Goal: Task Accomplishment & Management: Manage account settings

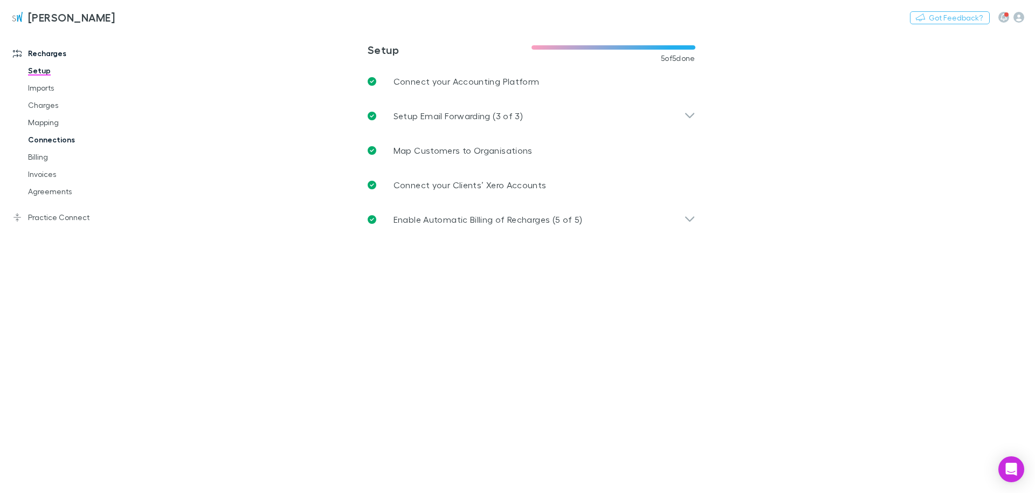
click at [45, 139] on link "Connections" at bounding box center [77, 139] width 120 height 17
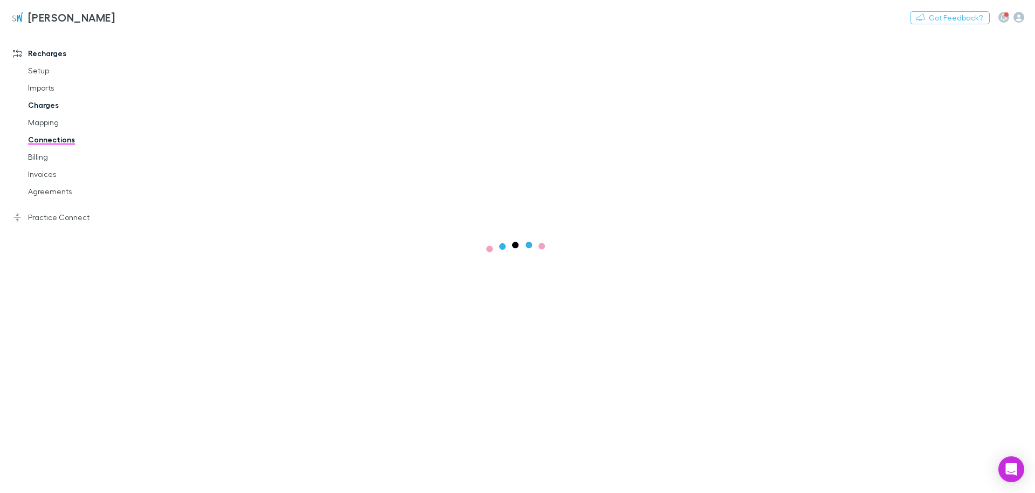
click at [50, 103] on link "Charges" at bounding box center [77, 104] width 120 height 17
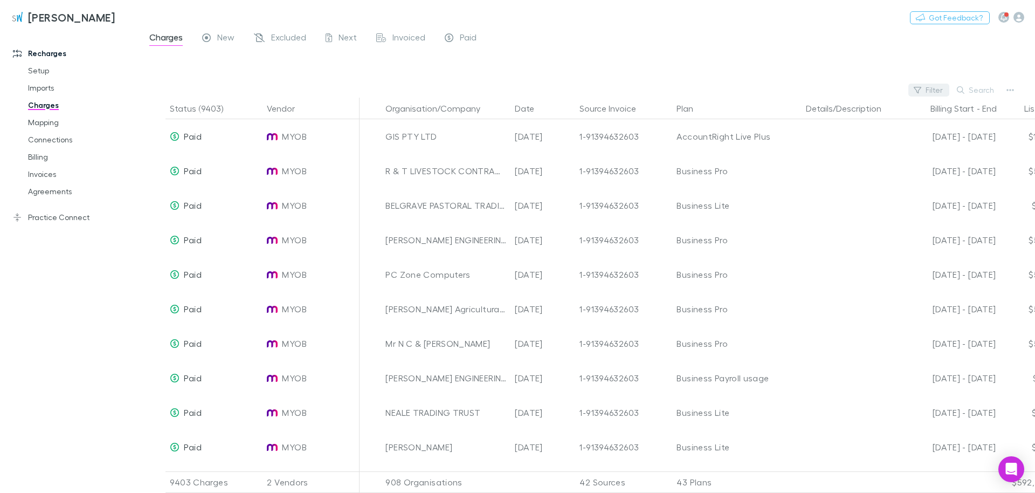
click at [943, 87] on button "Filter" at bounding box center [928, 90] width 41 height 13
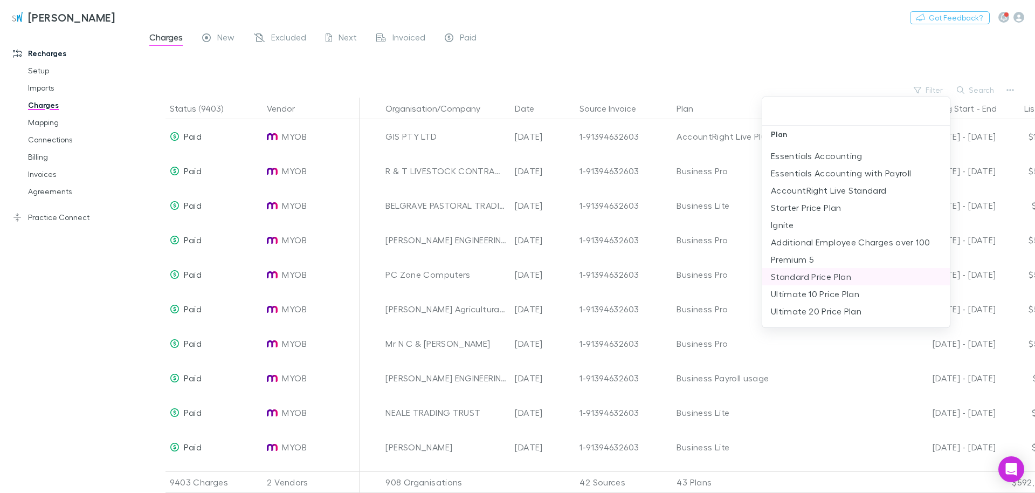
scroll to position [369, 0]
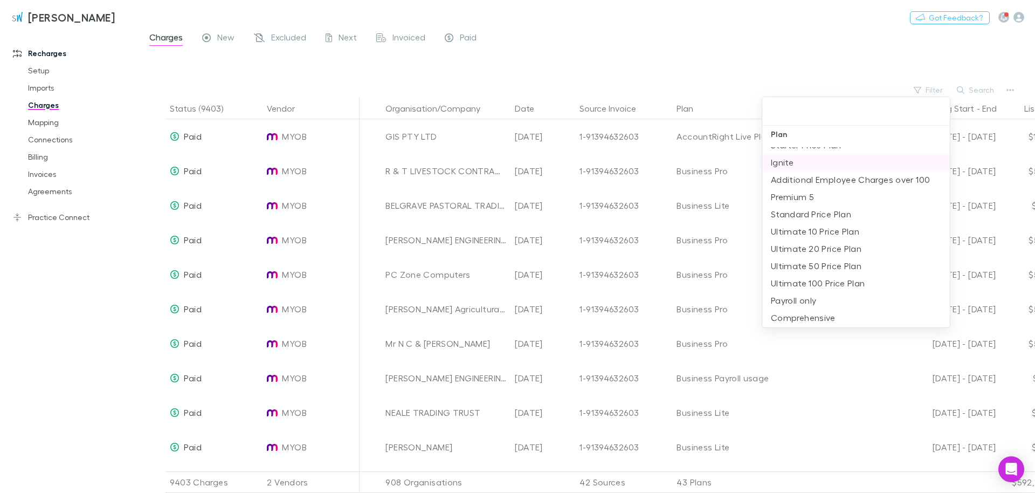
click at [789, 166] on li "Ignite" at bounding box center [856, 162] width 188 height 17
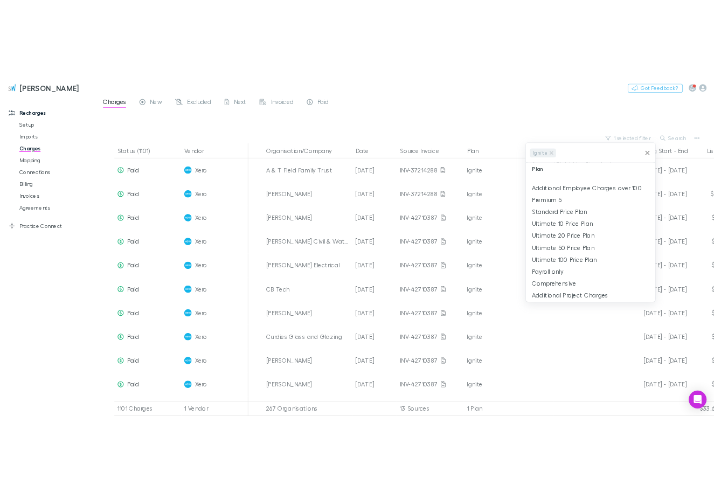
scroll to position [0, 0]
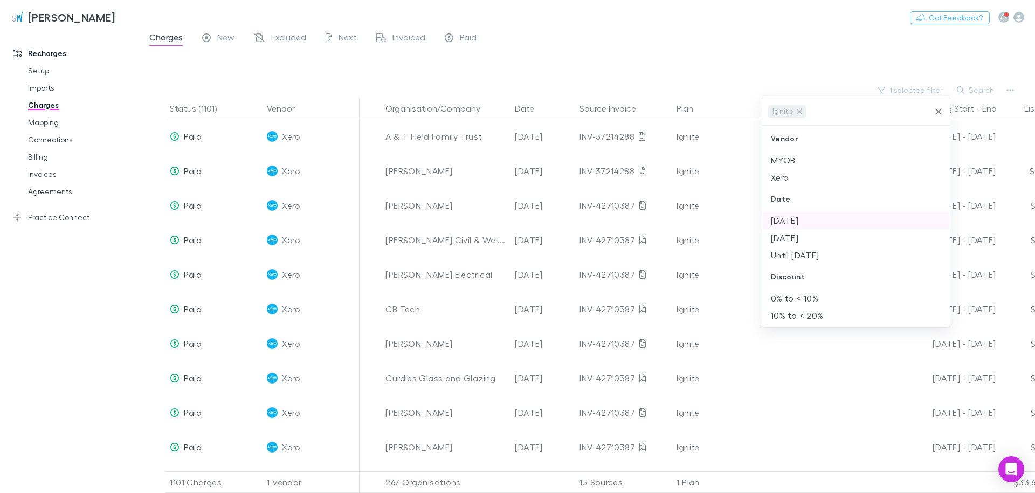
click at [797, 227] on li "[DATE]" at bounding box center [856, 220] width 188 height 17
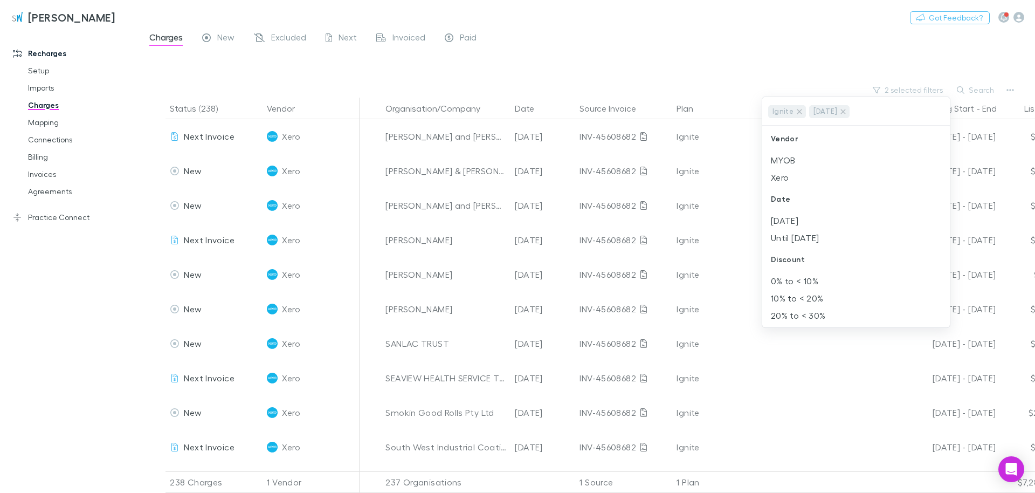
click at [473, 106] on div at bounding box center [517, 246] width 1035 height 493
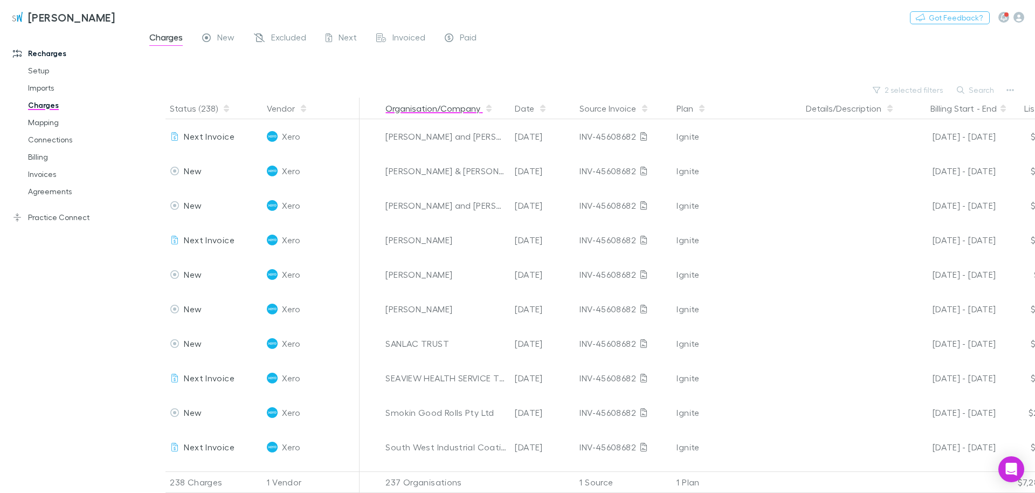
click at [483, 110] on button "Organisation/Company" at bounding box center [439, 109] width 108 height 22
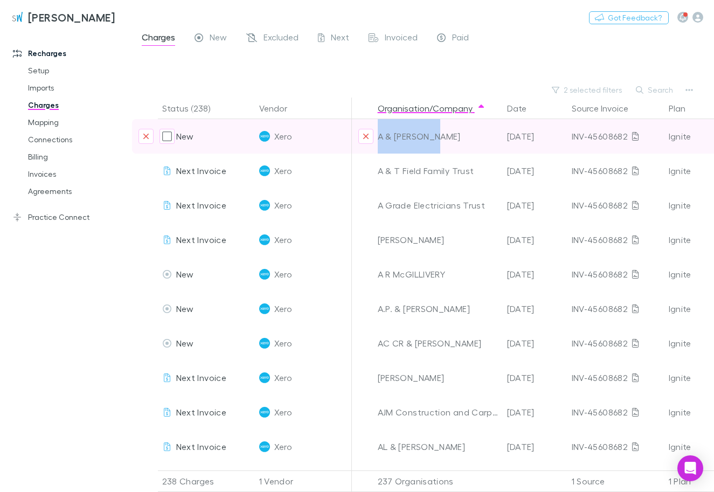
drag, startPoint x: 449, startPoint y: 140, endPoint x: 379, endPoint y: 141, distance: 70.1
click at [379, 141] on div "A & [PERSON_NAME]" at bounding box center [438, 136] width 121 height 34
copy div "A & [PERSON_NAME]"
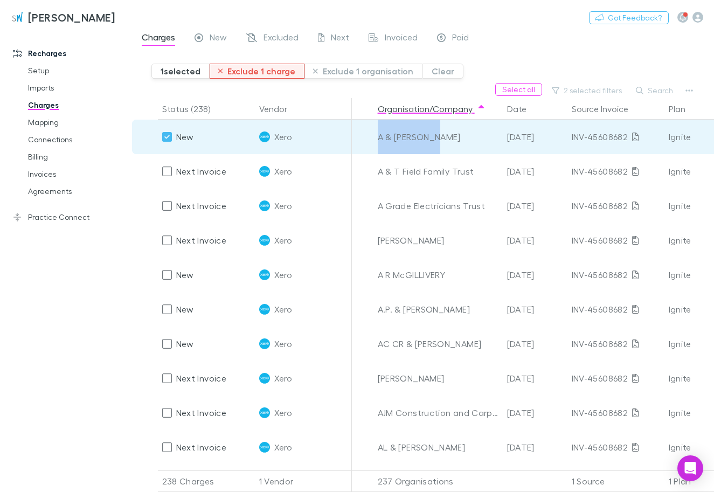
click at [257, 71] on button "Exclude 1 charge" at bounding box center [257, 71] width 95 height 15
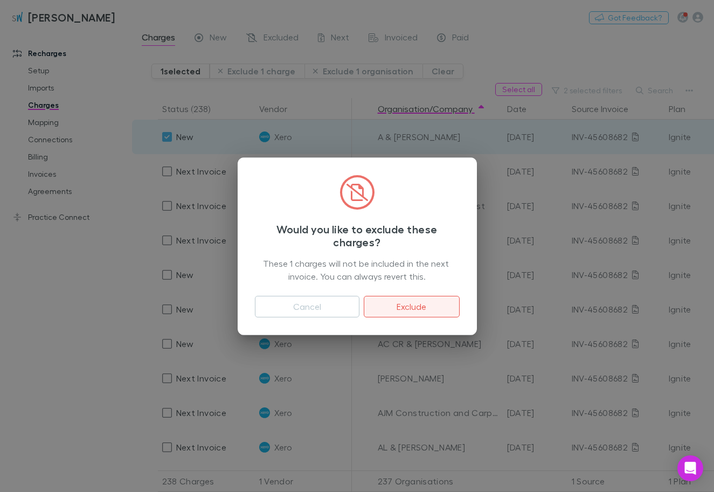
click at [423, 299] on button "Exclude" at bounding box center [411, 307] width 95 height 22
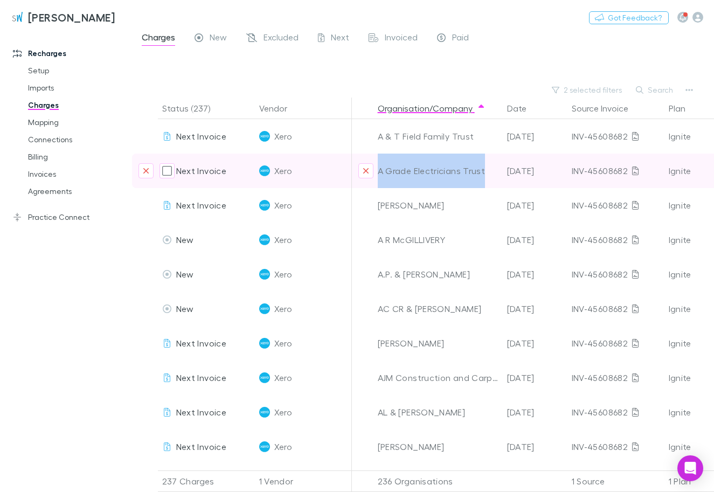
drag, startPoint x: 487, startPoint y: 171, endPoint x: 379, endPoint y: 175, distance: 107.3
click at [379, 175] on div "A Grade Electricians Trust" at bounding box center [438, 171] width 121 height 34
copy div "A Grade Electricians Trust"
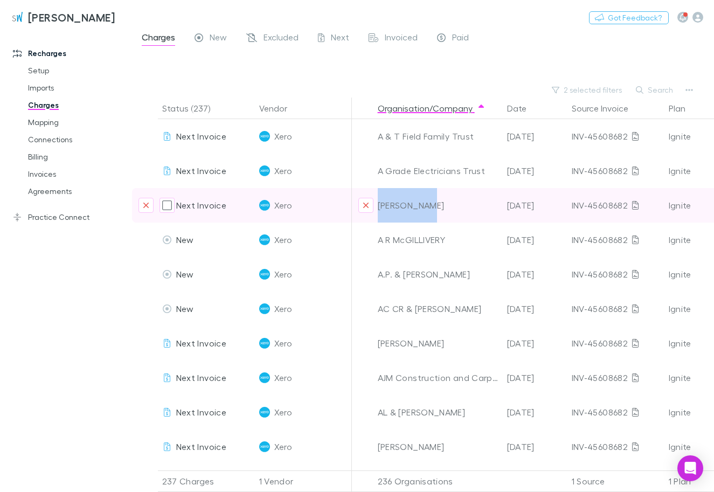
drag, startPoint x: 426, startPoint y: 205, endPoint x: 368, endPoint y: 204, distance: 58.8
click at [378, 204] on div "[PERSON_NAME]" at bounding box center [438, 205] width 121 height 34
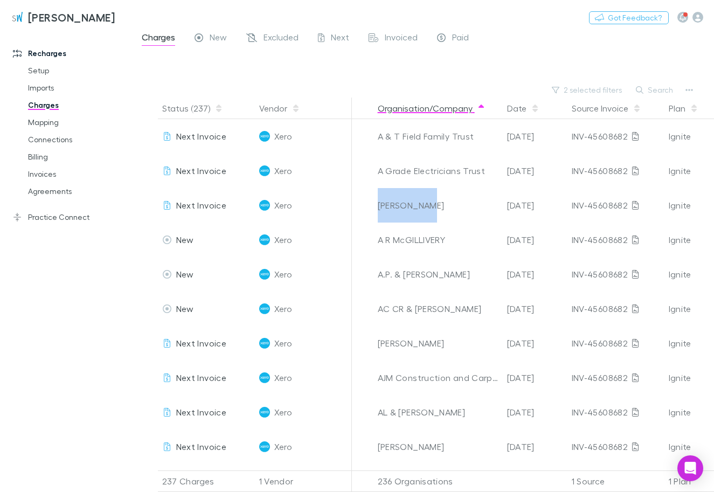
copy div "[PERSON_NAME]"
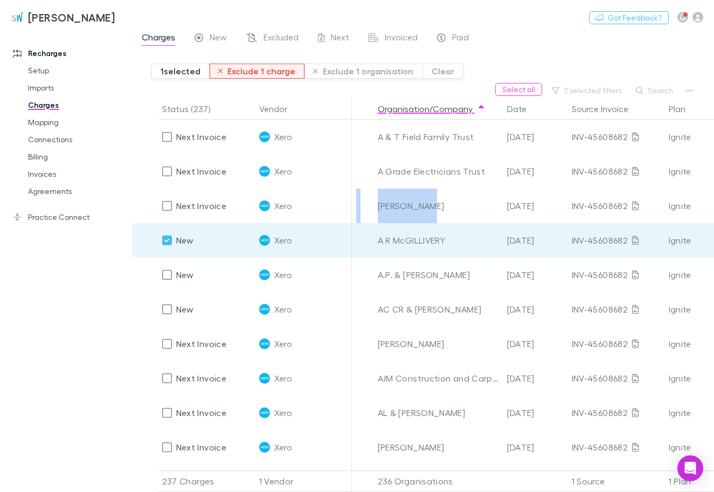
click at [261, 75] on button "Exclude 1 charge" at bounding box center [257, 71] width 95 height 15
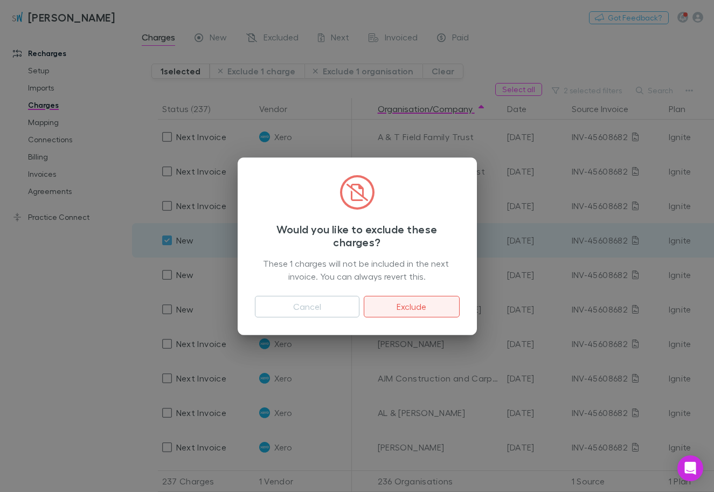
click at [397, 313] on button "Exclude" at bounding box center [411, 307] width 95 height 22
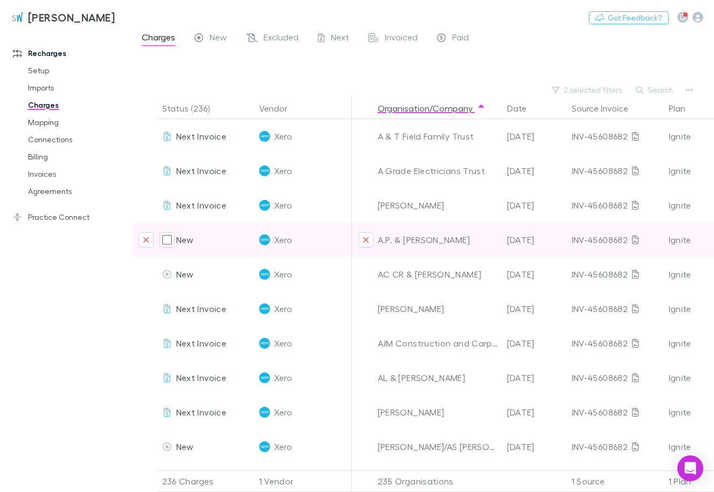
drag, startPoint x: 465, startPoint y: 243, endPoint x: 424, endPoint y: 244, distance: 41.0
click at [424, 244] on div "A.P. & [PERSON_NAME]" at bounding box center [438, 240] width 121 height 34
copy div "[PERSON_NAME]"
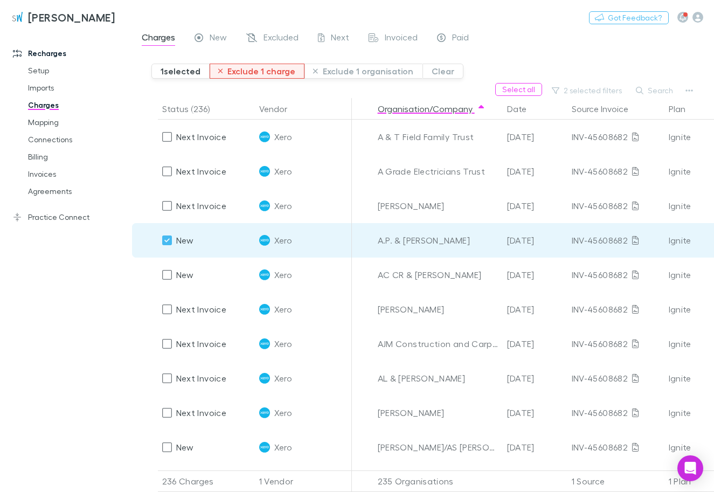
click at [268, 70] on button "Exclude 1 charge" at bounding box center [257, 71] width 95 height 15
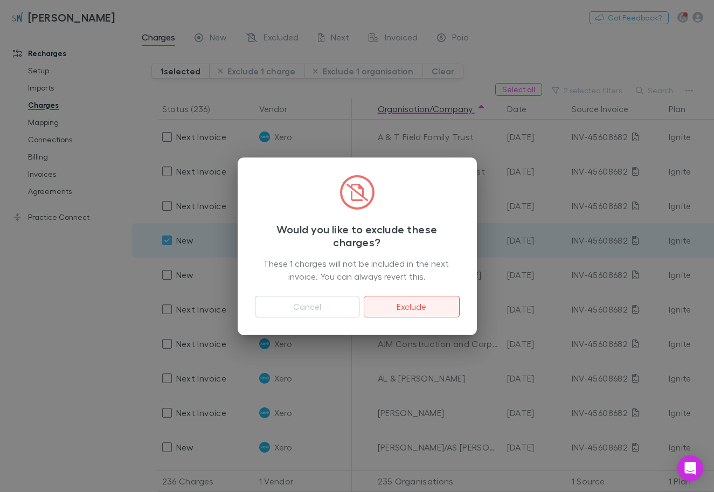
click at [413, 304] on button "Exclude" at bounding box center [411, 307] width 95 height 22
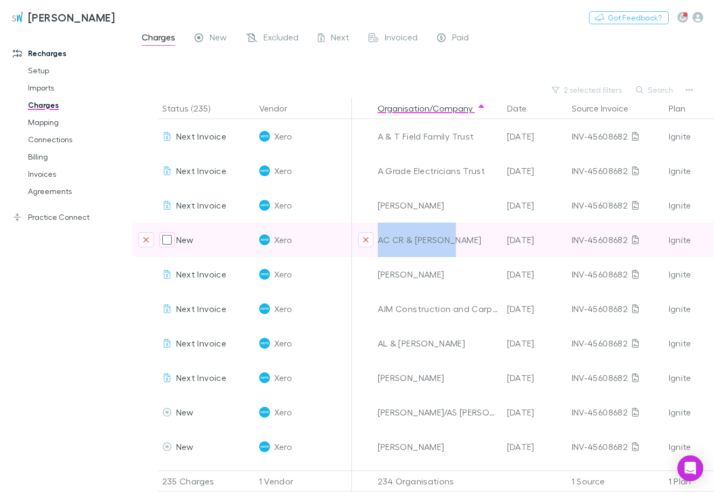
drag, startPoint x: 452, startPoint y: 241, endPoint x: 380, endPoint y: 239, distance: 72.2
click at [380, 239] on div "AC CR & [PERSON_NAME]" at bounding box center [438, 240] width 121 height 34
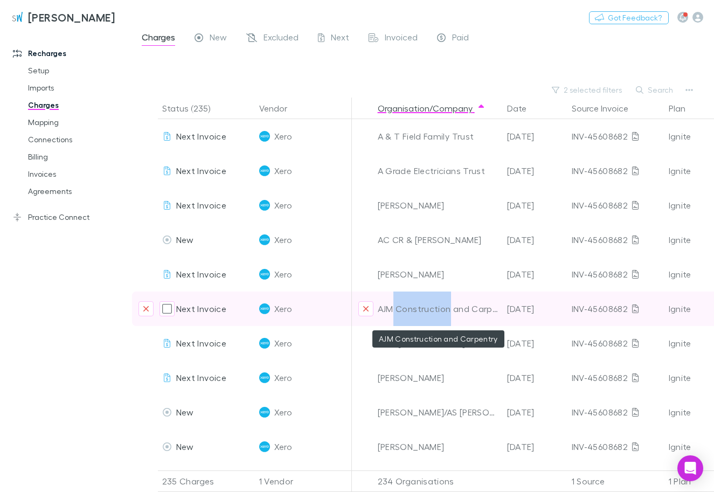
drag, startPoint x: 394, startPoint y: 307, endPoint x: 450, endPoint y: 310, distance: 56.1
click at [450, 310] on div "AJM Construction and Carpentry" at bounding box center [438, 309] width 121 height 34
copy div "Construction"
click at [392, 308] on div "AJM Construction and Carpentry" at bounding box center [438, 309] width 121 height 34
drag, startPoint x: 380, startPoint y: 309, endPoint x: 491, endPoint y: 310, distance: 111.0
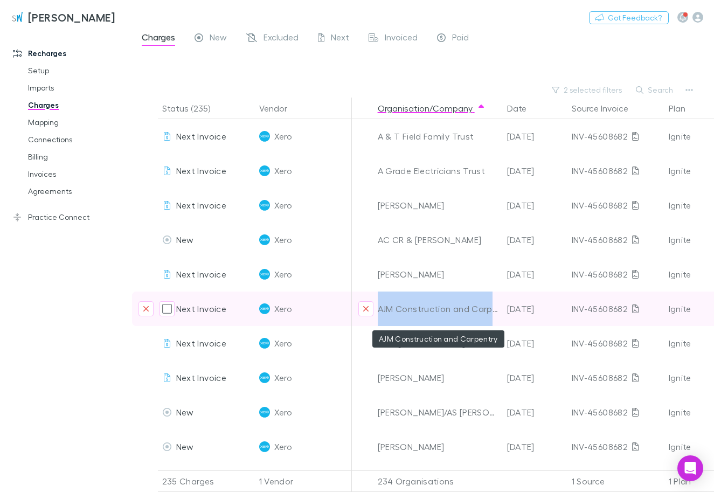
click at [491, 310] on div "AJM Construction and Carpentry" at bounding box center [438, 309] width 121 height 34
copy div "AJM Construction and Carp"
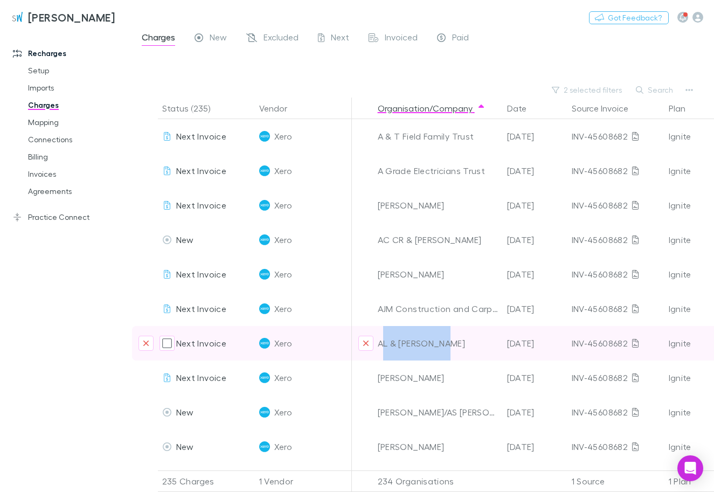
drag, startPoint x: 441, startPoint y: 344, endPoint x: 385, endPoint y: 348, distance: 56.2
click at [385, 349] on div "AL & [PERSON_NAME]" at bounding box center [438, 343] width 121 height 34
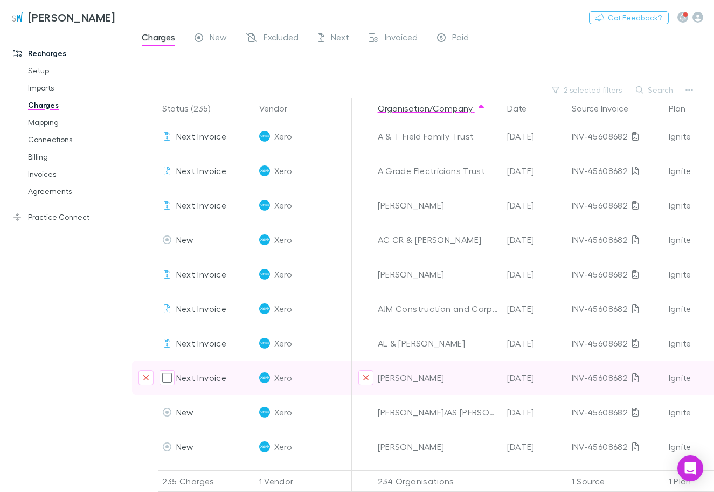
click at [427, 379] on div "[PERSON_NAME]" at bounding box center [438, 378] width 121 height 34
drag, startPoint x: 431, startPoint y: 379, endPoint x: 405, endPoint y: 384, distance: 25.8
click at [405, 384] on div "[PERSON_NAME]" at bounding box center [438, 378] width 121 height 34
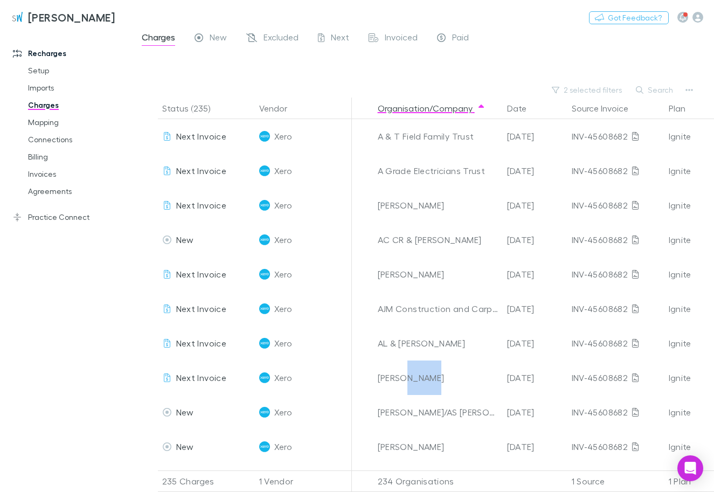
copy div "[PERSON_NAME]"
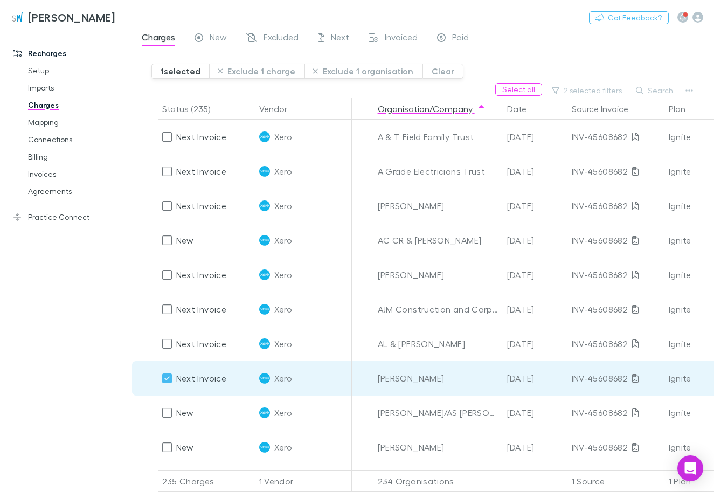
click at [444, 383] on div "[PERSON_NAME]" at bounding box center [438, 378] width 121 height 34
drag, startPoint x: 435, startPoint y: 382, endPoint x: 377, endPoint y: 382, distance: 58.2
click at [378, 382] on div "[PERSON_NAME]" at bounding box center [438, 378] width 121 height 34
copy div "[PERSON_NAME]"
click at [267, 73] on button "Exclude 1 charge" at bounding box center [257, 71] width 95 height 15
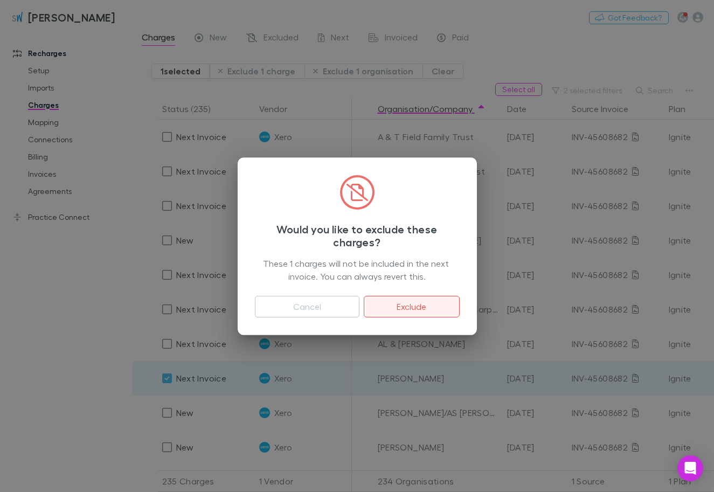
click at [415, 307] on button "Exclude" at bounding box center [411, 307] width 95 height 22
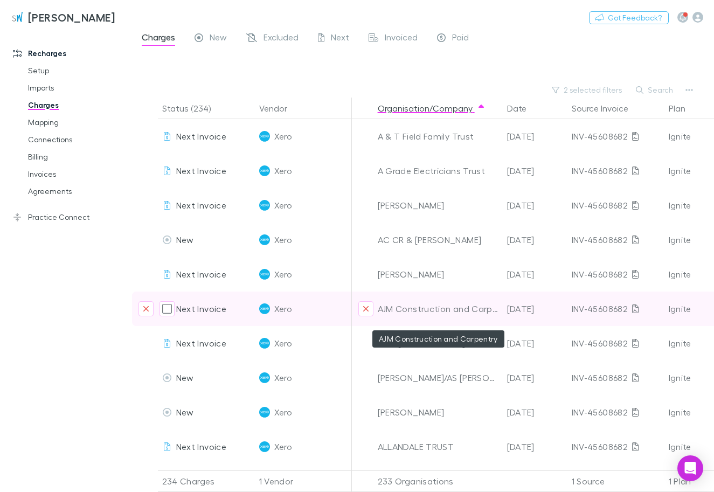
click at [395, 308] on div "AJM Construction and Carpentry" at bounding box center [438, 309] width 121 height 34
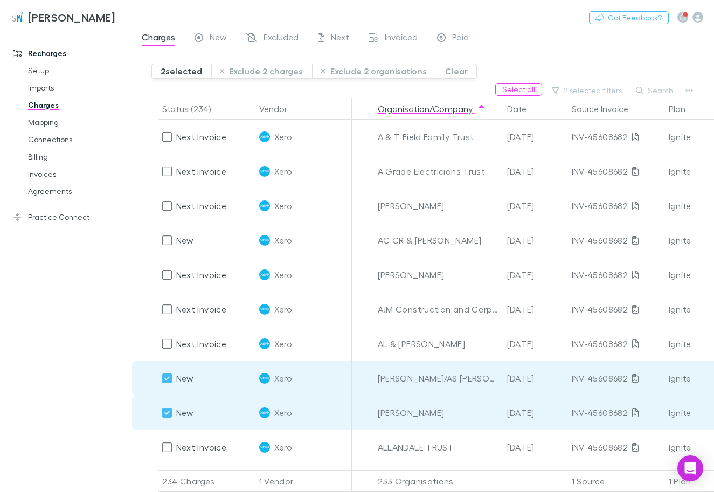
click at [427, 407] on div "[PERSON_NAME]" at bounding box center [438, 413] width 121 height 34
drag, startPoint x: 413, startPoint y: 413, endPoint x: 378, endPoint y: 417, distance: 34.6
click at [378, 417] on div "[PERSON_NAME]" at bounding box center [438, 413] width 121 height 34
copy div "[PERSON_NAME]"
click at [375, 380] on div "[PERSON_NAME]/AS [PERSON_NAME] & [PERSON_NAME] PHARMACY" at bounding box center [437, 378] width 129 height 34
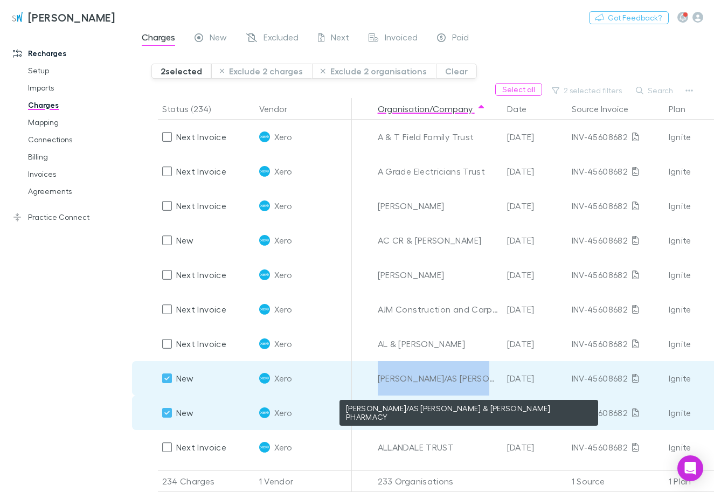
drag, startPoint x: 383, startPoint y: 377, endPoint x: 488, endPoint y: 385, distance: 105.9
click at [488, 385] on div "[PERSON_NAME]/AS [PERSON_NAME] & [PERSON_NAME] PHARMACY" at bounding box center [437, 378] width 129 height 34
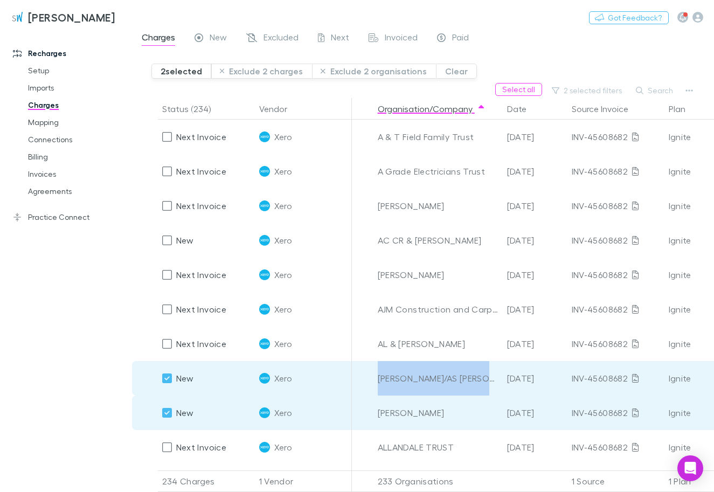
copy div "[PERSON_NAME]/AS SOULSB"
click at [263, 64] on button "Exclude 2 charges" at bounding box center [261, 71] width 101 height 15
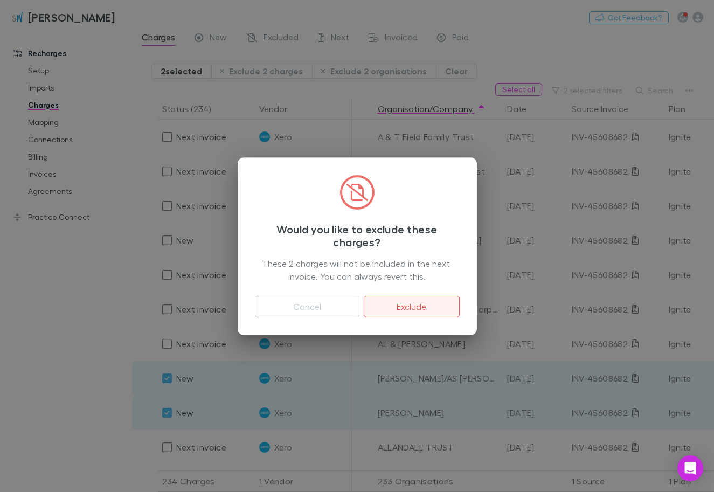
click at [433, 309] on button "Exclude" at bounding box center [411, 307] width 95 height 22
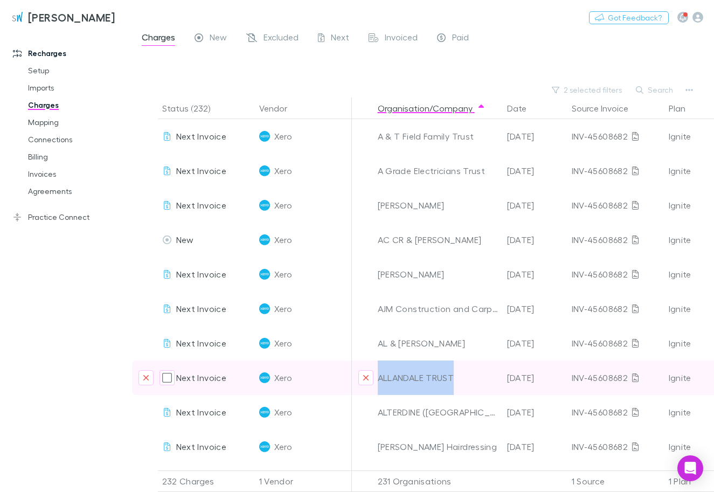
drag, startPoint x: 452, startPoint y: 382, endPoint x: 377, endPoint y: 377, distance: 75.1
click at [378, 377] on div "ALLANDALE TRUST" at bounding box center [438, 378] width 121 height 34
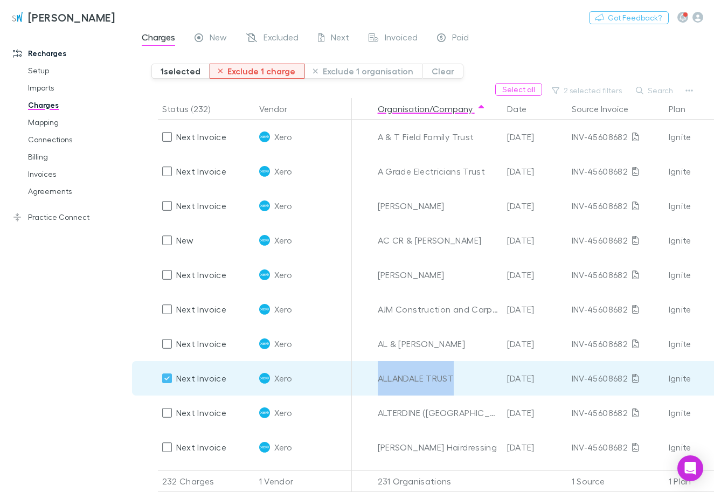
click at [239, 70] on button "Exclude 1 charge" at bounding box center [257, 71] width 95 height 15
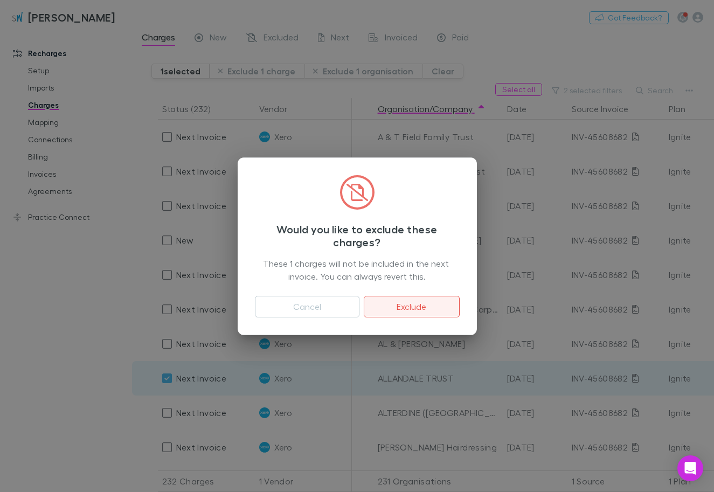
click at [399, 309] on button "Exclude" at bounding box center [411, 307] width 95 height 22
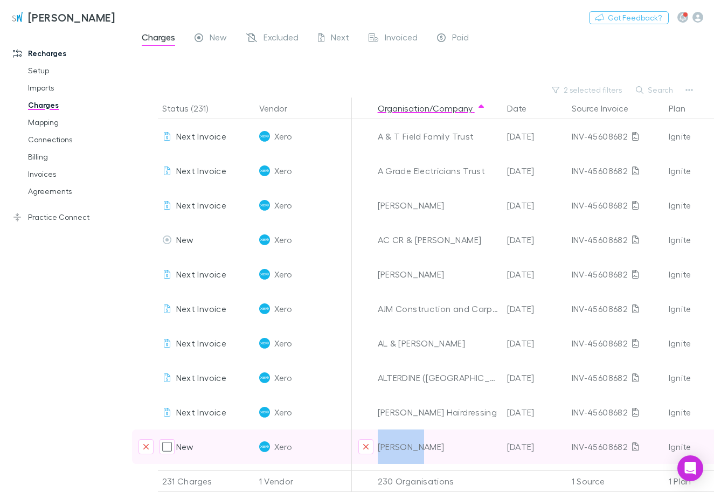
drag, startPoint x: 421, startPoint y: 449, endPoint x: 380, endPoint y: 452, distance: 41.0
click at [380, 452] on div "[PERSON_NAME]" at bounding box center [438, 447] width 121 height 34
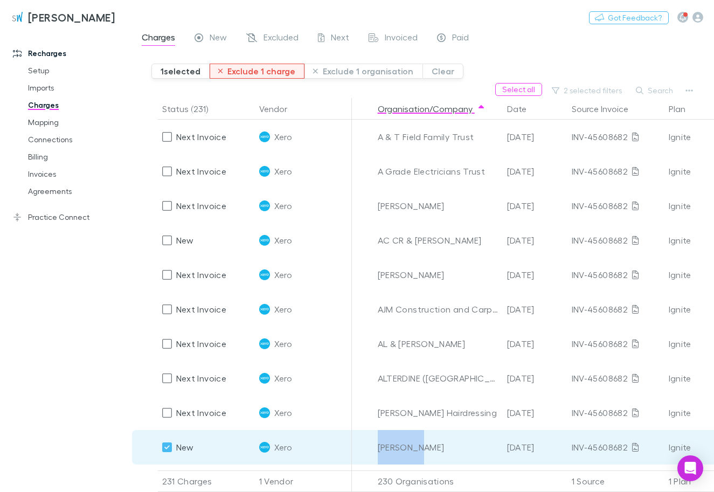
click at [268, 72] on button "Exclude 1 charge" at bounding box center [257, 71] width 95 height 15
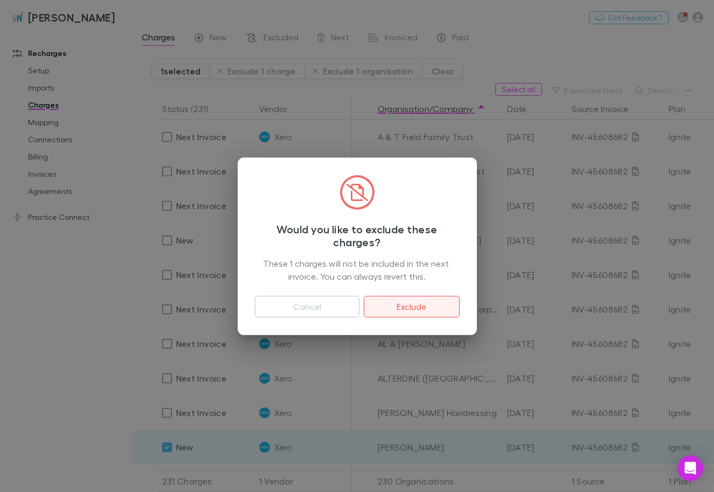
click at [413, 309] on button "Exclude" at bounding box center [411, 307] width 95 height 22
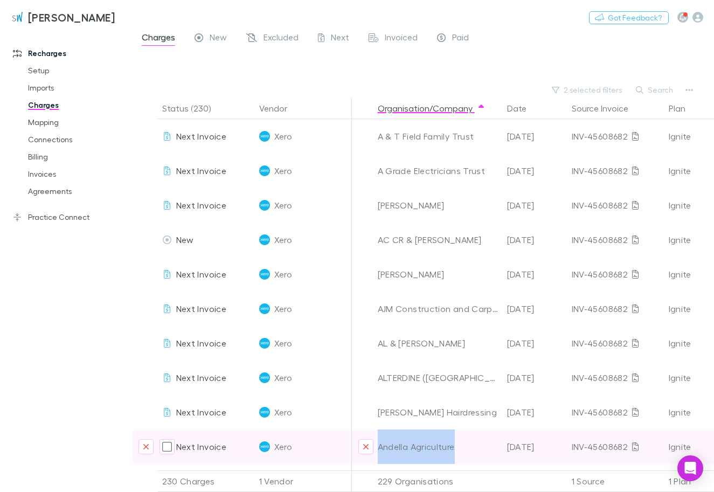
drag, startPoint x: 460, startPoint y: 445, endPoint x: 379, endPoint y: 449, distance: 81.0
click at [379, 449] on div "Andella Agriculture" at bounding box center [438, 447] width 121 height 34
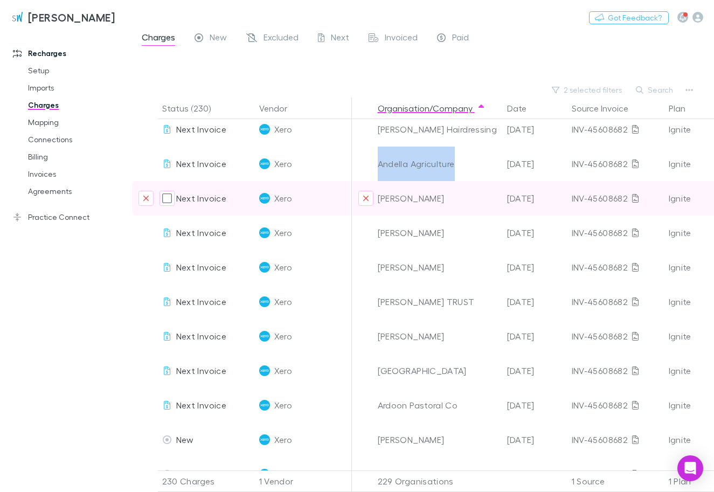
scroll to position [307, 0]
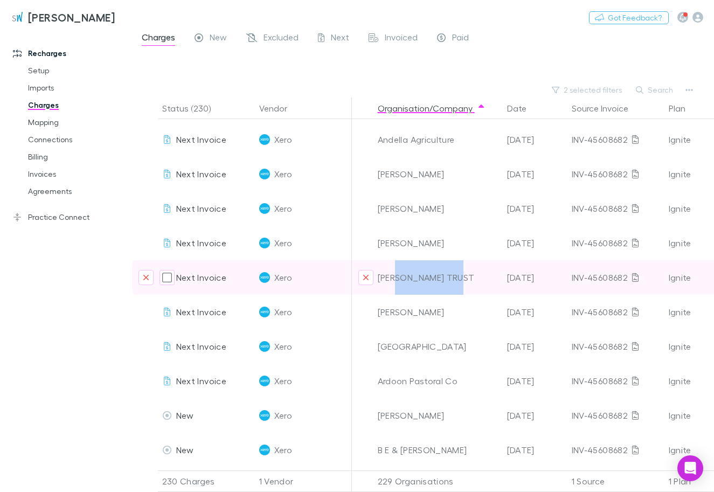
drag, startPoint x: 448, startPoint y: 281, endPoint x: 398, endPoint y: 279, distance: 49.6
click at [398, 279] on div "[PERSON_NAME] TRUST" at bounding box center [438, 277] width 121 height 34
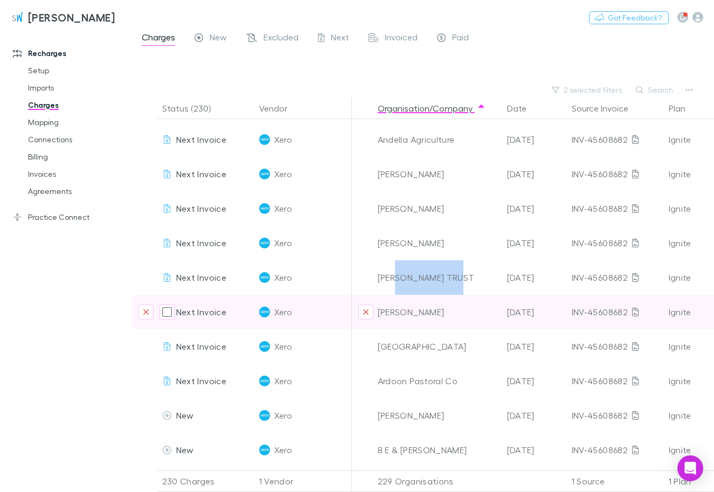
drag, startPoint x: 460, startPoint y: 314, endPoint x: 372, endPoint y: 310, distance: 88.4
click at [378, 310] on div "[PERSON_NAME]" at bounding box center [438, 312] width 121 height 34
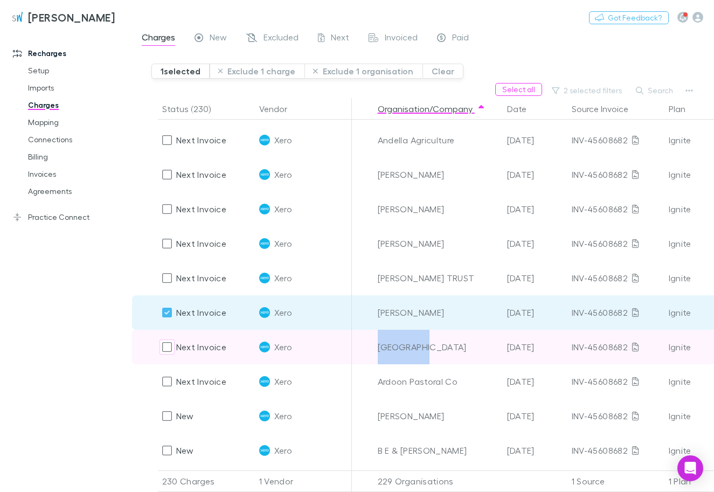
drag, startPoint x: 424, startPoint y: 350, endPoint x: 378, endPoint y: 352, distance: 45.9
click at [378, 352] on div "[GEOGRAPHIC_DATA]" at bounding box center [438, 347] width 121 height 34
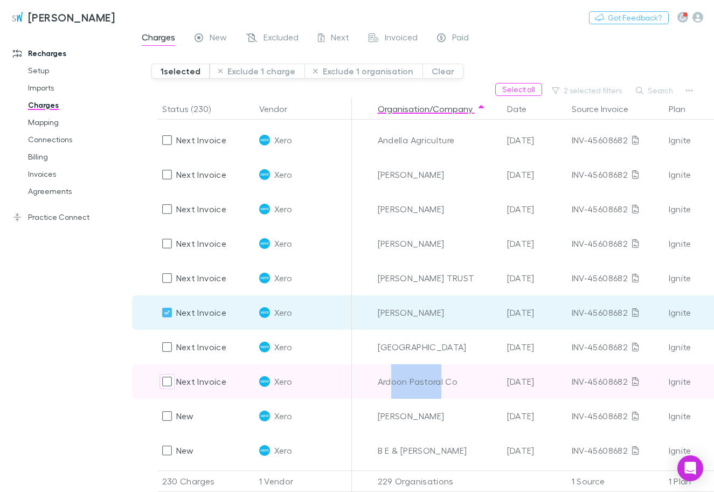
drag, startPoint x: 390, startPoint y: 383, endPoint x: 439, endPoint y: 383, distance: 49.6
click at [439, 383] on div "Ardoon Pastoral Co" at bounding box center [438, 381] width 121 height 34
click at [454, 386] on div "Ardoon Pastoral Co" at bounding box center [438, 381] width 121 height 34
drag, startPoint x: 433, startPoint y: 384, endPoint x: 379, endPoint y: 386, distance: 54.5
click at [379, 386] on div "Ardoon Pastoral Co" at bounding box center [438, 381] width 121 height 34
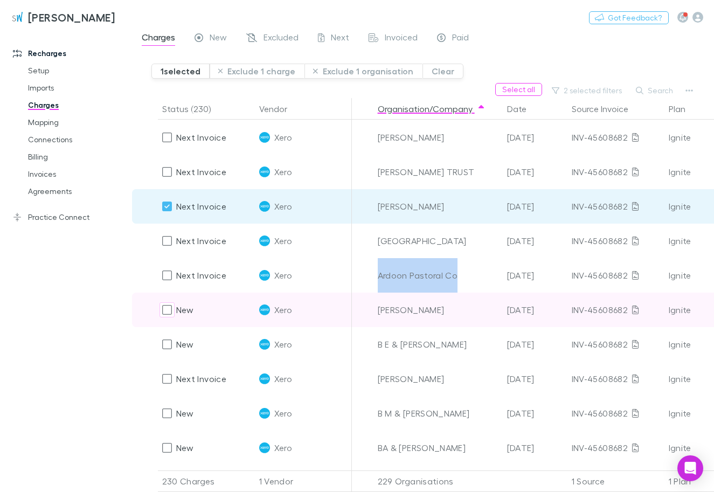
scroll to position [430, 0]
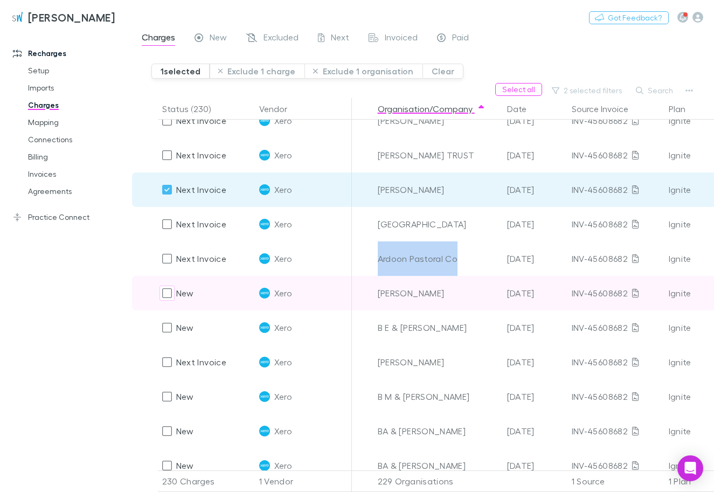
drag, startPoint x: 441, startPoint y: 293, endPoint x: 379, endPoint y: 296, distance: 62.6
click at [379, 296] on div "[PERSON_NAME]" at bounding box center [438, 293] width 121 height 34
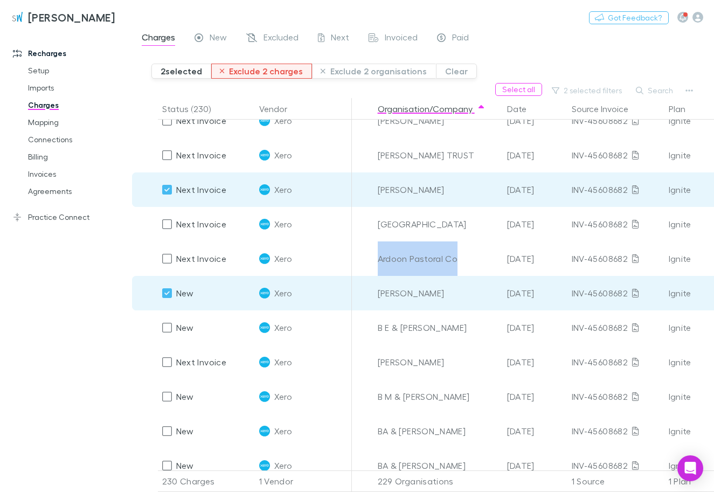
click at [289, 69] on button "Exclude 2 charges" at bounding box center [261, 71] width 101 height 15
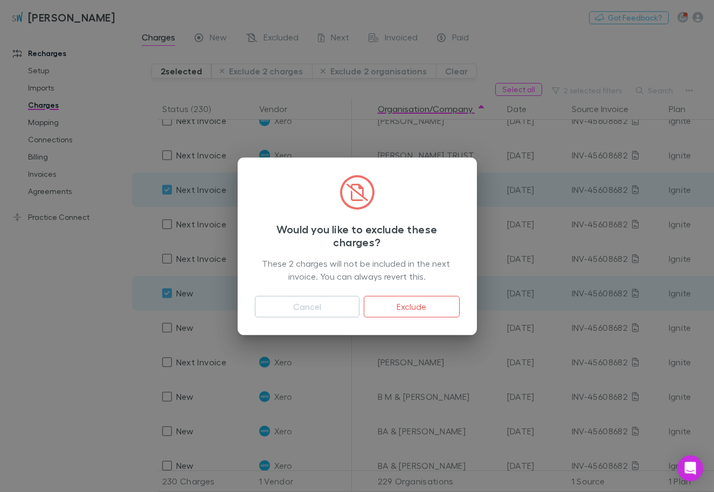
drag, startPoint x: 409, startPoint y: 297, endPoint x: 711, endPoint y: 432, distance: 331.0
click at [409, 298] on button "Exclude" at bounding box center [411, 307] width 95 height 22
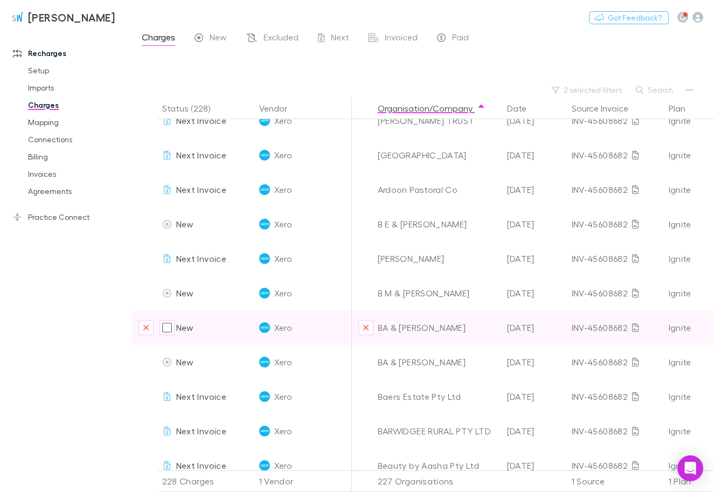
scroll to position [553, 0]
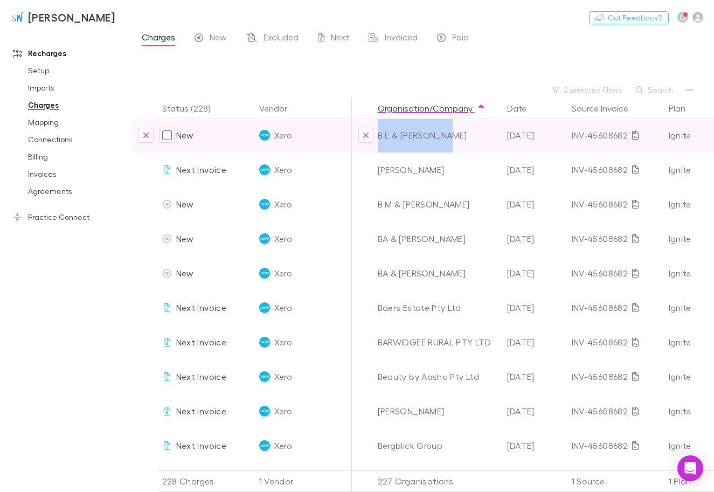
drag, startPoint x: 452, startPoint y: 134, endPoint x: 373, endPoint y: 134, distance: 78.7
click at [378, 134] on div "B E & [PERSON_NAME]" at bounding box center [438, 135] width 121 height 34
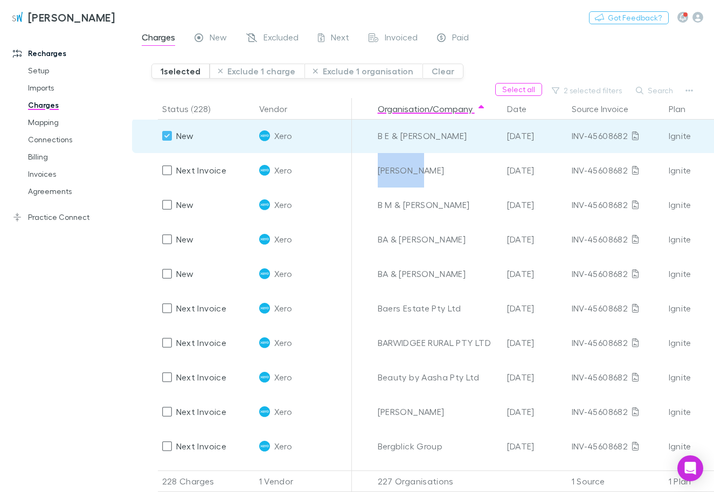
drag, startPoint x: 406, startPoint y: 174, endPoint x: 382, endPoint y: 13, distance: 163.0
click at [378, 176] on div "[PERSON_NAME]" at bounding box center [438, 170] width 121 height 34
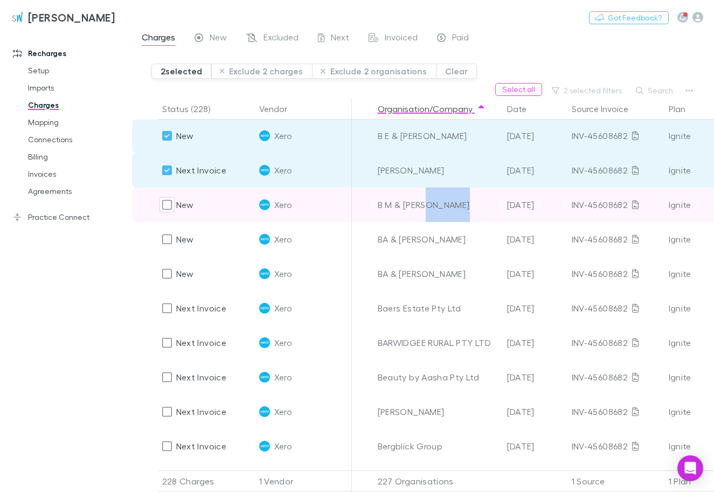
drag, startPoint x: 475, startPoint y: 204, endPoint x: 424, endPoint y: 203, distance: 51.2
click at [424, 203] on div "B M & [PERSON_NAME]" at bounding box center [438, 205] width 121 height 34
click at [387, 203] on div "B M & [PERSON_NAME]" at bounding box center [438, 205] width 121 height 34
drag, startPoint x: 376, startPoint y: 206, endPoint x: 478, endPoint y: 211, distance: 102.0
click at [478, 211] on div "B M & [PERSON_NAME]" at bounding box center [437, 205] width 129 height 34
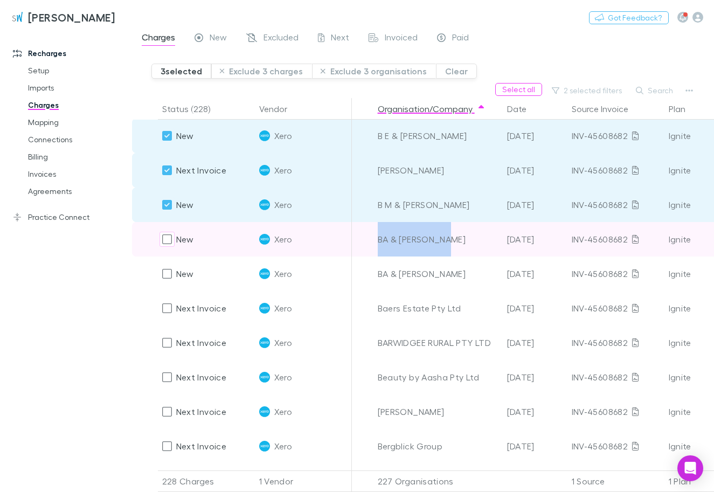
drag, startPoint x: 461, startPoint y: 240, endPoint x: 377, endPoint y: 244, distance: 84.2
click at [378, 244] on div "BA & [PERSON_NAME]" at bounding box center [438, 239] width 121 height 34
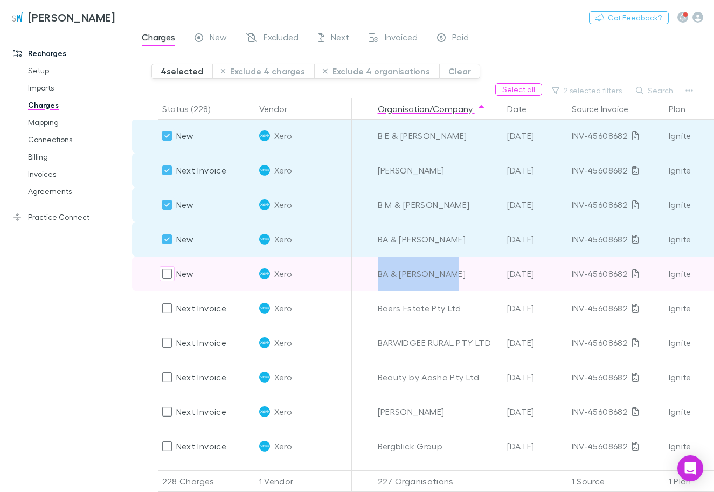
drag, startPoint x: 457, startPoint y: 272, endPoint x: 379, endPoint y: 275, distance: 78.2
click at [379, 275] on div "BA & [PERSON_NAME]" at bounding box center [438, 274] width 121 height 34
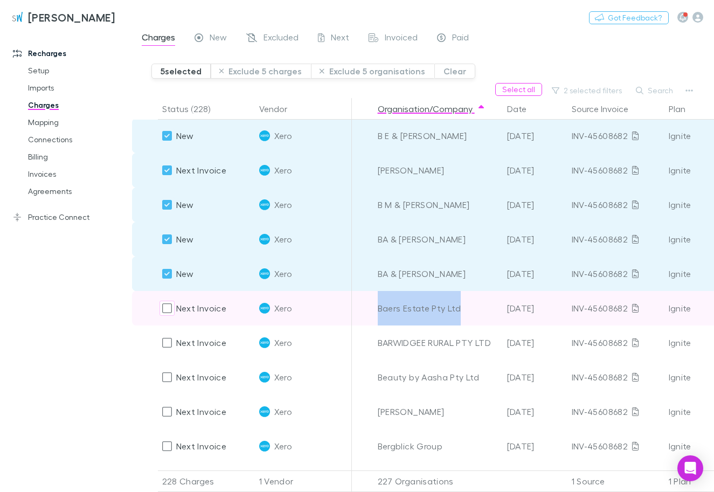
drag, startPoint x: 466, startPoint y: 310, endPoint x: 379, endPoint y: 309, distance: 86.8
click at [379, 309] on div "Baers Estate Pty Ltd" at bounding box center [438, 308] width 121 height 34
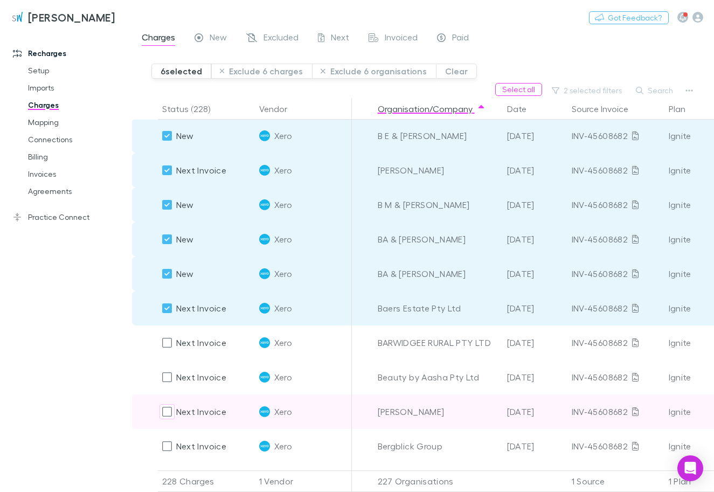
click at [454, 401] on div "[PERSON_NAME]" at bounding box center [438, 411] width 121 height 34
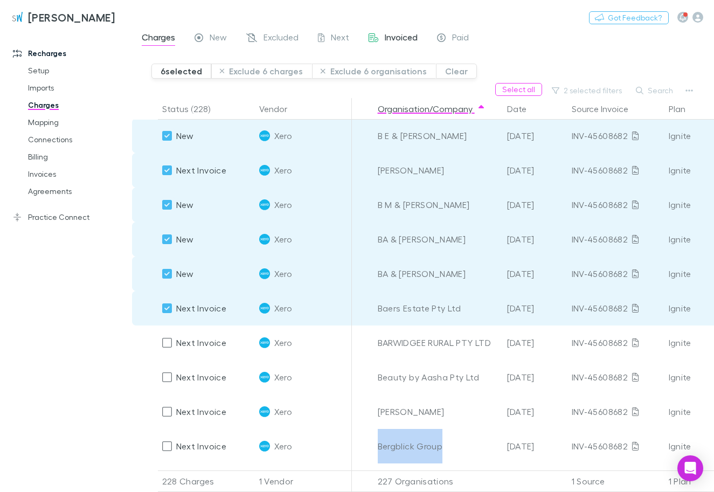
drag, startPoint x: 445, startPoint y: 445, endPoint x: 389, endPoint y: 39, distance: 410.3
click at [379, 450] on div "Bergblick Group" at bounding box center [438, 446] width 121 height 34
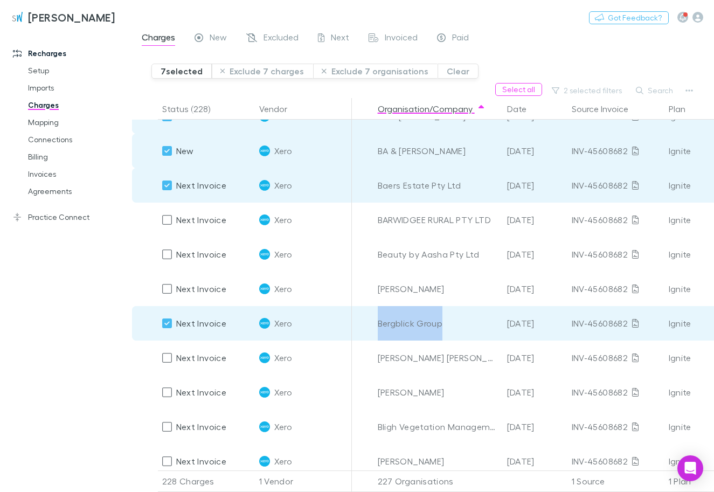
scroll to position [737, 0]
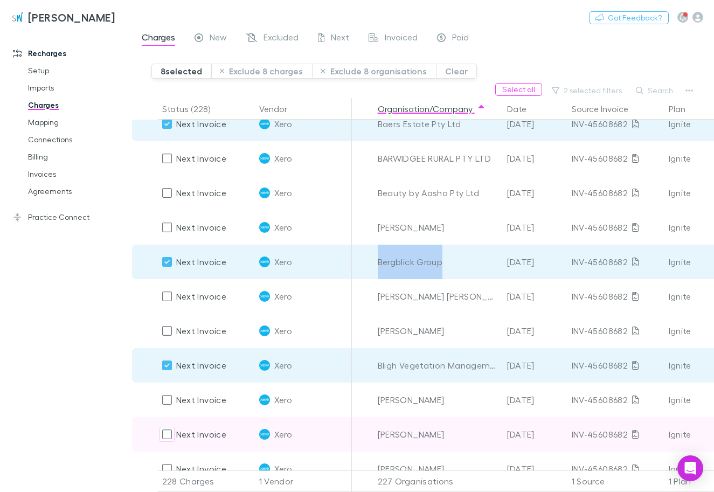
drag, startPoint x: 439, startPoint y: 435, endPoint x: 378, endPoint y: 434, distance: 61.4
click at [378, 434] on div "[PERSON_NAME]" at bounding box center [438, 434] width 121 height 34
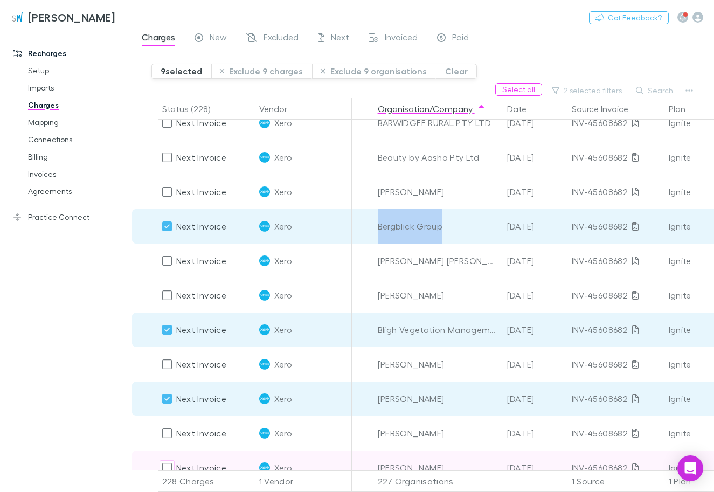
scroll to position [799, 0]
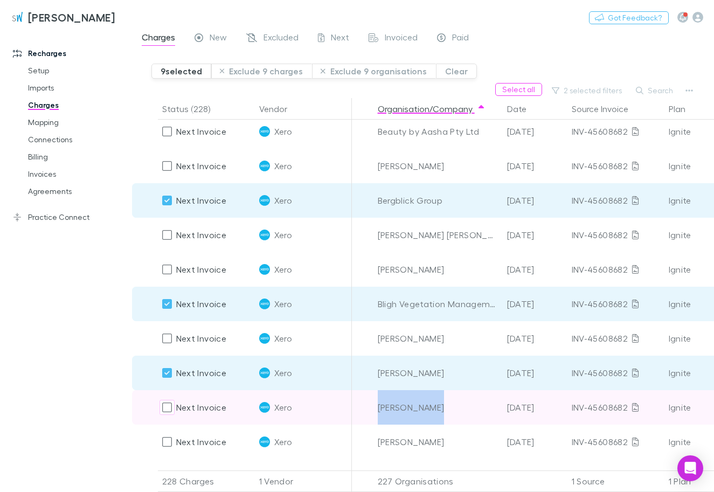
drag, startPoint x: 444, startPoint y: 409, endPoint x: 374, endPoint y: 406, distance: 69.6
click at [378, 406] on div "[PERSON_NAME]" at bounding box center [438, 407] width 121 height 34
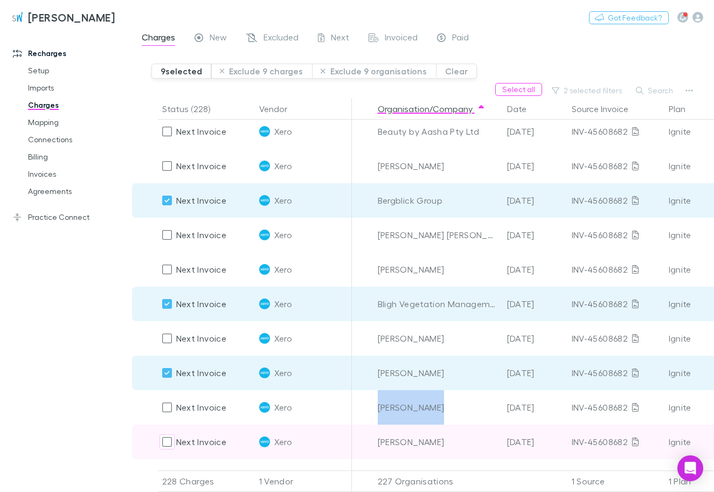
drag, startPoint x: 425, startPoint y: 444, endPoint x: 378, endPoint y: 444, distance: 46.9
click at [378, 444] on div "[PERSON_NAME]" at bounding box center [438, 442] width 121 height 34
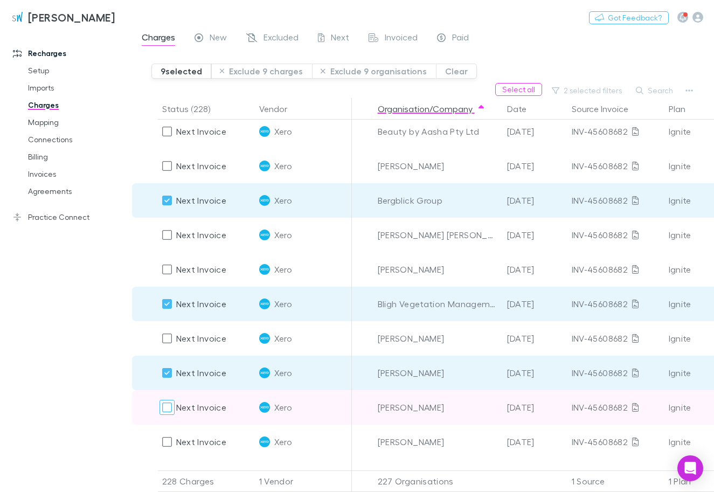
click at [172, 411] on div at bounding box center [167, 407] width 15 height 15
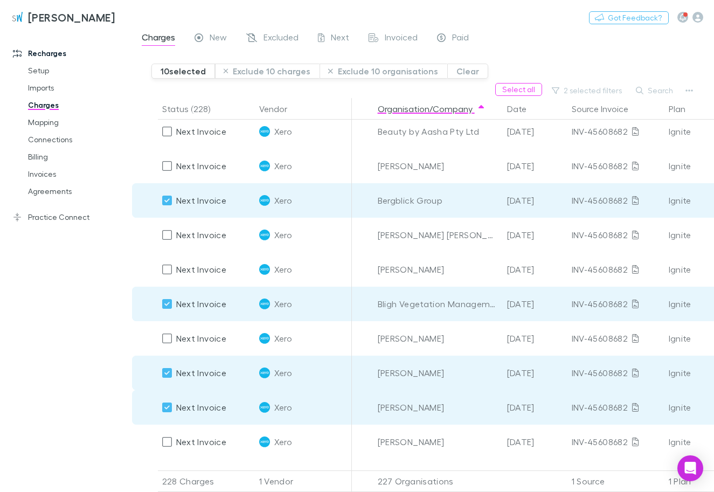
scroll to position [860, 0]
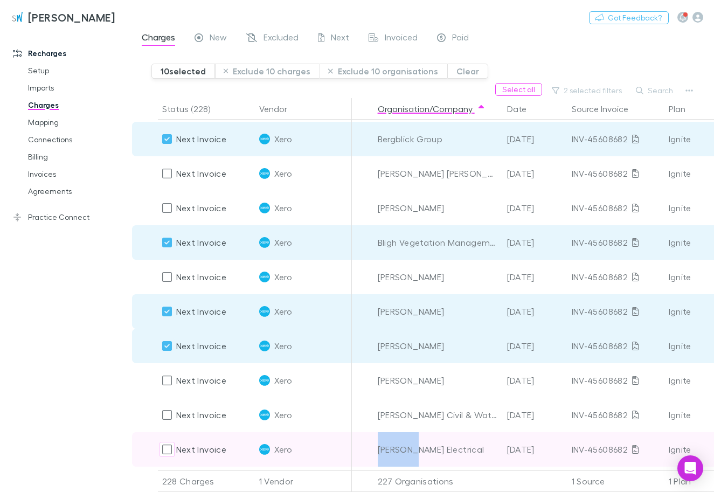
drag, startPoint x: 377, startPoint y: 450, endPoint x: 414, endPoint y: 449, distance: 37.2
click at [414, 449] on div "[PERSON_NAME] Electrical" at bounding box center [437, 449] width 129 height 34
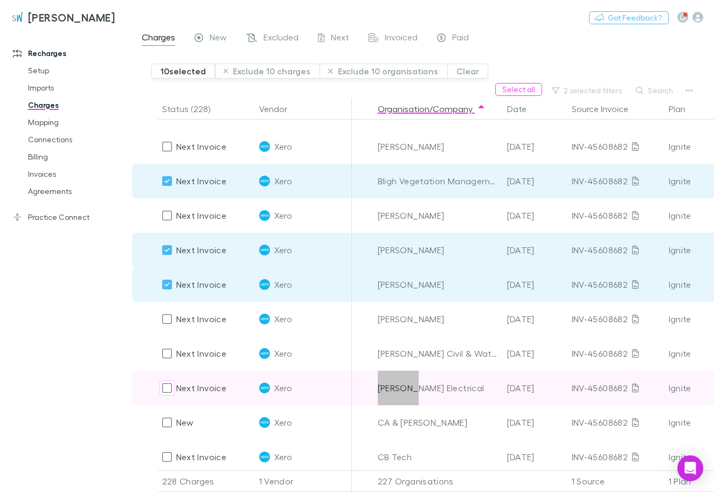
scroll to position [983, 0]
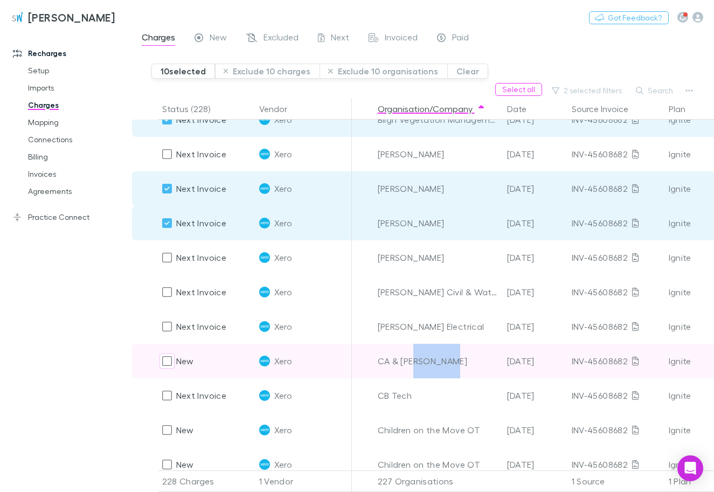
drag, startPoint x: 462, startPoint y: 359, endPoint x: 416, endPoint y: 363, distance: 46.5
click at [416, 363] on div "CA & [PERSON_NAME]" at bounding box center [438, 361] width 121 height 34
click at [459, 359] on div "CA & [PERSON_NAME]" at bounding box center [438, 361] width 121 height 34
drag, startPoint x: 459, startPoint y: 363, endPoint x: 378, endPoint y: 363, distance: 80.3
click at [378, 363] on div "CA & [PERSON_NAME]" at bounding box center [438, 361] width 121 height 34
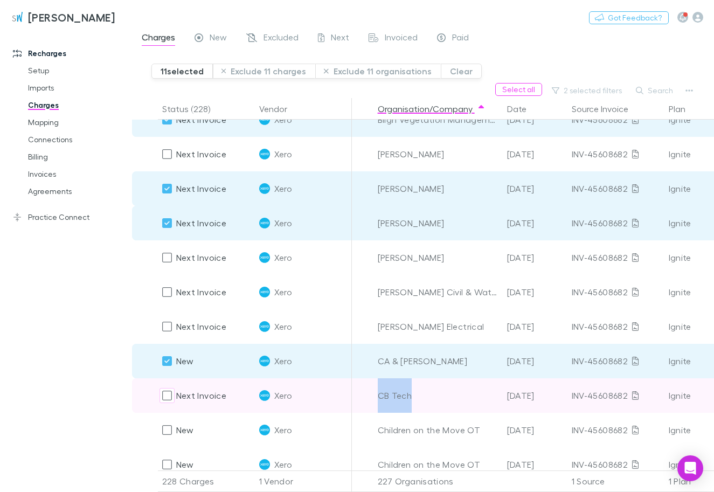
drag, startPoint x: 411, startPoint y: 398, endPoint x: 377, endPoint y: 398, distance: 33.4
click at [378, 398] on div "CB Tech" at bounding box center [438, 395] width 121 height 34
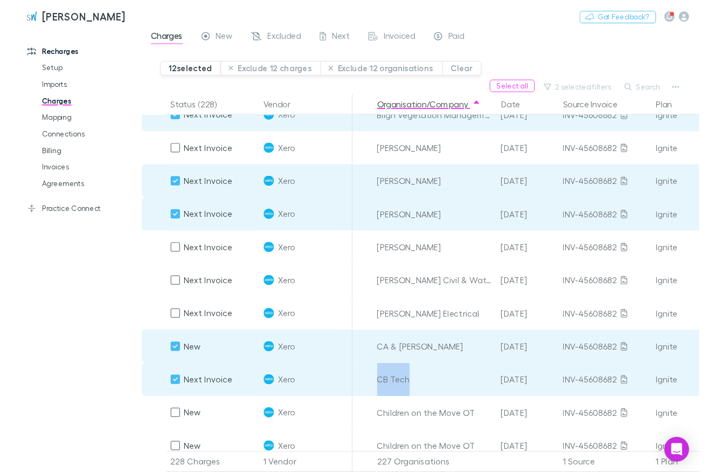
scroll to position [1044, 0]
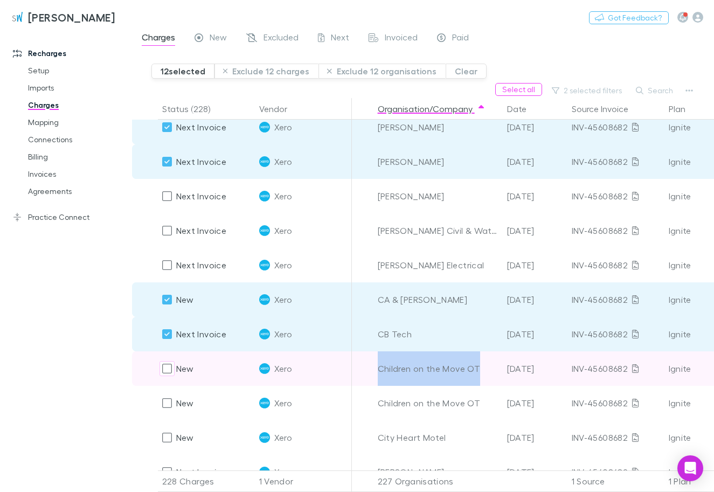
drag, startPoint x: 479, startPoint y: 371, endPoint x: 378, endPoint y: 374, distance: 100.3
click at [378, 374] on div "Children on the Move OT" at bounding box center [438, 368] width 121 height 34
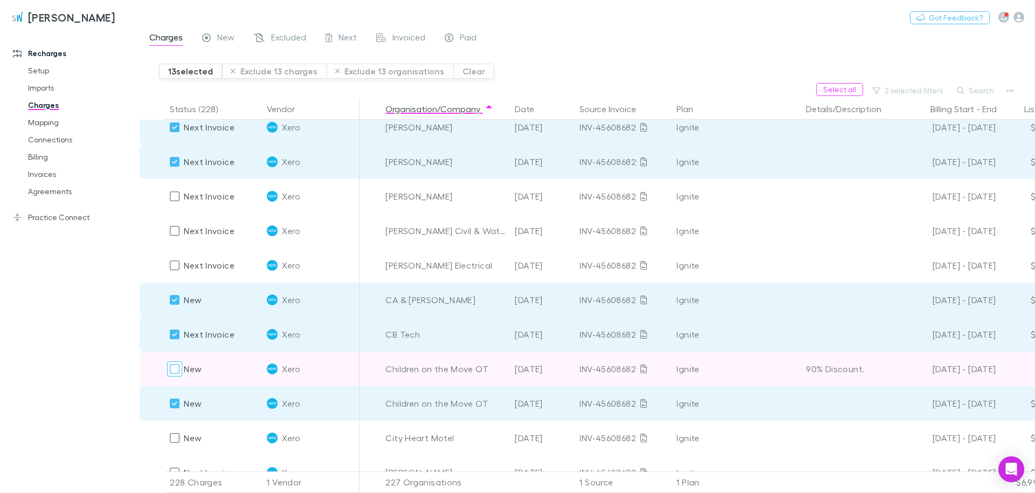
click at [180, 368] on div at bounding box center [174, 368] width 15 height 15
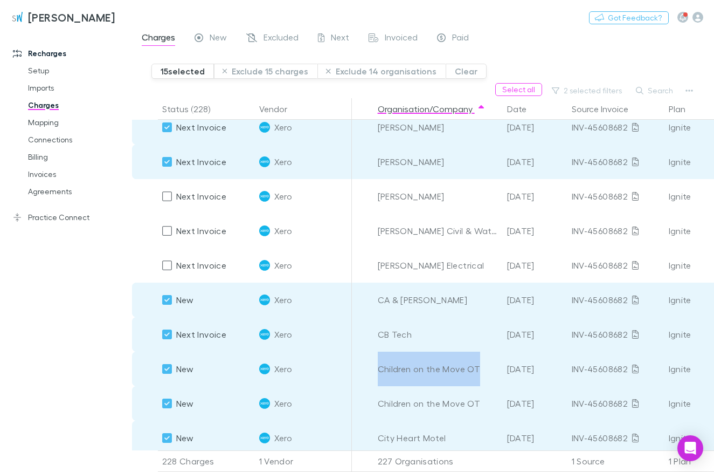
drag, startPoint x: 465, startPoint y: 371, endPoint x: 379, endPoint y: 371, distance: 85.7
click at [379, 371] on div "Children on the Move OT" at bounding box center [438, 368] width 121 height 34
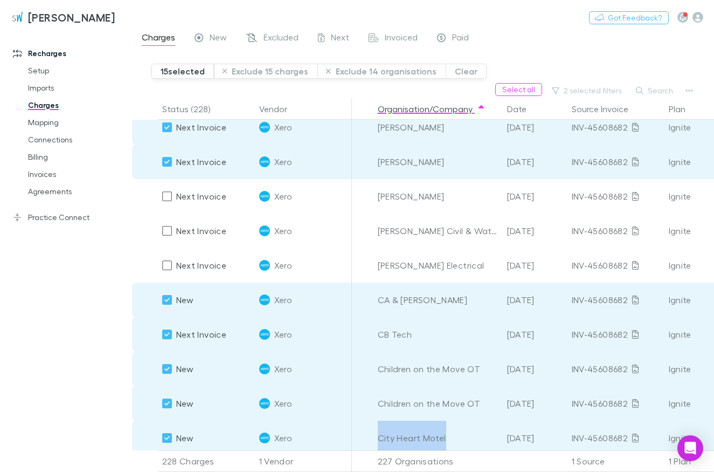
drag, startPoint x: 444, startPoint y: 439, endPoint x: 378, endPoint y: 437, distance: 66.3
click at [378, 437] on div "City Heart Motel" at bounding box center [438, 437] width 121 height 34
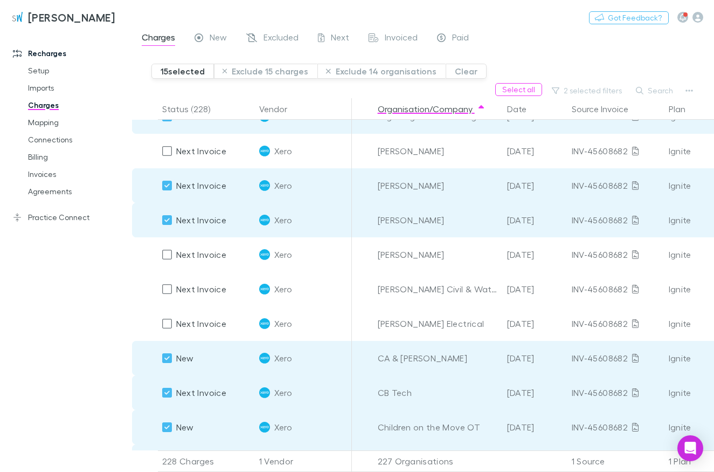
scroll to position [1106, 0]
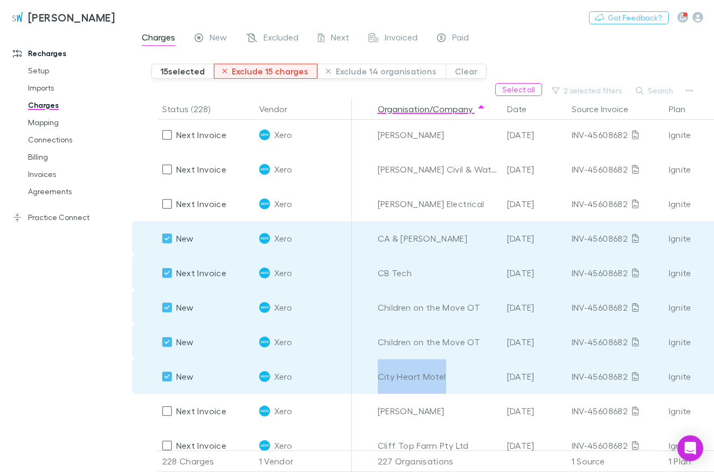
click at [285, 74] on button "Exclude 15 charges" at bounding box center [266, 71] width 104 height 15
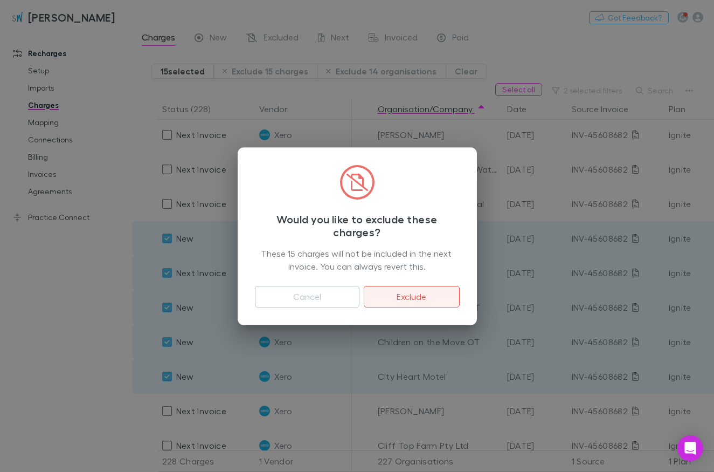
click at [394, 293] on button "Exclude" at bounding box center [411, 297] width 95 height 22
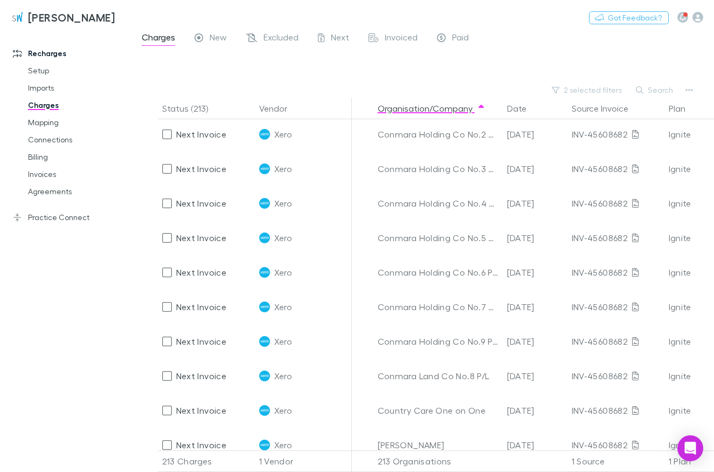
scroll to position [761, 0]
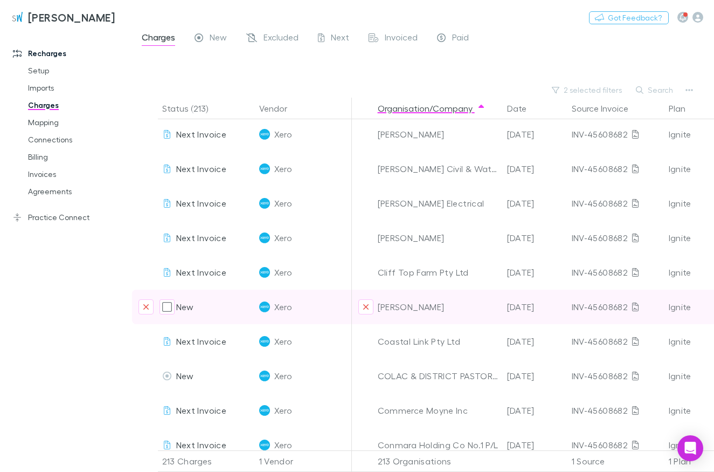
click at [383, 308] on div "[PERSON_NAME]" at bounding box center [438, 306] width 121 height 34
drag, startPoint x: 379, startPoint y: 307, endPoint x: 469, endPoint y: 305, distance: 90.6
click at [454, 309] on div "[PERSON_NAME]" at bounding box center [438, 306] width 121 height 34
click at [469, 305] on div "[PERSON_NAME]" at bounding box center [438, 306] width 121 height 34
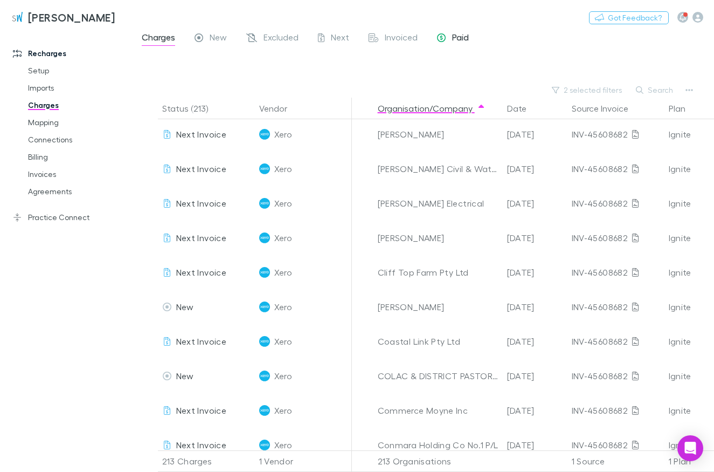
click at [385, 306] on div "[PERSON_NAME]" at bounding box center [438, 306] width 121 height 34
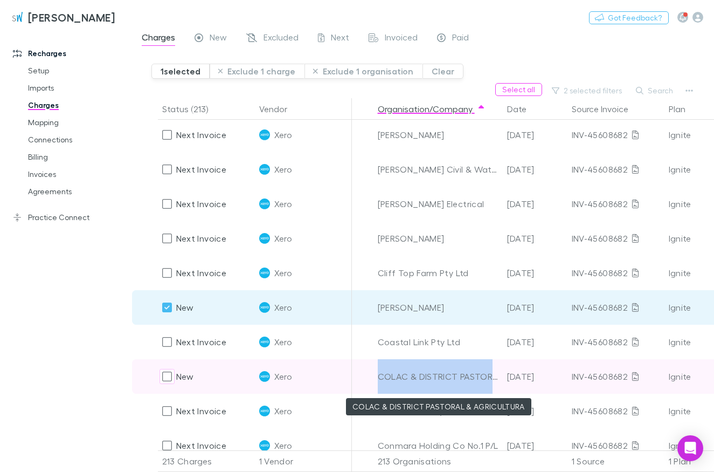
drag, startPoint x: 377, startPoint y: 374, endPoint x: 491, endPoint y: 379, distance: 113.8
click at [491, 379] on div "COLAC & DISTRICT PASTORAL & AGRICULTURA" at bounding box center [437, 376] width 129 height 34
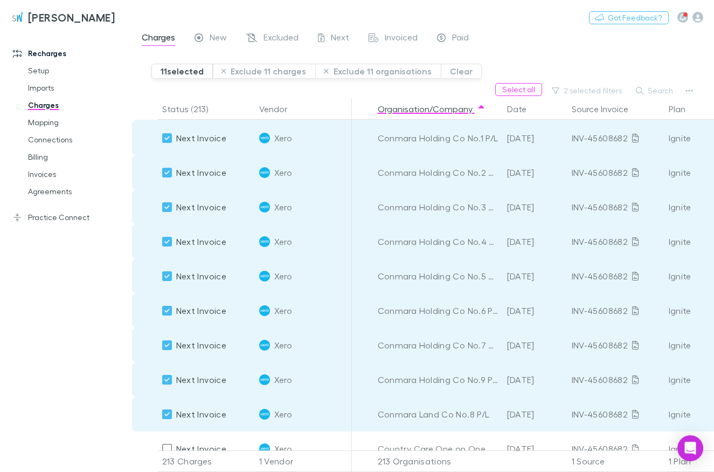
scroll to position [1130, 0]
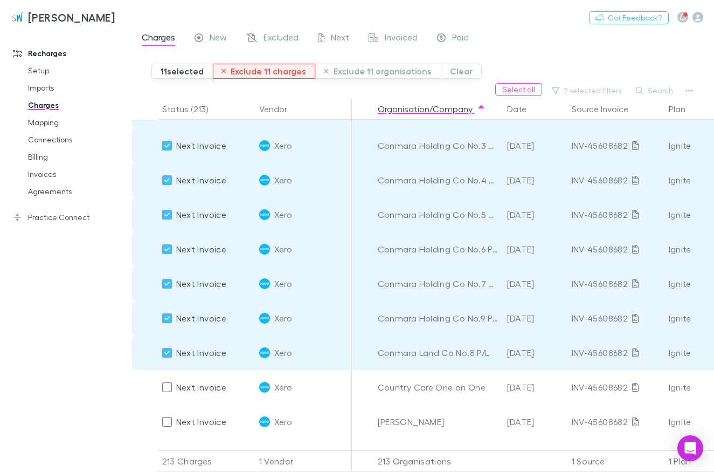
click at [276, 70] on button "Exclude 11 charges" at bounding box center [264, 71] width 103 height 15
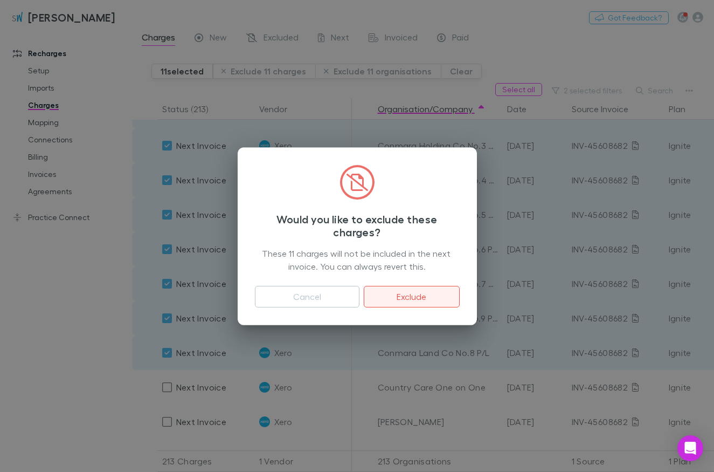
click at [420, 293] on button "Exclude" at bounding box center [411, 297] width 95 height 22
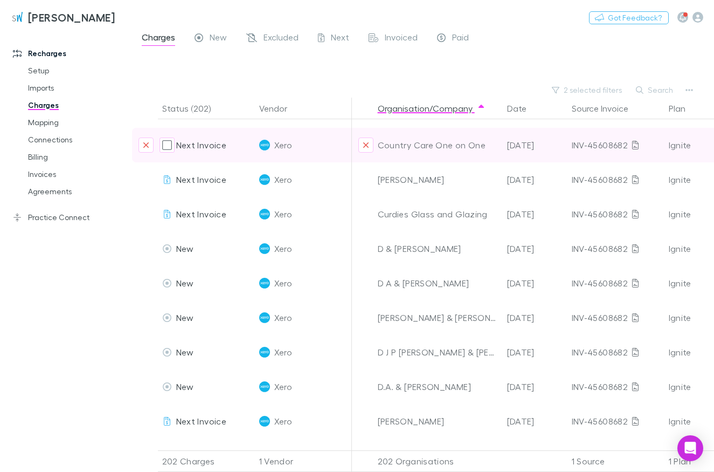
scroll to position [930, 0]
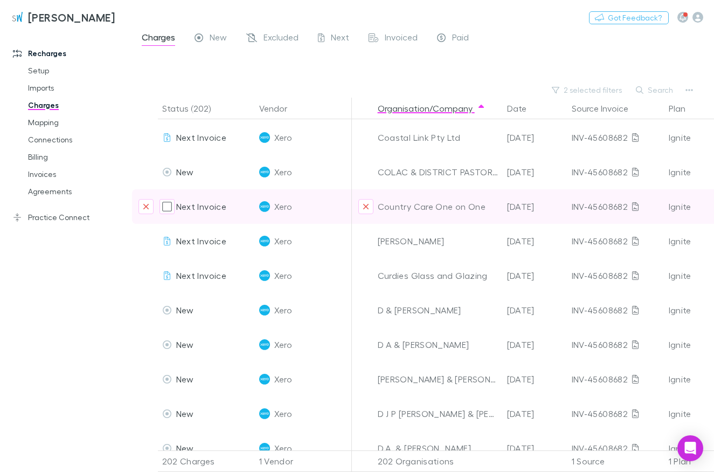
click at [383, 206] on div "Country Care One on One" at bounding box center [438, 206] width 121 height 34
click at [480, 210] on div "Country Care One on One" at bounding box center [438, 206] width 121 height 34
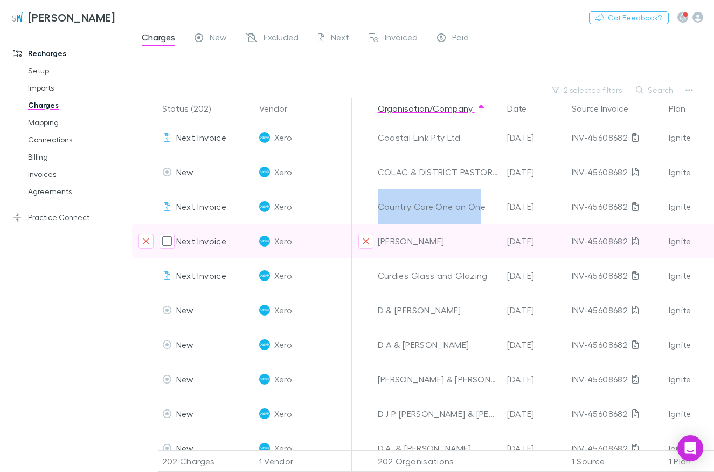
click at [378, 244] on div "[PERSON_NAME]" at bounding box center [438, 241] width 121 height 34
click at [442, 241] on div "[PERSON_NAME]" at bounding box center [438, 241] width 121 height 34
click at [379, 244] on div "[PERSON_NAME]" at bounding box center [438, 241] width 121 height 34
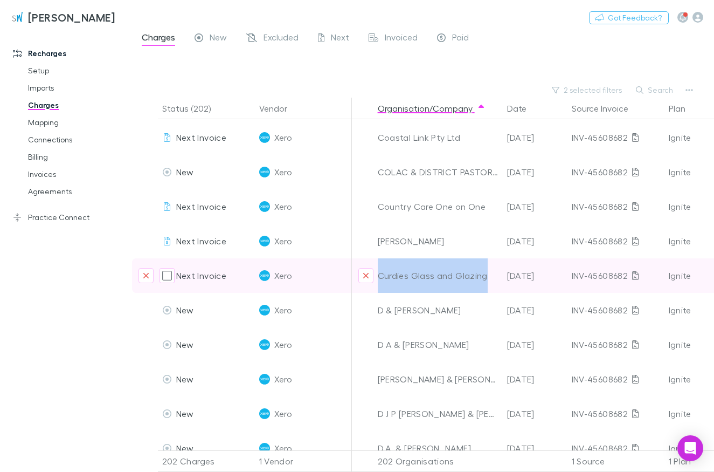
drag, startPoint x: 456, startPoint y: 278, endPoint x: 371, endPoint y: 276, distance: 84.6
click at [378, 276] on div "Curdies Glass and Glazing" at bounding box center [438, 275] width 121 height 34
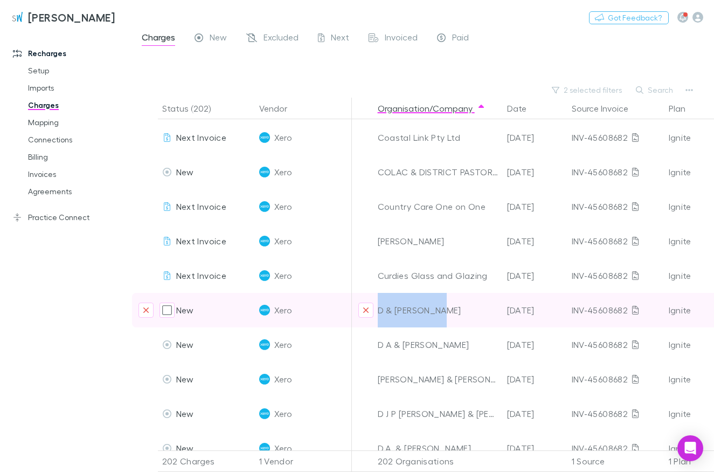
drag, startPoint x: 448, startPoint y: 310, endPoint x: 379, endPoint y: 311, distance: 69.5
click at [379, 311] on div "D & [PERSON_NAME]" at bounding box center [438, 310] width 121 height 34
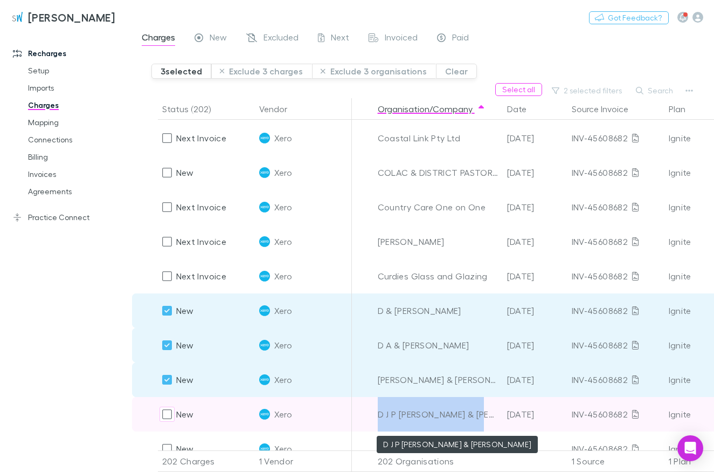
drag, startPoint x: 378, startPoint y: 416, endPoint x: 487, endPoint y: 414, distance: 108.9
click at [487, 414] on div "D J P [PERSON_NAME] & [PERSON_NAME]" at bounding box center [438, 414] width 121 height 34
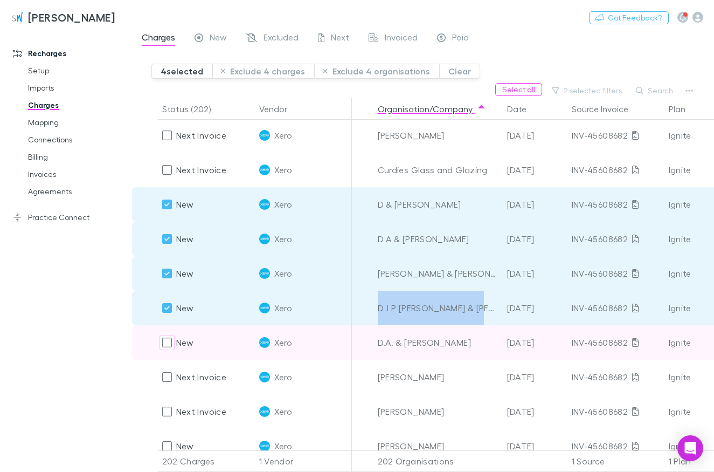
scroll to position [1053, 0]
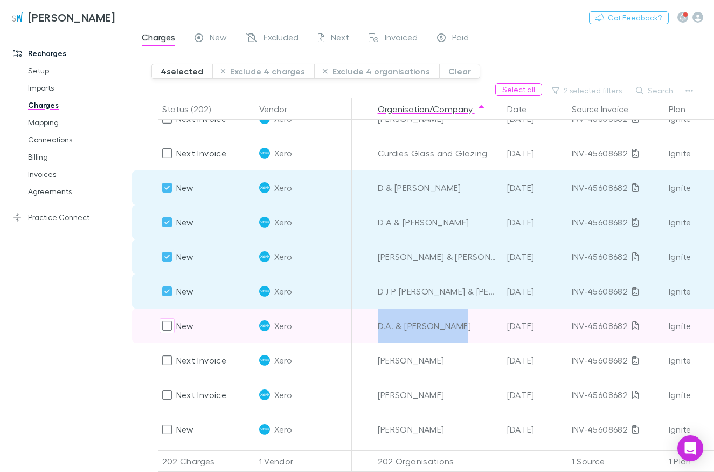
drag, startPoint x: 466, startPoint y: 327, endPoint x: 379, endPoint y: 332, distance: 86.9
click at [379, 332] on div "D.A. & [PERSON_NAME]" at bounding box center [438, 325] width 121 height 34
click at [161, 325] on div at bounding box center [167, 325] width 15 height 15
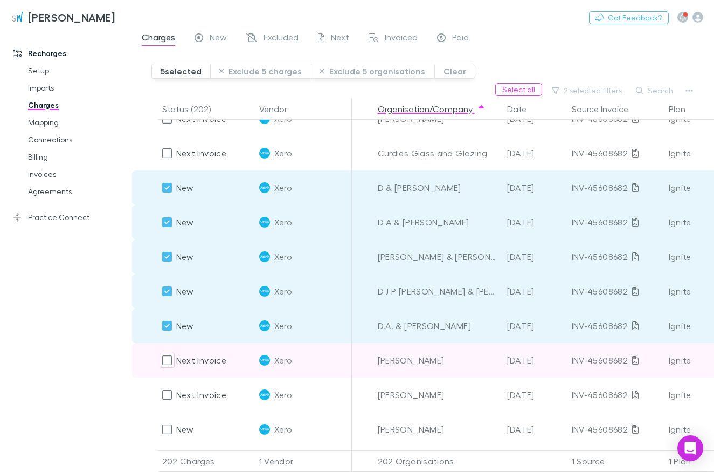
drag, startPoint x: 460, startPoint y: 360, endPoint x: 379, endPoint y: 361, distance: 80.8
click at [379, 361] on div "[PERSON_NAME]" at bounding box center [438, 360] width 121 height 34
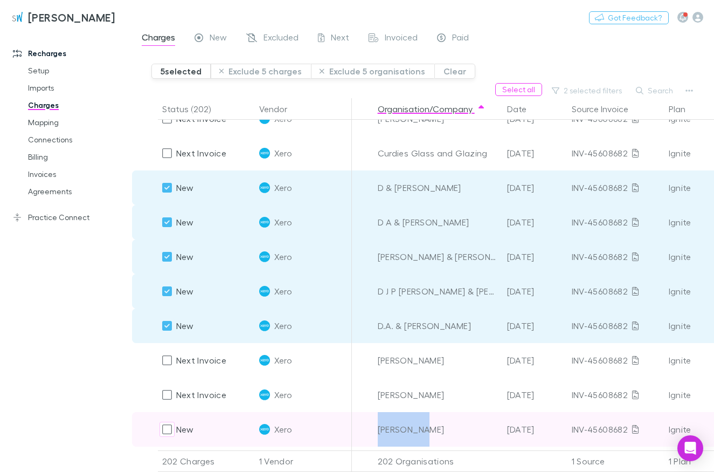
drag, startPoint x: 432, startPoint y: 435, endPoint x: 375, endPoint y: 431, distance: 57.3
click at [378, 431] on div "[PERSON_NAME]" at bounding box center [438, 429] width 121 height 34
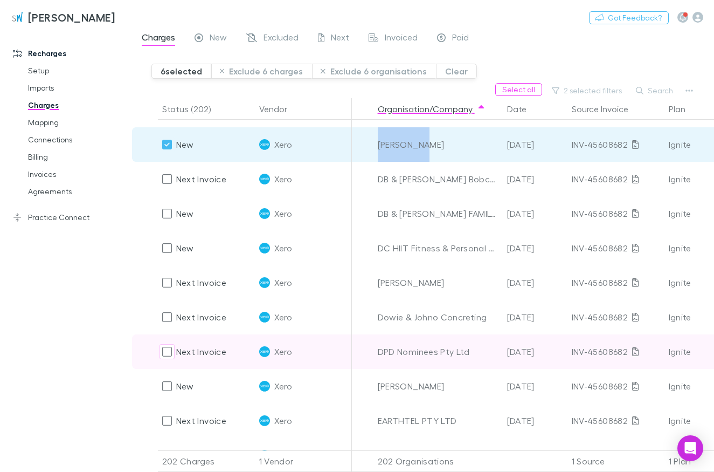
scroll to position [1360, 0]
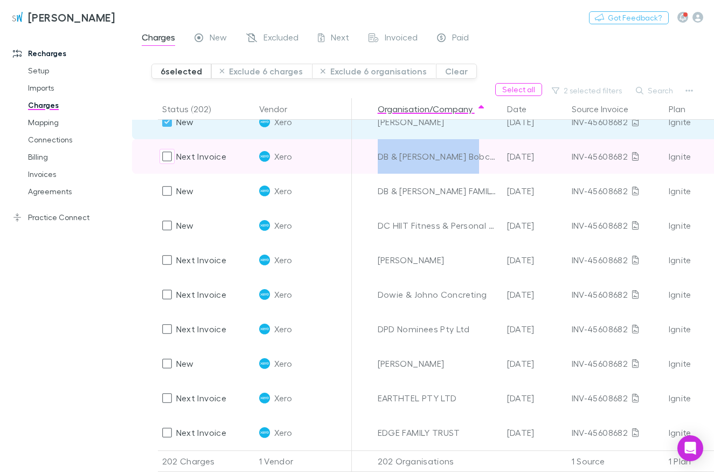
drag, startPoint x: 474, startPoint y: 157, endPoint x: 377, endPoint y: 165, distance: 97.9
click at [378, 165] on div "DB & [PERSON_NAME] Bobcat" at bounding box center [438, 156] width 121 height 34
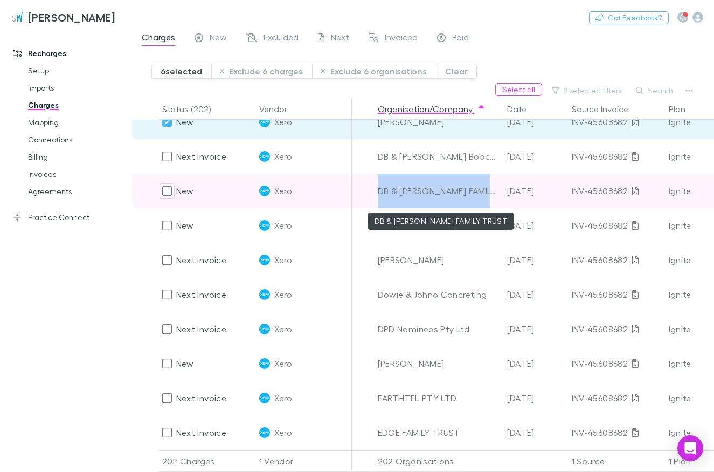
drag, startPoint x: 378, startPoint y: 191, endPoint x: 499, endPoint y: 192, distance: 121.3
click at [499, 192] on div "DB & [PERSON_NAME] FAMILY TRUST" at bounding box center [438, 191] width 121 height 34
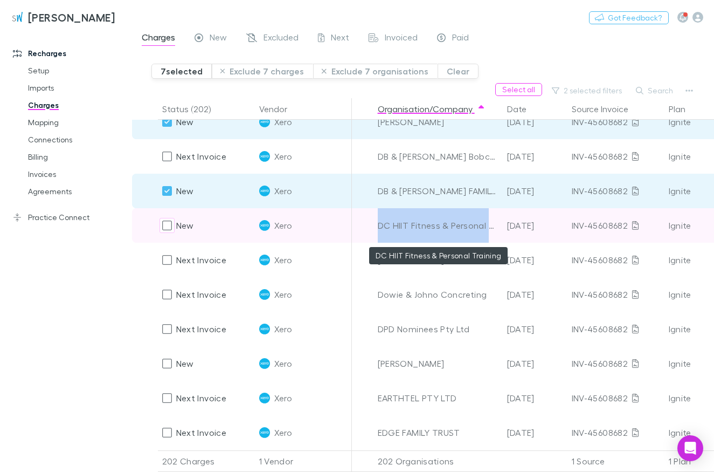
drag, startPoint x: 379, startPoint y: 225, endPoint x: 488, endPoint y: 235, distance: 109.3
click at [488, 235] on div "DC HIIT Fitness & Personal Training" at bounding box center [438, 225] width 121 height 34
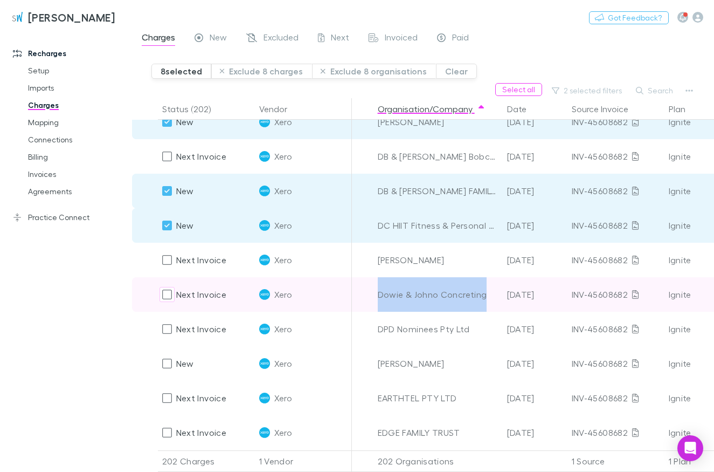
drag, startPoint x: 486, startPoint y: 296, endPoint x: 379, endPoint y: 294, distance: 106.2
click at [379, 294] on div "Dowie & Johno Concreting" at bounding box center [438, 294] width 121 height 34
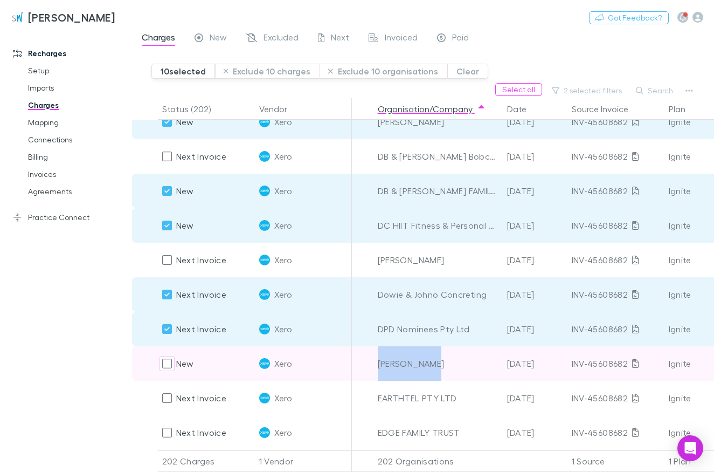
drag, startPoint x: 434, startPoint y: 365, endPoint x: 380, endPoint y: 365, distance: 53.4
click at [380, 365] on div "[PERSON_NAME]" at bounding box center [438, 363] width 121 height 34
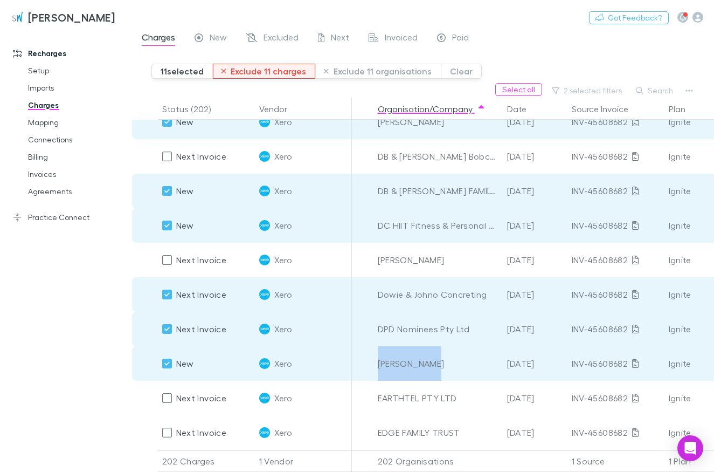
click at [248, 70] on button "Exclude 11 charges" at bounding box center [264, 71] width 103 height 15
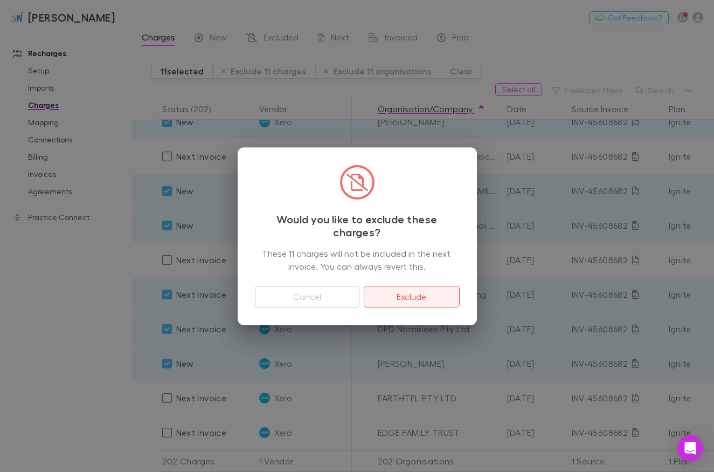
click at [403, 293] on button "Exclude" at bounding box center [411, 297] width 95 height 22
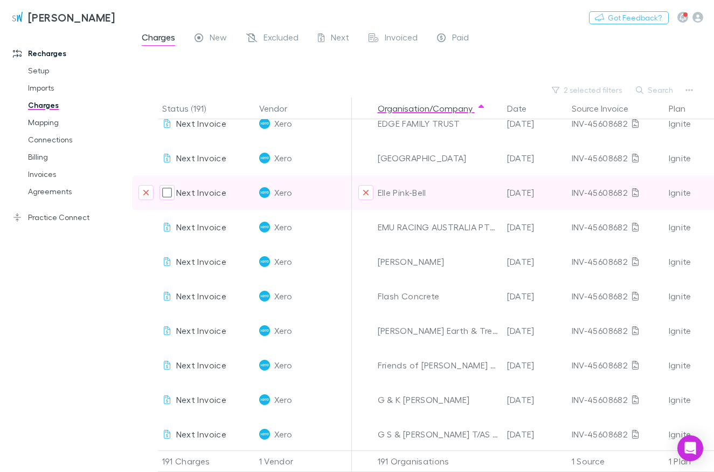
scroll to position [1311, 0]
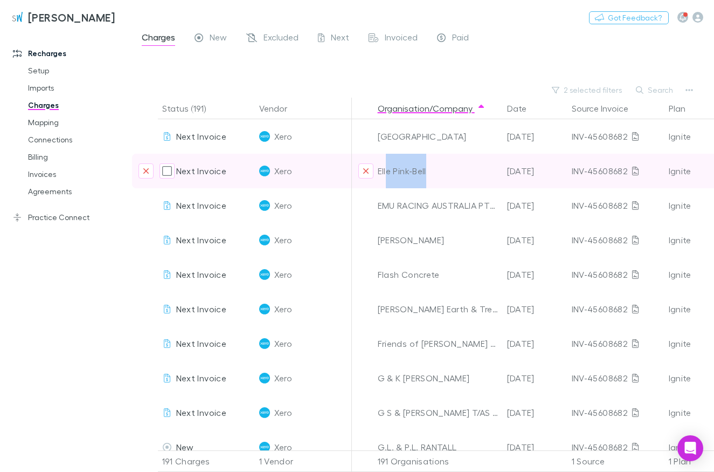
drag, startPoint x: 433, startPoint y: 169, endPoint x: 386, endPoint y: 174, distance: 46.7
click at [386, 174] on div "Elle Pink-Bell" at bounding box center [438, 171] width 121 height 34
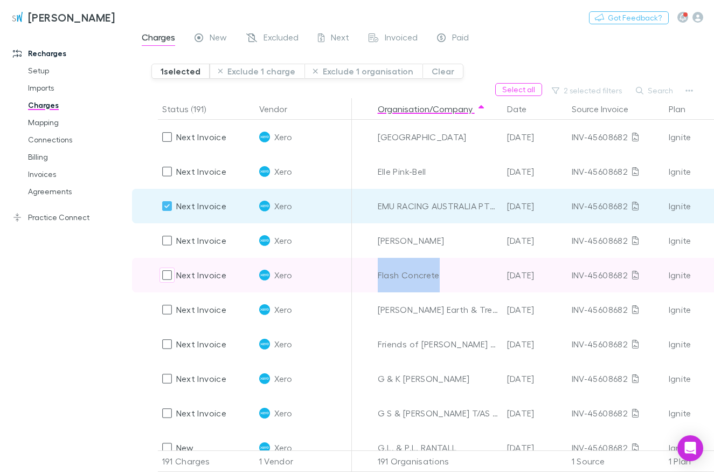
drag, startPoint x: 440, startPoint y: 276, endPoint x: 378, endPoint y: 278, distance: 62.0
click at [378, 278] on div "Flash Concrete" at bounding box center [438, 275] width 121 height 34
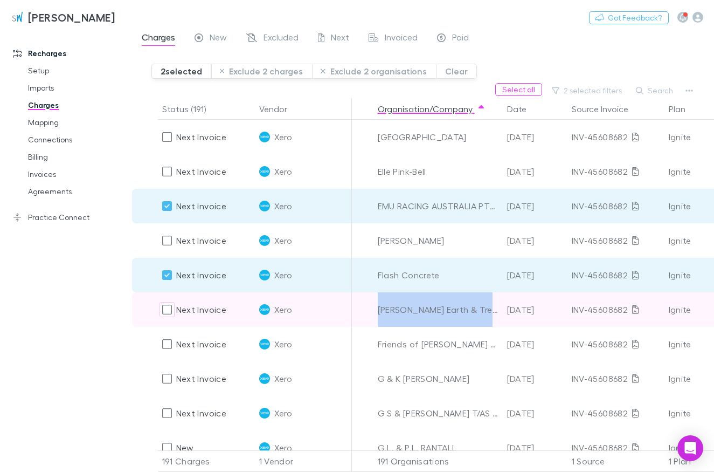
drag, startPoint x: 376, startPoint y: 310, endPoint x: 494, endPoint y: 313, distance: 118.0
click at [494, 313] on div "[PERSON_NAME] Earth & Trees Pty Ltd" at bounding box center [437, 309] width 129 height 34
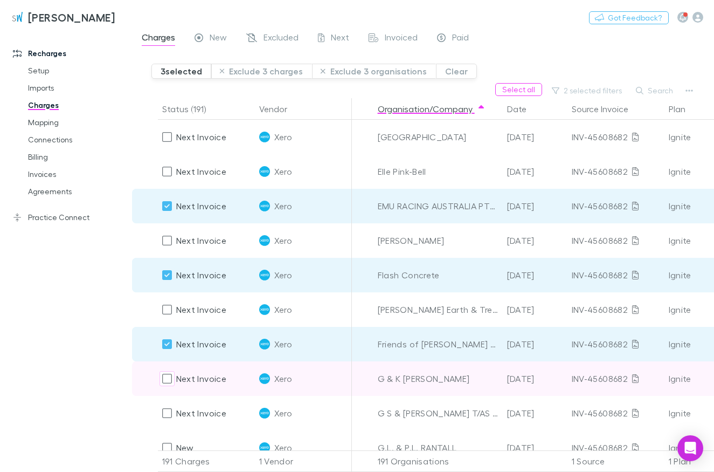
click at [430, 376] on div "G & K [PERSON_NAME]" at bounding box center [438, 378] width 121 height 34
drag, startPoint x: 444, startPoint y: 378, endPoint x: 373, endPoint y: 385, distance: 70.4
click at [378, 385] on div "G & K [PERSON_NAME]" at bounding box center [438, 378] width 121 height 34
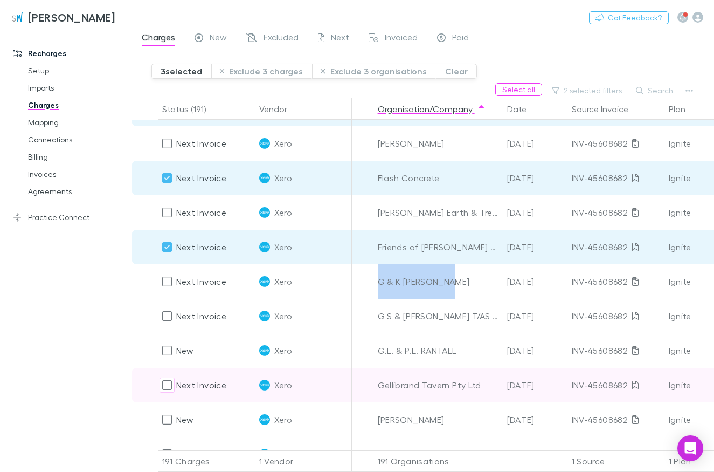
scroll to position [1434, 0]
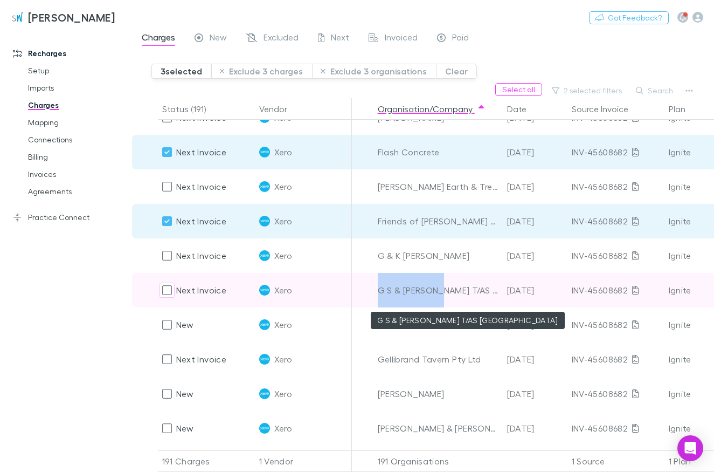
drag, startPoint x: 377, startPoint y: 289, endPoint x: 441, endPoint y: 290, distance: 64.1
click at [441, 290] on div "G S & [PERSON_NAME] T/AS [GEOGRAPHIC_DATA]" at bounding box center [437, 290] width 129 height 34
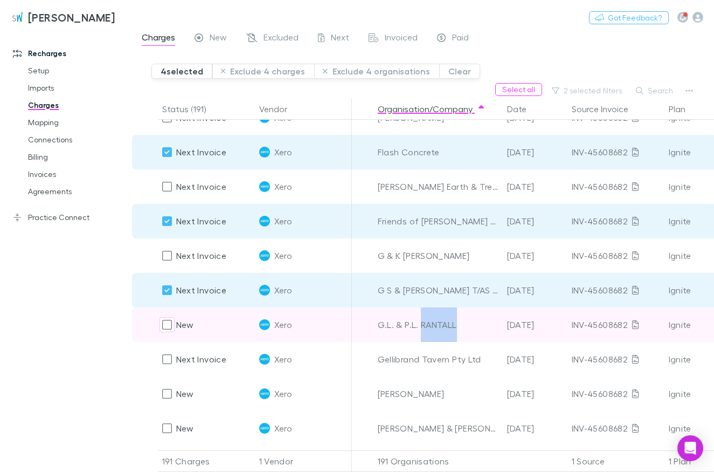
drag, startPoint x: 461, startPoint y: 326, endPoint x: 423, endPoint y: 323, distance: 38.4
click at [423, 323] on div "G.L. & P.L. RANTALL" at bounding box center [438, 324] width 121 height 34
drag, startPoint x: 465, startPoint y: 326, endPoint x: 380, endPoint y: 331, distance: 84.8
click at [380, 331] on div "G.L. & P.L. RANTALL" at bounding box center [438, 324] width 121 height 34
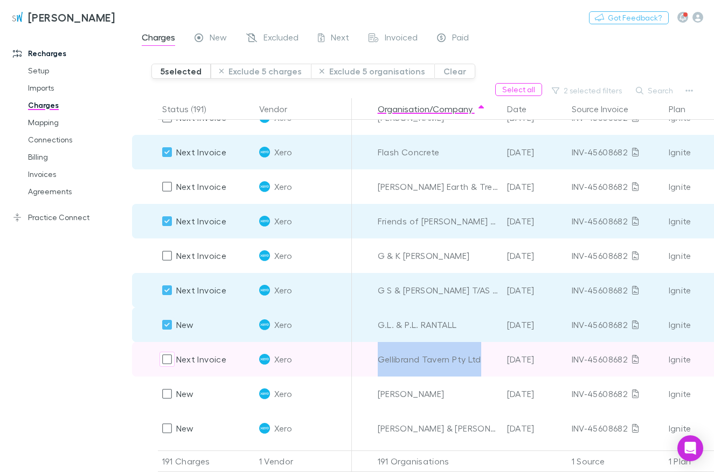
drag, startPoint x: 483, startPoint y: 362, endPoint x: 376, endPoint y: 357, distance: 107.4
click at [378, 357] on div "Gellibrand Tavern Pty Ltd" at bounding box center [438, 359] width 121 height 34
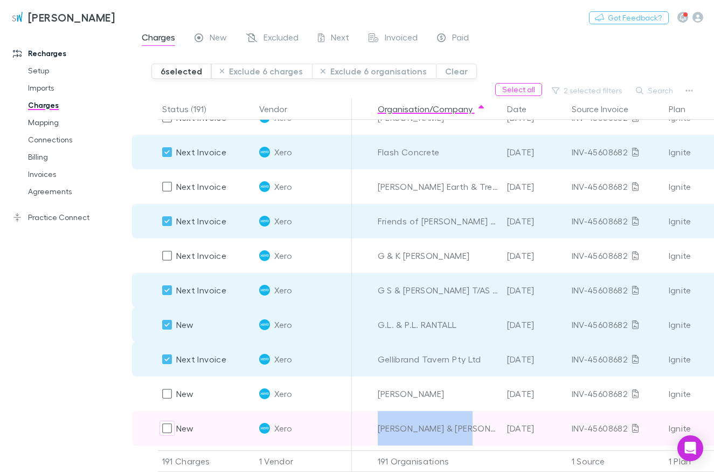
drag, startPoint x: 482, startPoint y: 434, endPoint x: 374, endPoint y: 431, distance: 108.4
click at [378, 431] on div "[PERSON_NAME] & [PERSON_NAME]" at bounding box center [438, 428] width 121 height 34
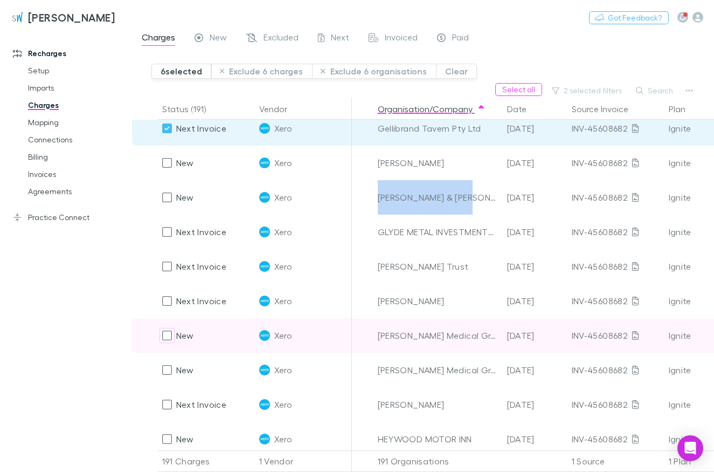
scroll to position [1679, 0]
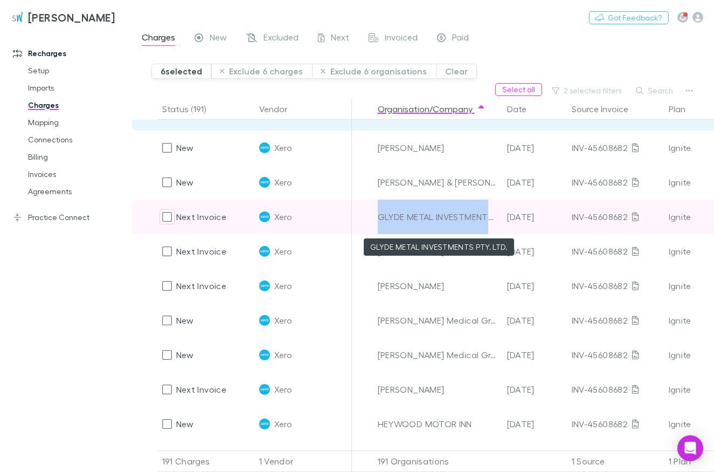
drag, startPoint x: 378, startPoint y: 217, endPoint x: 488, endPoint y: 224, distance: 110.2
click at [488, 224] on div "GLYDE METAL INVESTMENTS PTY. LTD." at bounding box center [438, 216] width 121 height 34
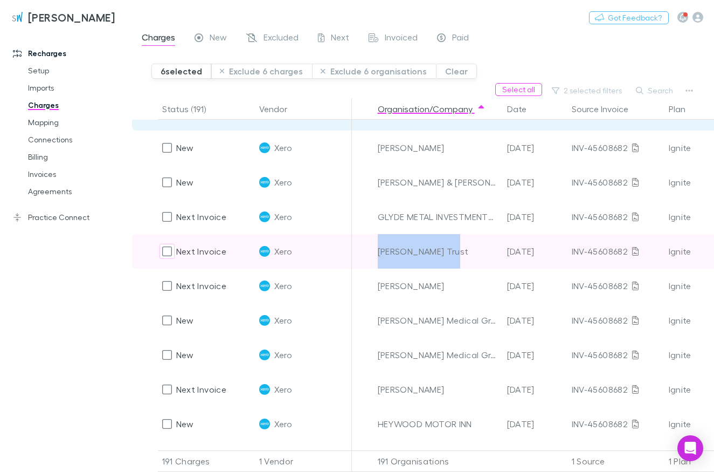
drag, startPoint x: 458, startPoint y: 253, endPoint x: 369, endPoint y: 244, distance: 88.9
click at [378, 244] on div "[PERSON_NAME] Trust" at bounding box center [438, 251] width 121 height 34
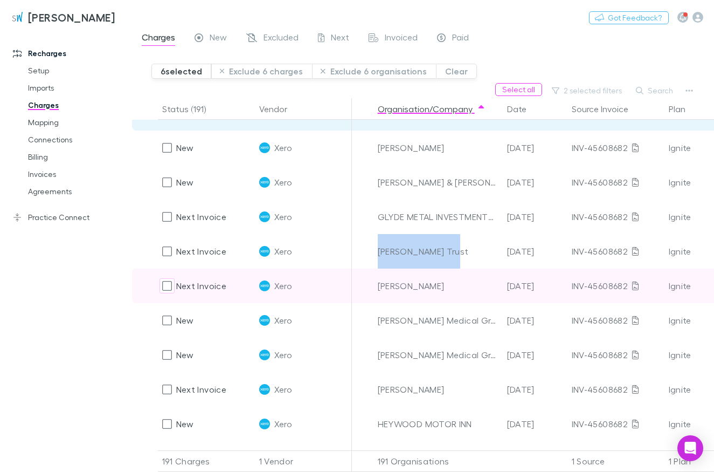
drag, startPoint x: 452, startPoint y: 283, endPoint x: 375, endPoint y: 284, distance: 77.6
click at [378, 284] on div "[PERSON_NAME]" at bounding box center [438, 285] width 121 height 34
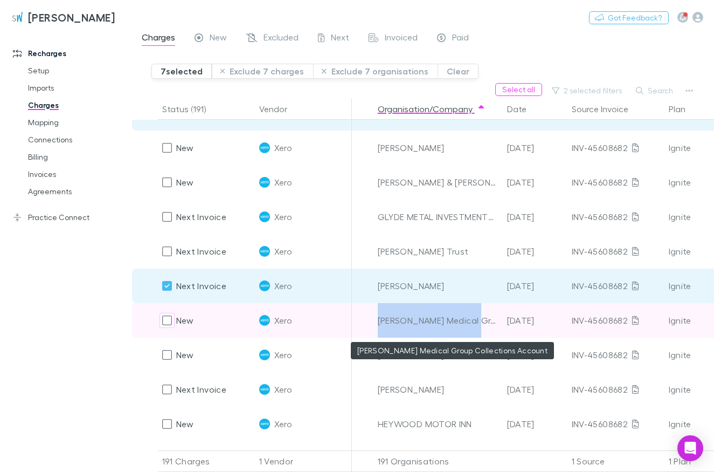
drag, startPoint x: 377, startPoint y: 323, endPoint x: 479, endPoint y: 322, distance: 101.9
click at [479, 322] on div "[PERSON_NAME] Medical Group Collections Account" at bounding box center [437, 320] width 129 height 34
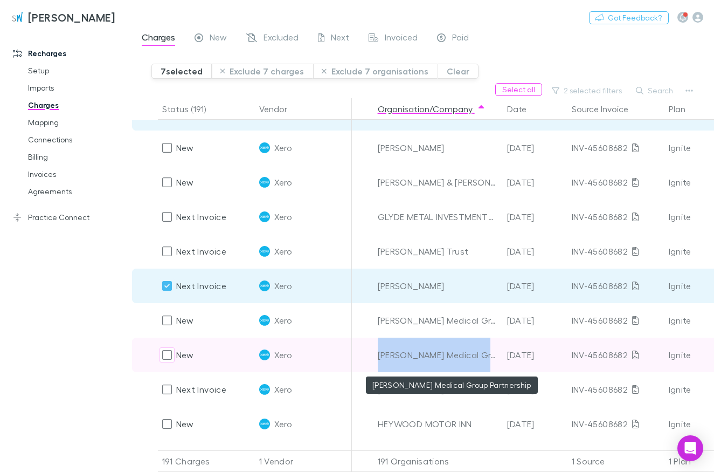
drag, startPoint x: 376, startPoint y: 352, endPoint x: 489, endPoint y: 361, distance: 114.1
click at [489, 361] on div "[PERSON_NAME] Medical Group Partnership" at bounding box center [437, 354] width 129 height 34
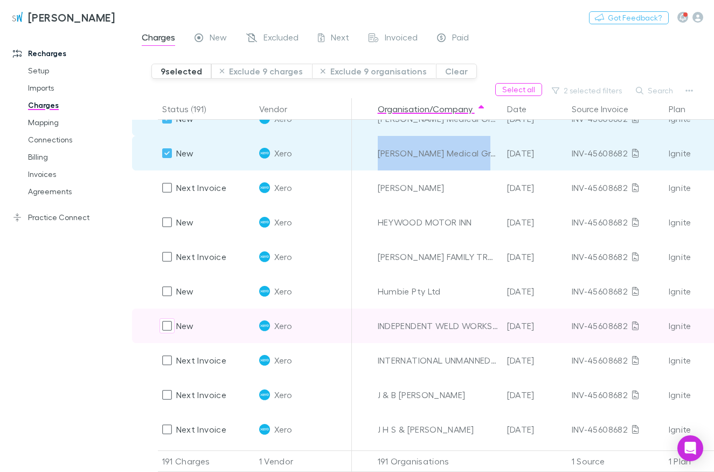
scroll to position [1864, 0]
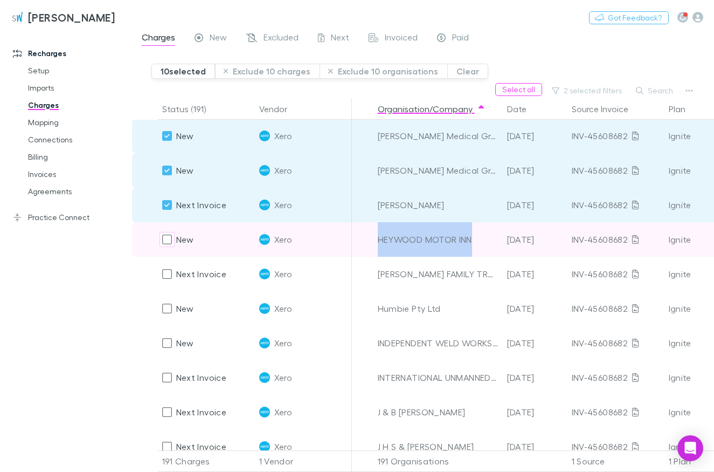
drag, startPoint x: 435, startPoint y: 244, endPoint x: 377, endPoint y: 243, distance: 57.7
click at [378, 243] on div "HEYWOOD MOTOR INN" at bounding box center [438, 239] width 121 height 34
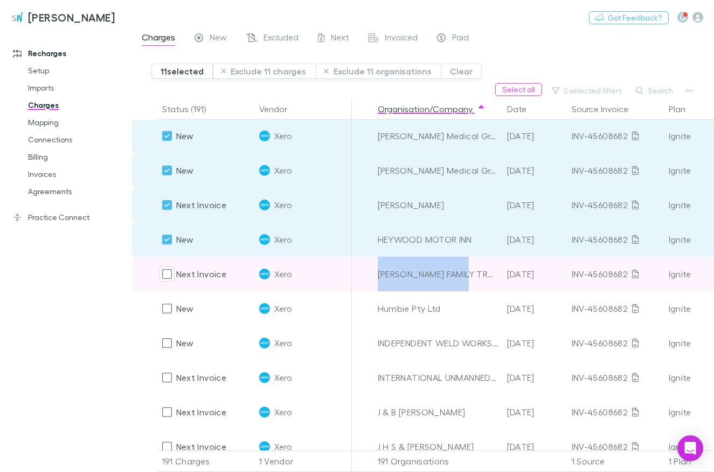
drag, startPoint x: 438, startPoint y: 279, endPoint x: 375, endPoint y: 281, distance: 63.1
click at [378, 281] on div "[PERSON_NAME] FAMILY TRUST" at bounding box center [438, 274] width 121 height 34
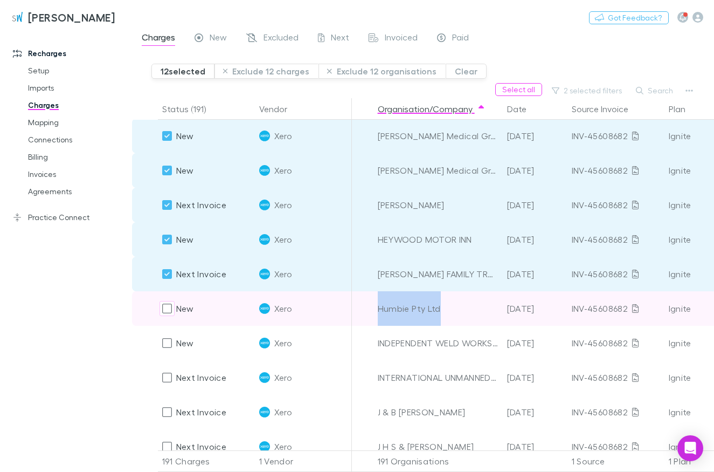
drag, startPoint x: 432, startPoint y: 310, endPoint x: 378, endPoint y: 310, distance: 53.9
click at [378, 310] on div "Humbie Pty Ltd" at bounding box center [438, 308] width 121 height 34
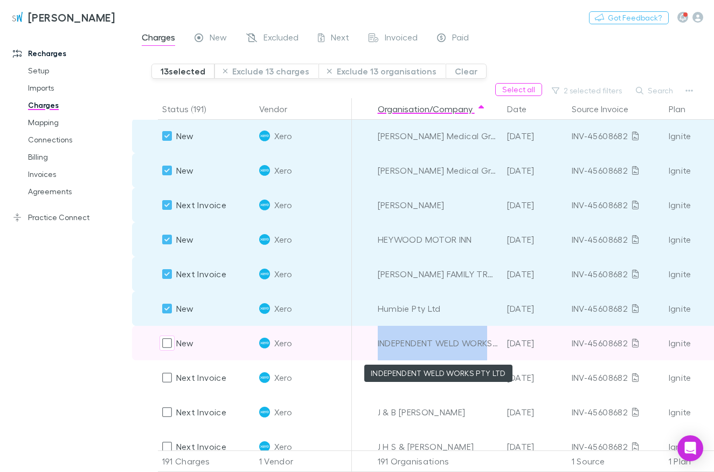
drag, startPoint x: 374, startPoint y: 342, endPoint x: 489, endPoint y: 346, distance: 115.4
click at [489, 346] on div "INDEPENDENT WELD WORKS PTY LTD" at bounding box center [437, 343] width 129 height 34
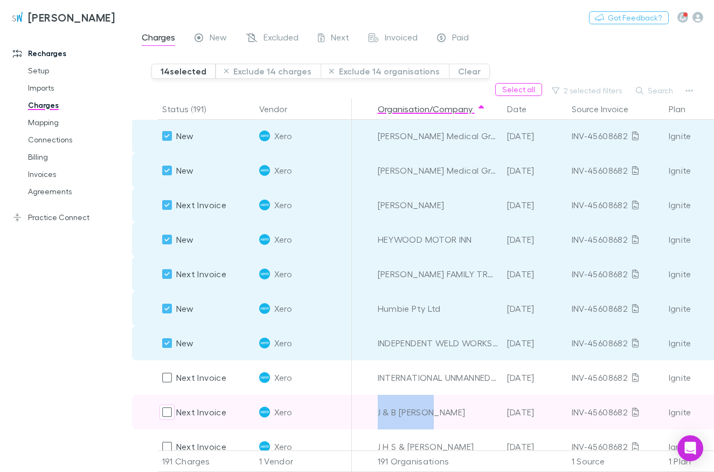
drag, startPoint x: 439, startPoint y: 412, endPoint x: 366, endPoint y: 405, distance: 73.6
click at [378, 405] on div "J & B [PERSON_NAME]" at bounding box center [438, 411] width 121 height 34
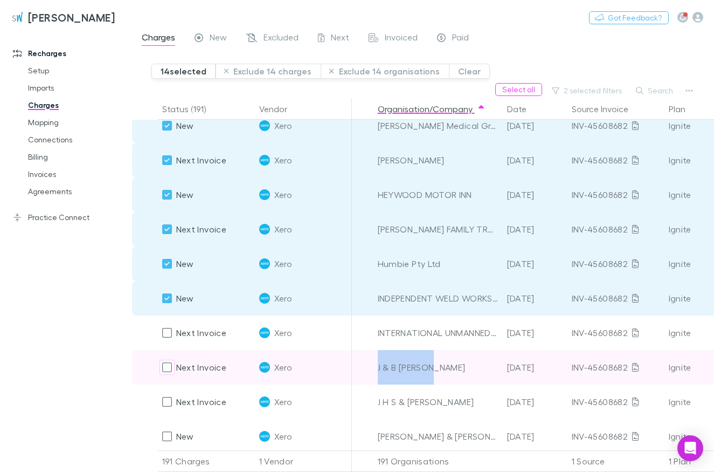
scroll to position [1925, 0]
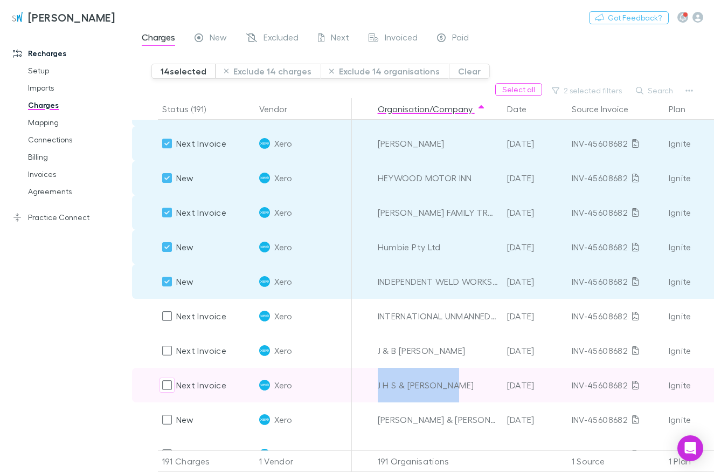
drag, startPoint x: 454, startPoint y: 384, endPoint x: 369, endPoint y: 386, distance: 85.2
click at [378, 386] on div "J H S & [PERSON_NAME]" at bounding box center [438, 385] width 121 height 34
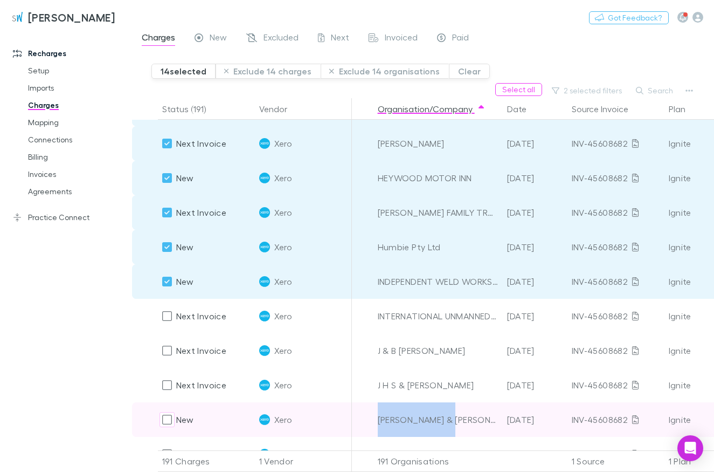
drag, startPoint x: 451, startPoint y: 420, endPoint x: 378, endPoint y: 423, distance: 72.8
click at [378, 423] on div "[PERSON_NAME] & [PERSON_NAME]" at bounding box center [438, 419] width 121 height 34
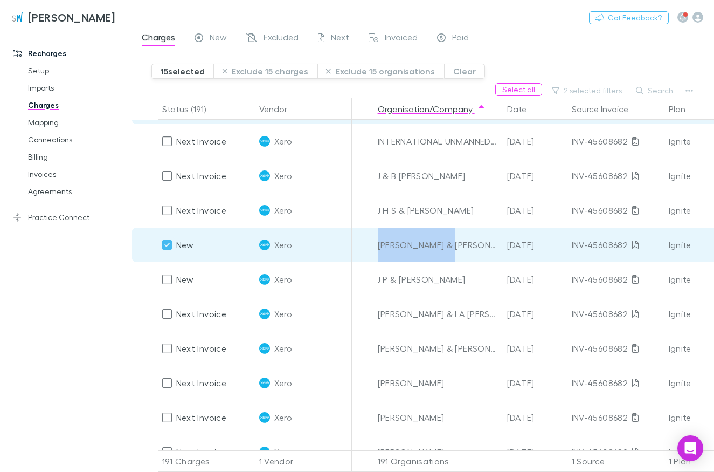
scroll to position [2144, 0]
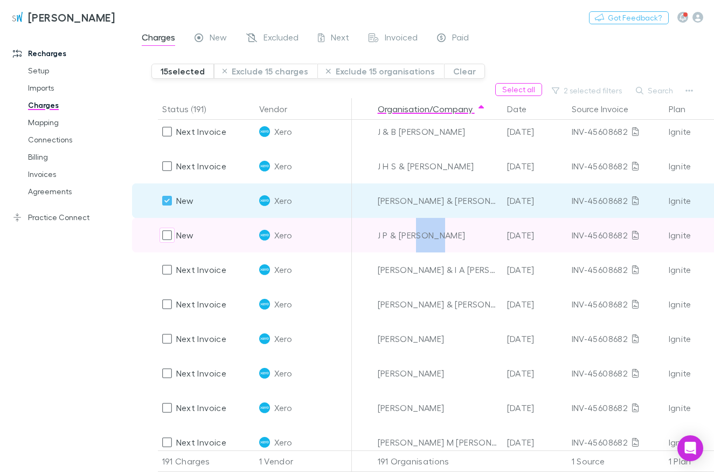
drag, startPoint x: 437, startPoint y: 236, endPoint x: 417, endPoint y: 240, distance: 20.9
click at [417, 240] on div "J P & [PERSON_NAME]" at bounding box center [438, 235] width 121 height 34
drag, startPoint x: 440, startPoint y: 236, endPoint x: 372, endPoint y: 239, distance: 68.0
click at [378, 239] on div "J P & [PERSON_NAME]" at bounding box center [438, 235] width 121 height 34
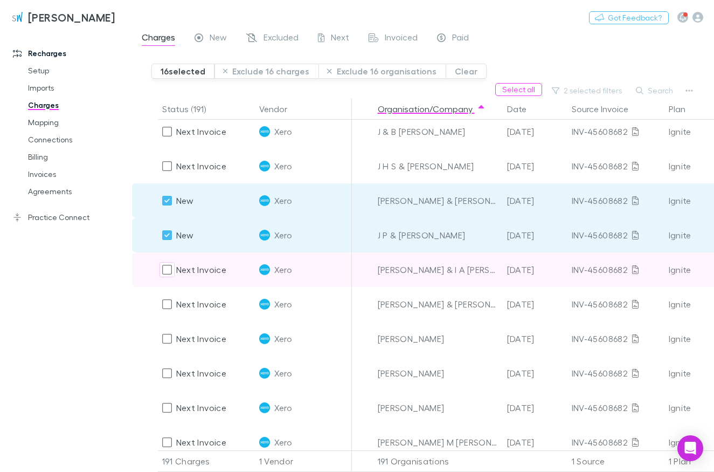
click at [477, 271] on div "[PERSON_NAME] & I A [PERSON_NAME]" at bounding box center [438, 269] width 121 height 34
drag, startPoint x: 479, startPoint y: 273, endPoint x: 445, endPoint y: 272, distance: 34.0
click at [445, 272] on div "[PERSON_NAME] & I A [PERSON_NAME]" at bounding box center [438, 269] width 121 height 34
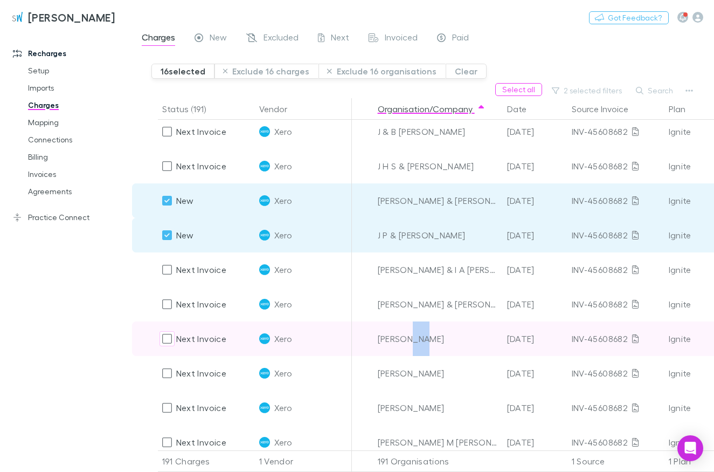
drag, startPoint x: 425, startPoint y: 337, endPoint x: 406, endPoint y: 337, distance: 19.4
click at [406, 337] on div "[PERSON_NAME]" at bounding box center [438, 338] width 121 height 34
drag, startPoint x: 427, startPoint y: 339, endPoint x: 407, endPoint y: 339, distance: 19.9
click at [407, 339] on div "[PERSON_NAME]" at bounding box center [438, 338] width 121 height 34
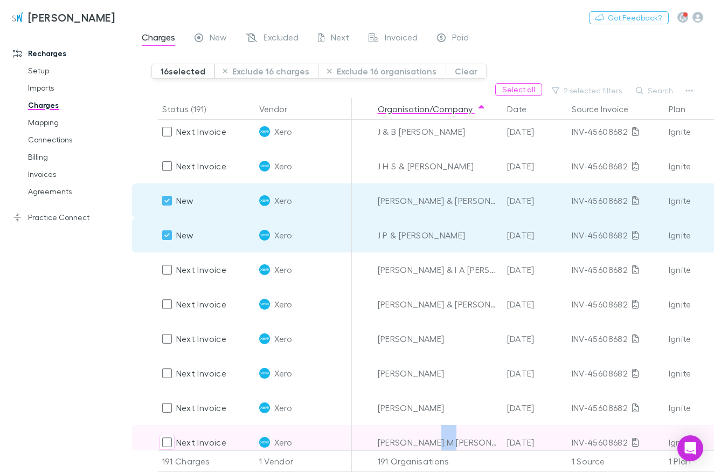
drag, startPoint x: 455, startPoint y: 444, endPoint x: 435, endPoint y: 446, distance: 19.5
click at [435, 446] on div "[PERSON_NAME] M [PERSON_NAME]" at bounding box center [438, 442] width 121 height 34
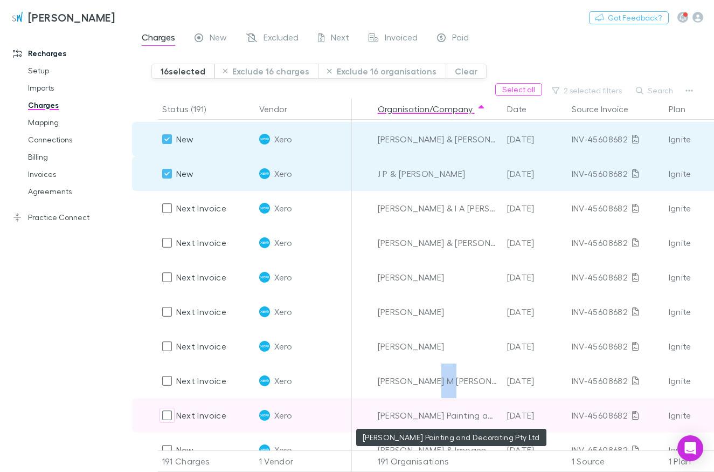
scroll to position [2267, 0]
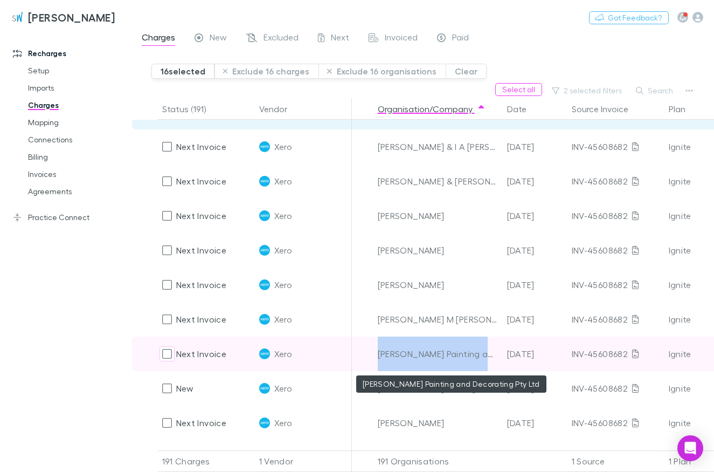
drag, startPoint x: 376, startPoint y: 355, endPoint x: 489, endPoint y: 354, distance: 113.2
click at [489, 354] on div "[PERSON_NAME] Painting and Decorating Pty Ltd" at bounding box center [437, 353] width 129 height 34
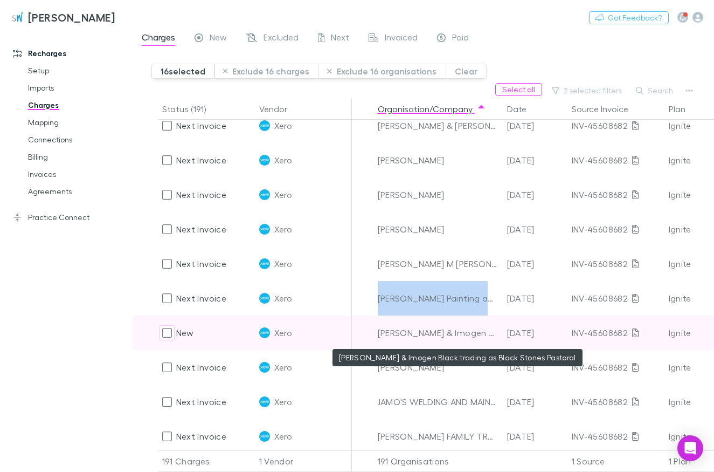
scroll to position [2328, 0]
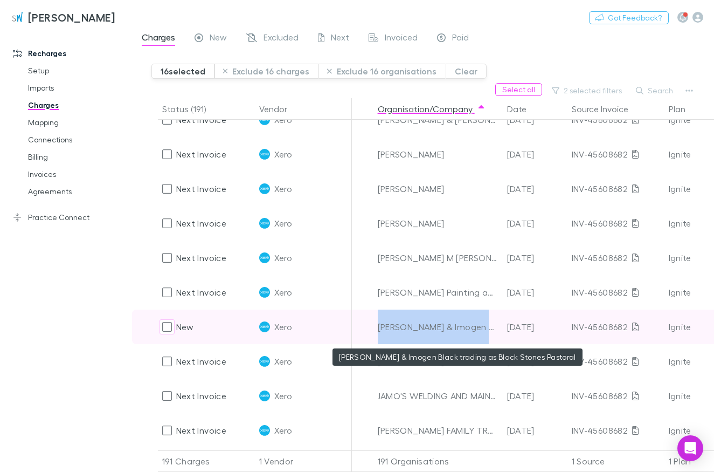
drag, startPoint x: 377, startPoint y: 324, endPoint x: 487, endPoint y: 328, distance: 110.0
click at [487, 328] on div "[PERSON_NAME] & Imogen Black trading as Black Stones Pastoral" at bounding box center [437, 326] width 129 height 34
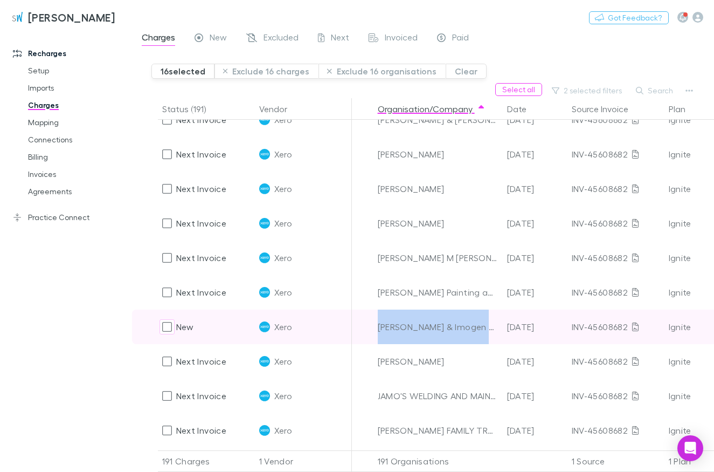
drag, startPoint x: 375, startPoint y: 326, endPoint x: 504, endPoint y: 340, distance: 130.2
click at [504, 340] on div "New Xero [PERSON_NAME] & Imogen Black trading as Black Stones Pastoral [DATE] I…" at bounding box center [659, 326] width 1054 height 34
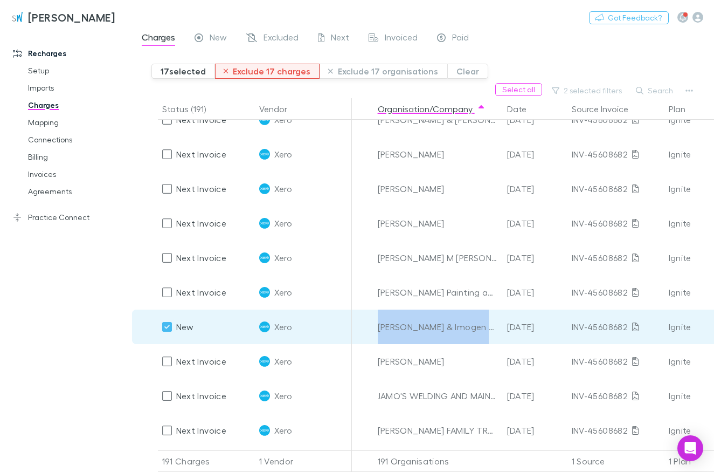
click at [269, 71] on button "Exclude 17 charges" at bounding box center [267, 71] width 105 height 15
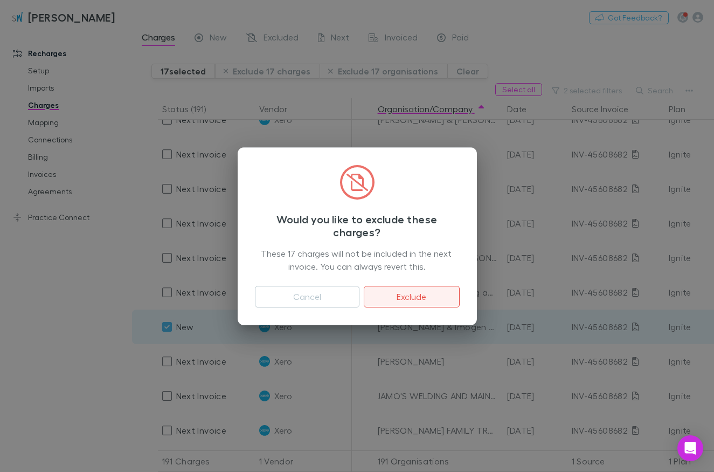
click at [434, 290] on button "Exclude" at bounding box center [411, 297] width 95 height 22
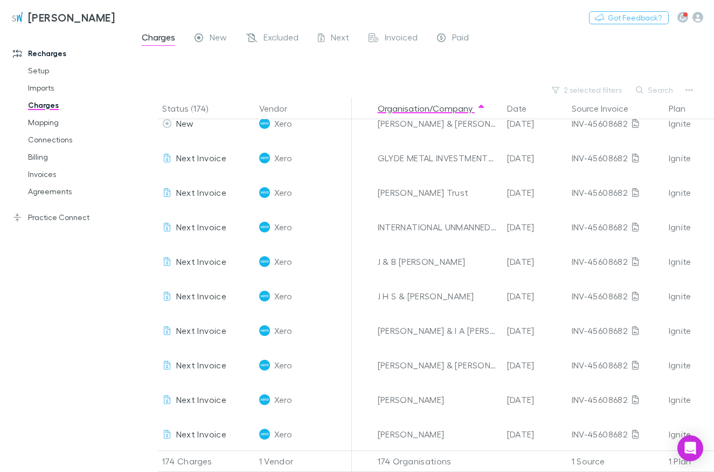
scroll to position [1899, 0]
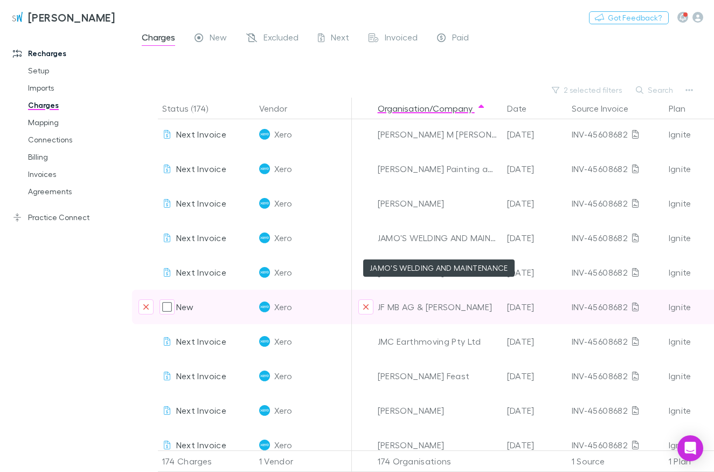
click at [454, 242] on div "JAMO'S WELDING AND MAINTENANCE" at bounding box center [438, 237] width 121 height 34
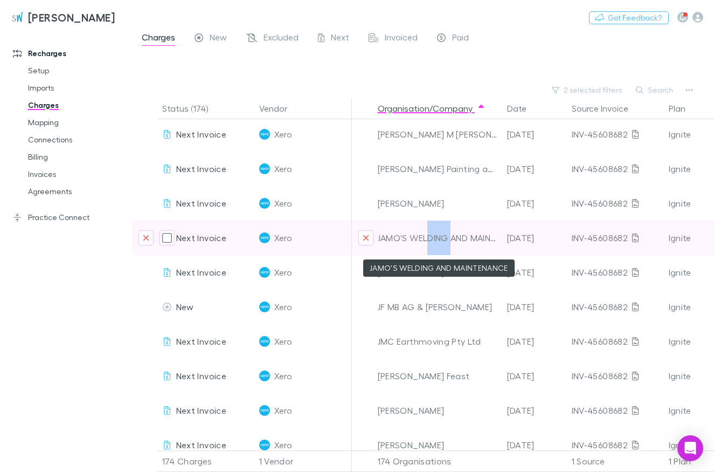
click at [477, 232] on div "JAMO'S WELDING AND MAINTENANCE" at bounding box center [437, 237] width 129 height 34
click at [456, 241] on div "JAMO'S WELDING AND MAINTENANCE" at bounding box center [438, 237] width 121 height 34
click at [417, 247] on div "JAMO'S WELDING AND MAINTENANCE" at bounding box center [438, 237] width 121 height 34
drag, startPoint x: 378, startPoint y: 238, endPoint x: 488, endPoint y: 240, distance: 110.0
click at [488, 240] on div "JAMO'S WELDING AND MAINTENANCE" at bounding box center [438, 237] width 121 height 34
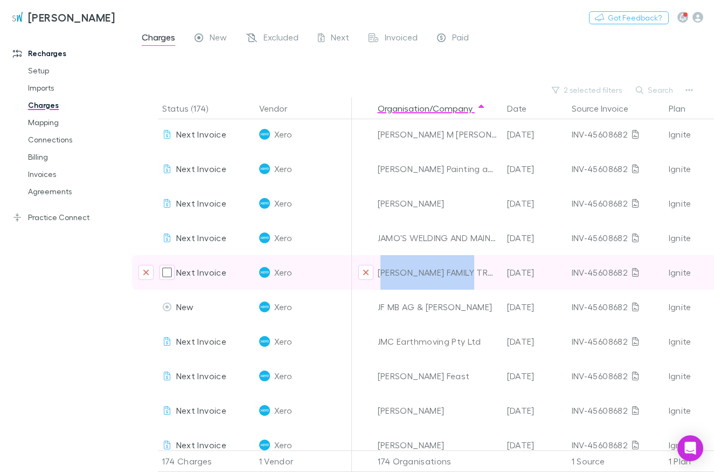
drag, startPoint x: 379, startPoint y: 273, endPoint x: 470, endPoint y: 274, distance: 91.1
click at [470, 274] on div "[PERSON_NAME] FAMILY TRUST NO.1" at bounding box center [438, 272] width 121 height 34
click at [393, 272] on div "[PERSON_NAME] FAMILY TRUST NO.1" at bounding box center [438, 272] width 121 height 34
drag, startPoint x: 378, startPoint y: 273, endPoint x: 499, endPoint y: 275, distance: 120.7
click at [499, 275] on div "[PERSON_NAME] FAMILY TRUST NO.1" at bounding box center [438, 272] width 121 height 34
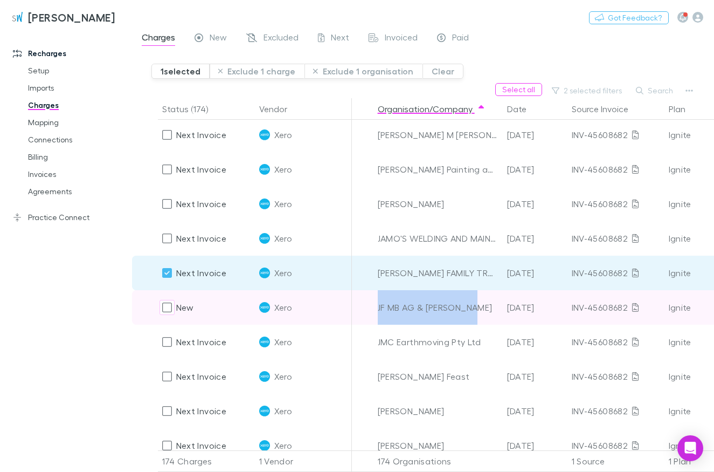
drag, startPoint x: 477, startPoint y: 308, endPoint x: 362, endPoint y: 306, distance: 115.4
click at [378, 306] on div "JF MB AG & [PERSON_NAME]" at bounding box center [438, 307] width 121 height 34
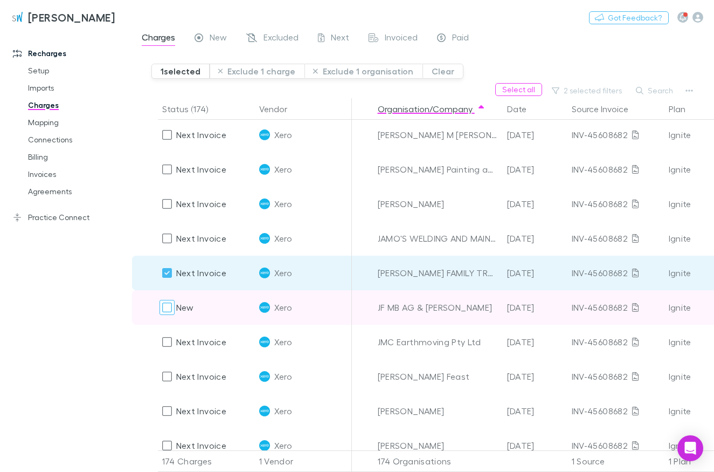
click at [162, 304] on div at bounding box center [167, 307] width 15 height 15
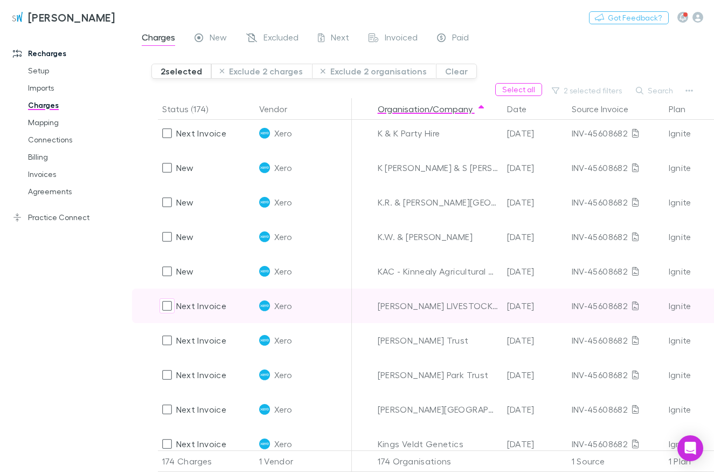
scroll to position [2268, 0]
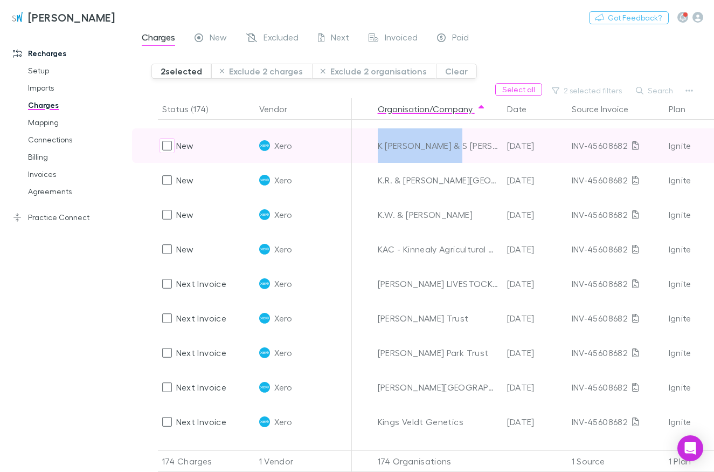
drag, startPoint x: 477, startPoint y: 147, endPoint x: 362, endPoint y: 134, distance: 115.5
click at [378, 134] on div "K [PERSON_NAME] & S [PERSON_NAME]" at bounding box center [438, 145] width 121 height 34
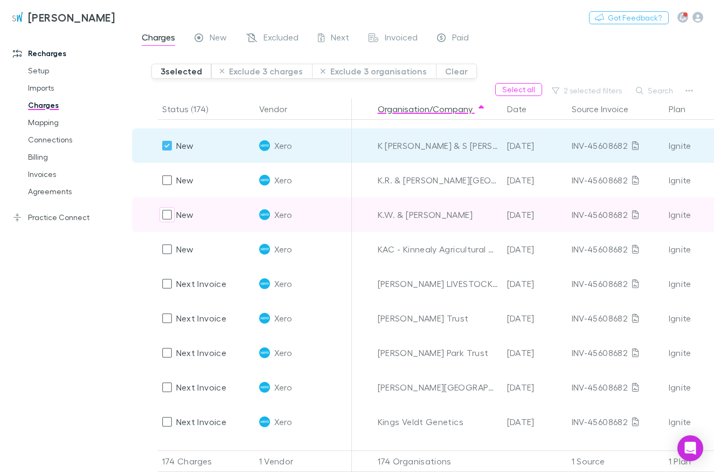
click at [477, 231] on div "K.W. & [PERSON_NAME]" at bounding box center [438, 214] width 121 height 34
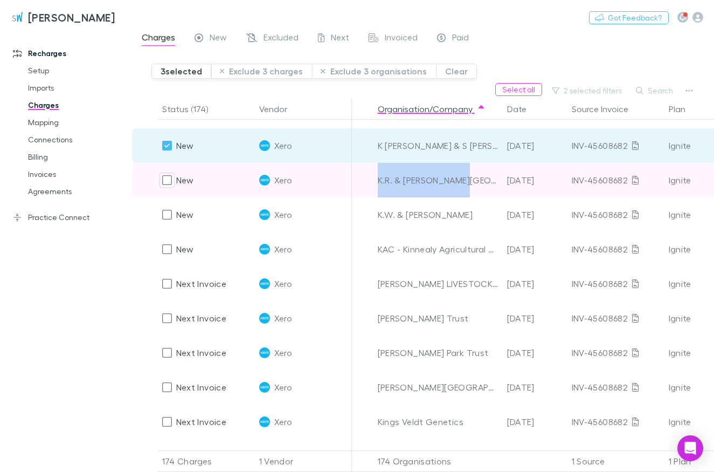
drag, startPoint x: 468, startPoint y: 185, endPoint x: 377, endPoint y: 184, distance: 91.1
click at [378, 184] on div "K.R. & [PERSON_NAME][GEOGRAPHIC_DATA]" at bounding box center [438, 180] width 121 height 34
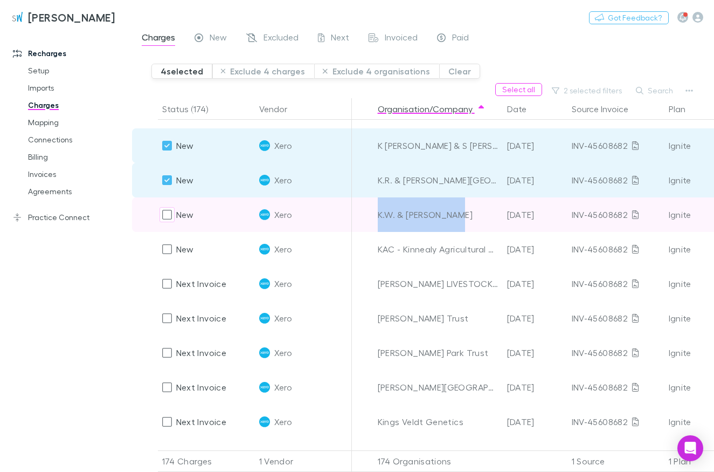
drag, startPoint x: 460, startPoint y: 216, endPoint x: 376, endPoint y: 211, distance: 84.2
click at [378, 211] on div "K.W. & [PERSON_NAME]" at bounding box center [438, 214] width 121 height 34
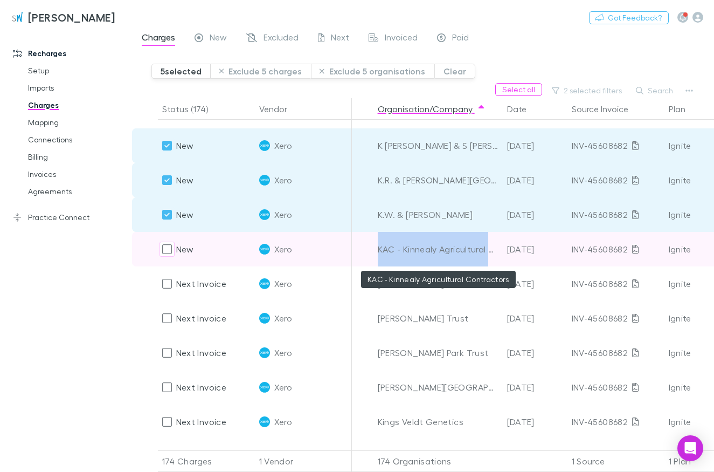
drag, startPoint x: 378, startPoint y: 250, endPoint x: 494, endPoint y: 257, distance: 116.1
click at [494, 257] on div "KAC - Kinnealy Agricultural Contractors" at bounding box center [438, 249] width 121 height 34
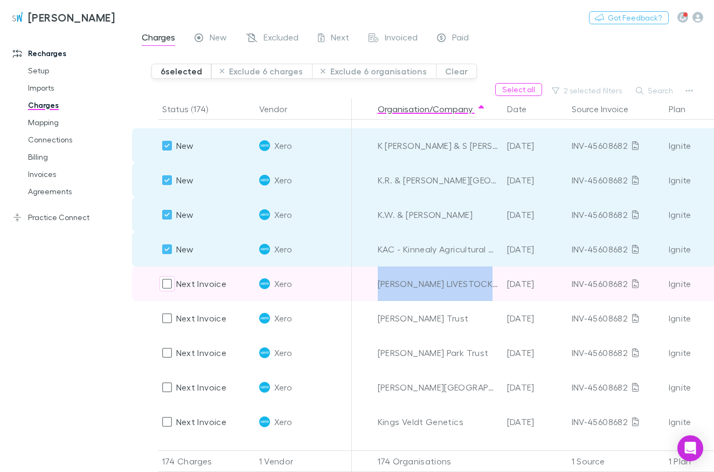
drag, startPoint x: 377, startPoint y: 283, endPoint x: 497, endPoint y: 288, distance: 120.3
click at [497, 288] on div "[PERSON_NAME] LIVESTOCK PTY LTD" at bounding box center [437, 283] width 129 height 34
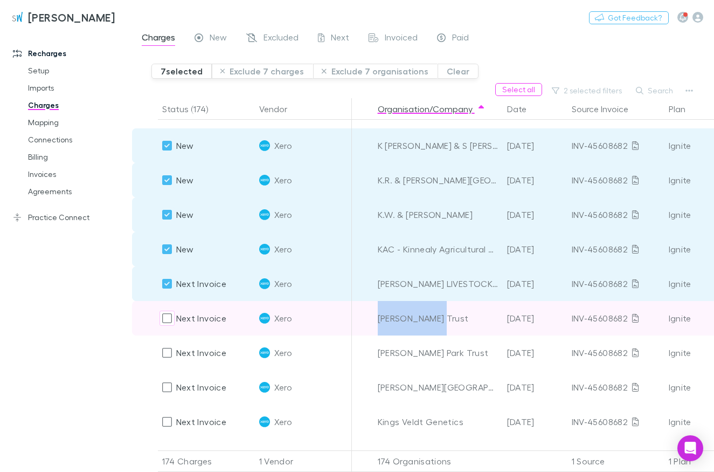
drag, startPoint x: 433, startPoint y: 320, endPoint x: 358, endPoint y: 309, distance: 75.6
click at [378, 309] on div "[PERSON_NAME] Trust" at bounding box center [438, 318] width 121 height 34
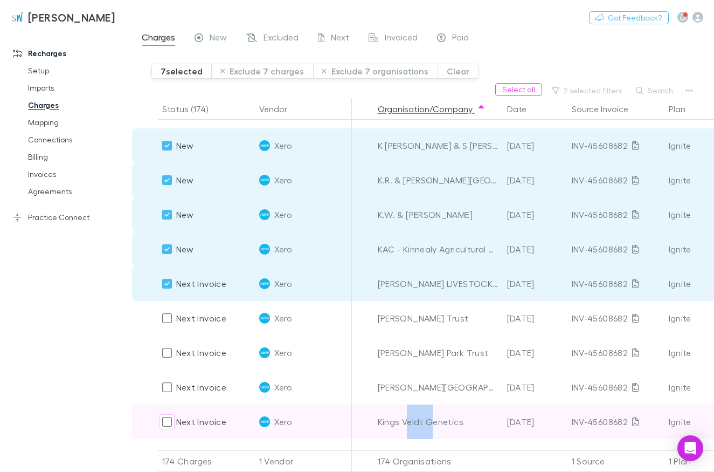
drag, startPoint x: 405, startPoint y: 424, endPoint x: 431, endPoint y: 423, distance: 25.9
click at [431, 423] on div "Kings Veldt Genetics" at bounding box center [438, 421] width 121 height 34
drag, startPoint x: 462, startPoint y: 420, endPoint x: 376, endPoint y: 423, distance: 86.3
click at [378, 423] on div "Kings Veldt Genetics" at bounding box center [438, 421] width 121 height 34
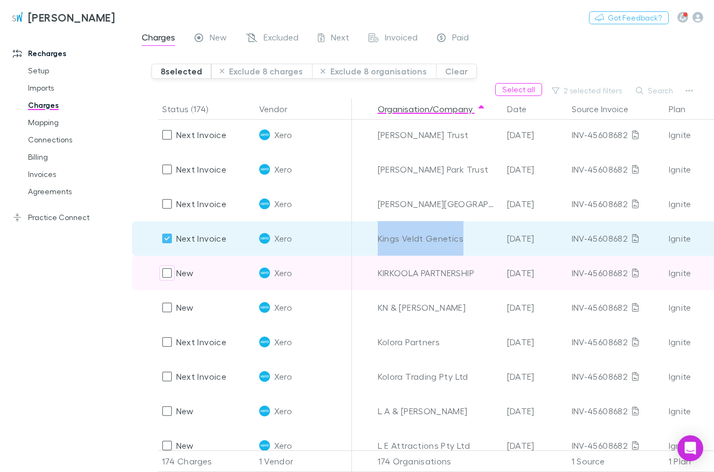
scroll to position [2452, 0]
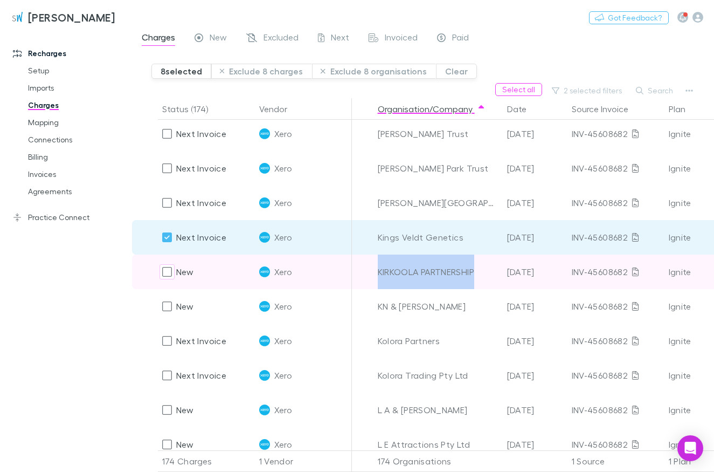
drag, startPoint x: 481, startPoint y: 273, endPoint x: 375, endPoint y: 282, distance: 106.6
click at [378, 282] on div "KIRKOOLA PARTNERSHIP" at bounding box center [438, 271] width 121 height 34
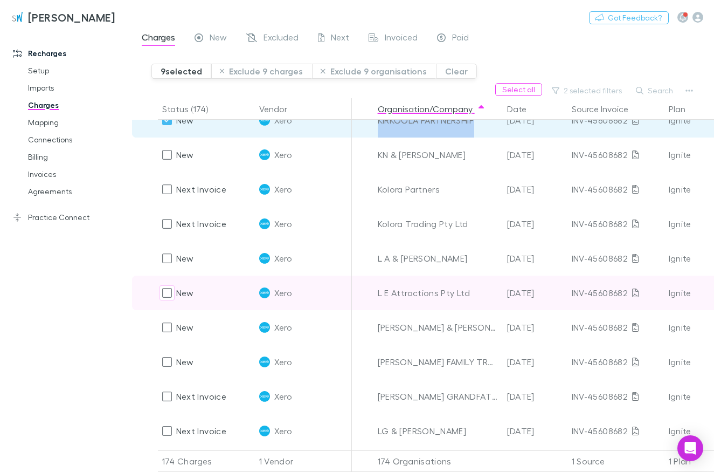
scroll to position [2575, 0]
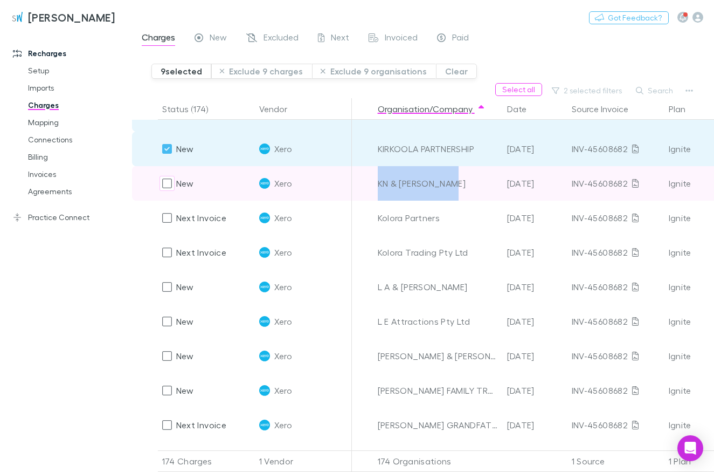
drag, startPoint x: 454, startPoint y: 184, endPoint x: 362, endPoint y: 186, distance: 92.2
click at [378, 186] on div "KN & [PERSON_NAME]" at bounding box center [438, 183] width 121 height 34
click at [162, 182] on div at bounding box center [167, 183] width 15 height 15
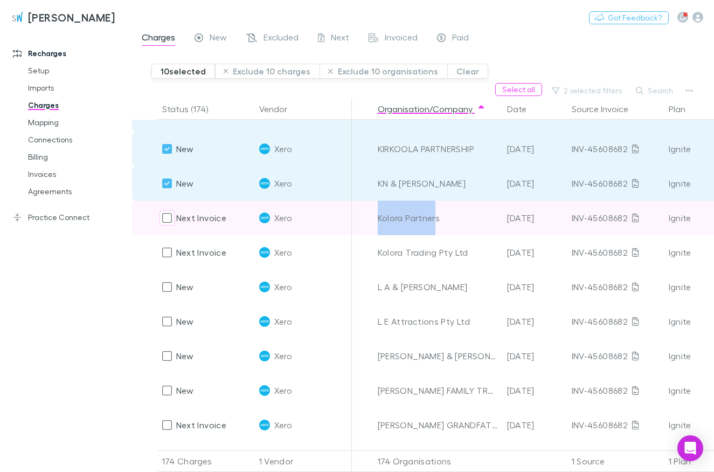
drag, startPoint x: 420, startPoint y: 222, endPoint x: 371, endPoint y: 217, distance: 49.3
click at [378, 217] on div "Kolora Partners" at bounding box center [438, 217] width 121 height 34
drag, startPoint x: 447, startPoint y: 212, endPoint x: 377, endPoint y: 223, distance: 71.4
click at [378, 223] on div "Kolora Partners" at bounding box center [438, 217] width 121 height 34
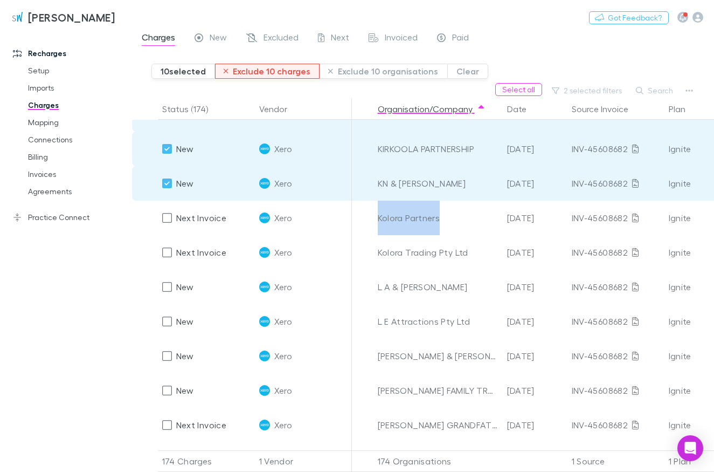
click at [283, 71] on button "Exclude 10 charges" at bounding box center [267, 71] width 105 height 15
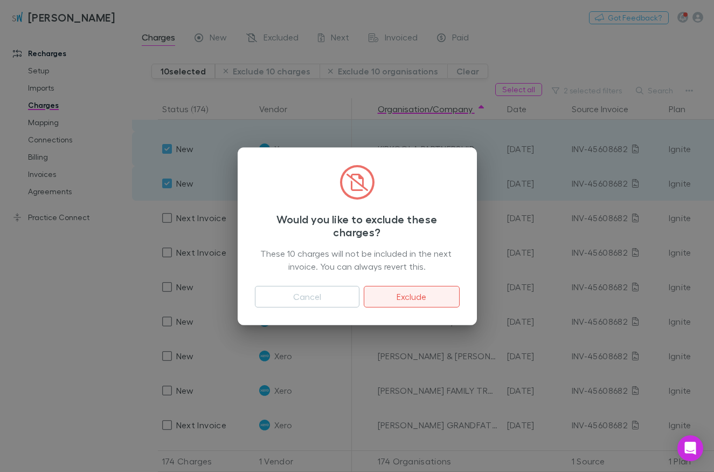
click at [445, 291] on button "Exclude" at bounding box center [411, 297] width 95 height 22
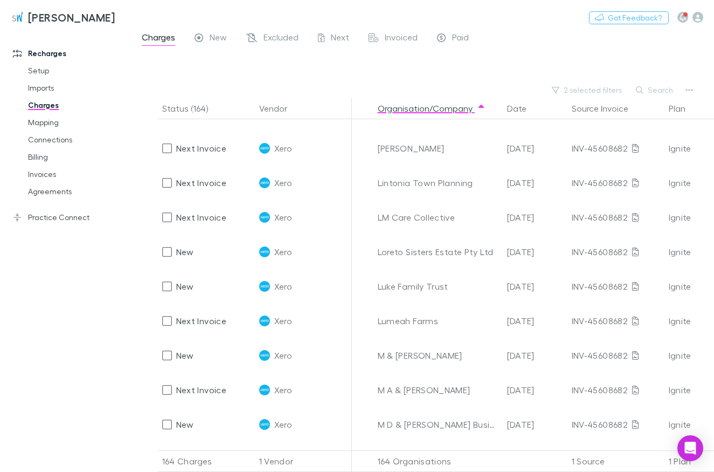
scroll to position [2230, 0]
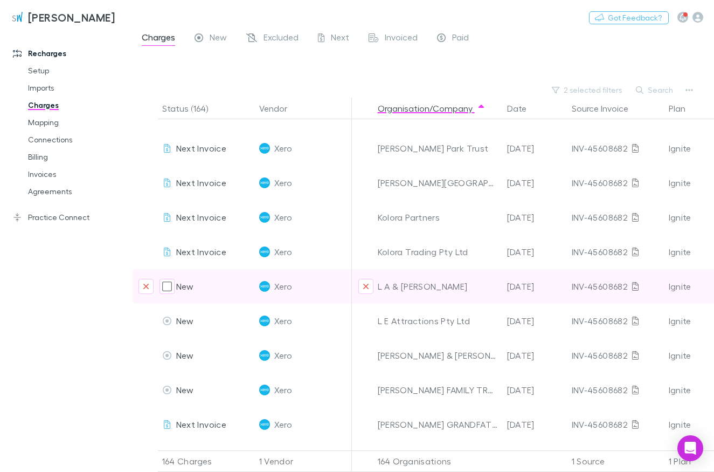
drag, startPoint x: 426, startPoint y: 290, endPoint x: 379, endPoint y: 288, distance: 46.9
click at [379, 288] on div "L A & [PERSON_NAME]" at bounding box center [438, 286] width 121 height 34
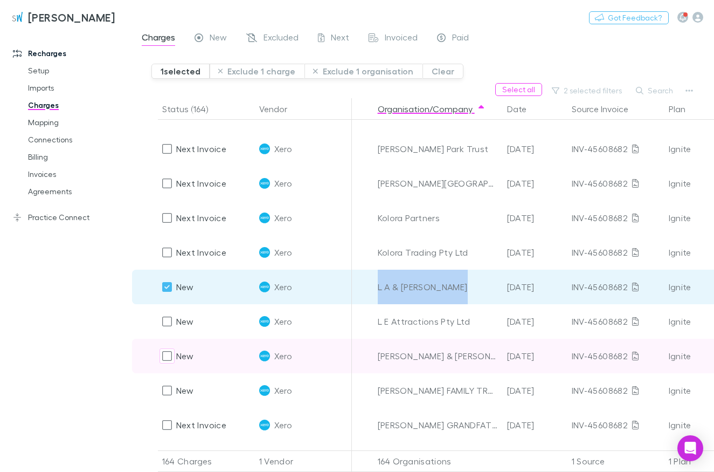
drag, startPoint x: 463, startPoint y: 355, endPoint x: 382, endPoint y: 355, distance: 81.9
click at [382, 355] on div "[PERSON_NAME] & [PERSON_NAME]" at bounding box center [438, 355] width 121 height 34
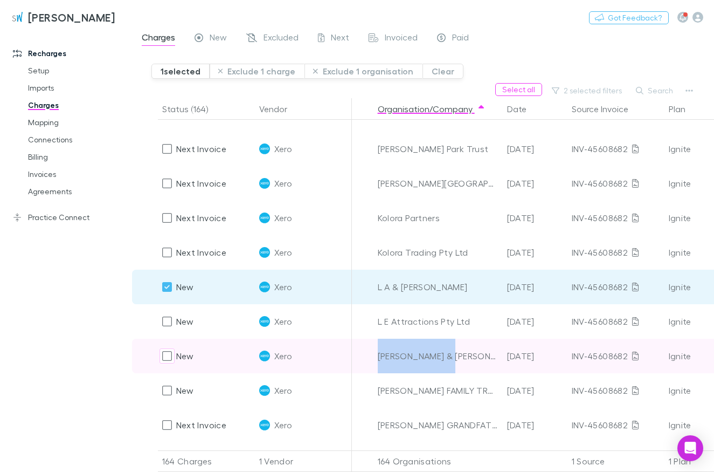
drag, startPoint x: 463, startPoint y: 358, endPoint x: 374, endPoint y: 359, distance: 89.5
click at [378, 359] on div "[PERSON_NAME] & [PERSON_NAME]" at bounding box center [438, 355] width 121 height 34
click at [162, 357] on div at bounding box center [167, 355] width 15 height 15
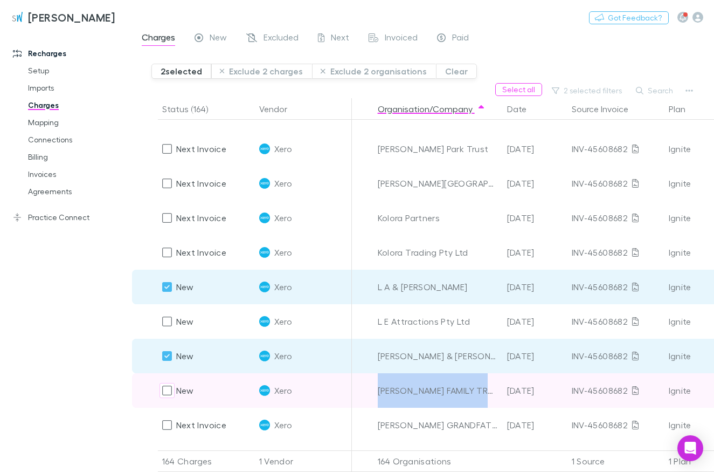
drag, startPoint x: 376, startPoint y: 392, endPoint x: 492, endPoint y: 393, distance: 115.9
click at [492, 393] on div "[PERSON_NAME] FAMILY TRUST" at bounding box center [437, 390] width 129 height 34
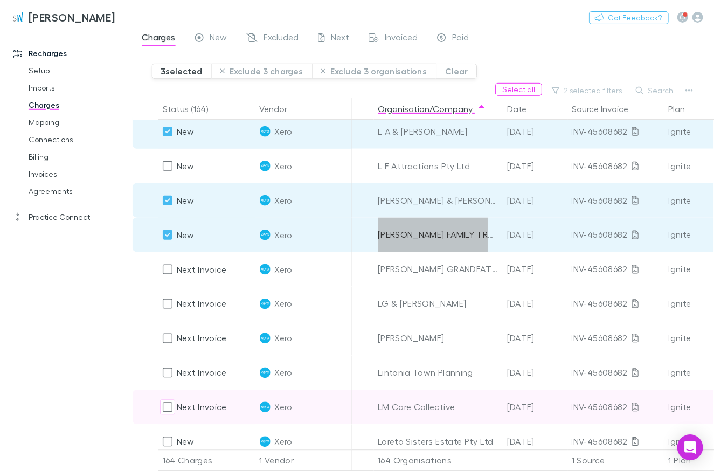
scroll to position [2414, 0]
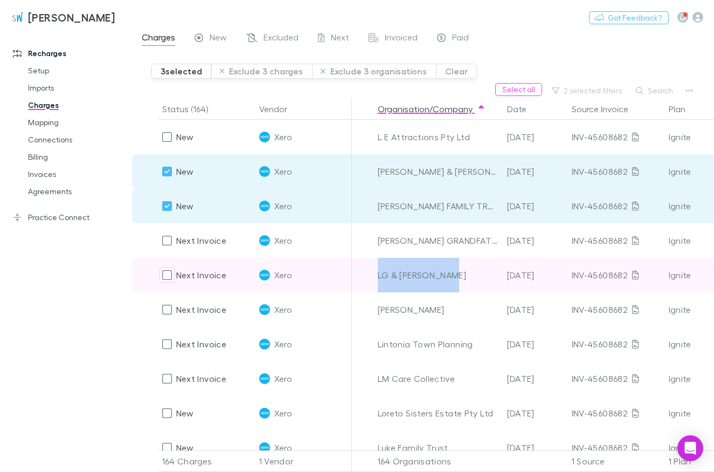
drag, startPoint x: 446, startPoint y: 276, endPoint x: 377, endPoint y: 275, distance: 68.4
click at [378, 275] on div "LG & [PERSON_NAME]" at bounding box center [438, 275] width 121 height 34
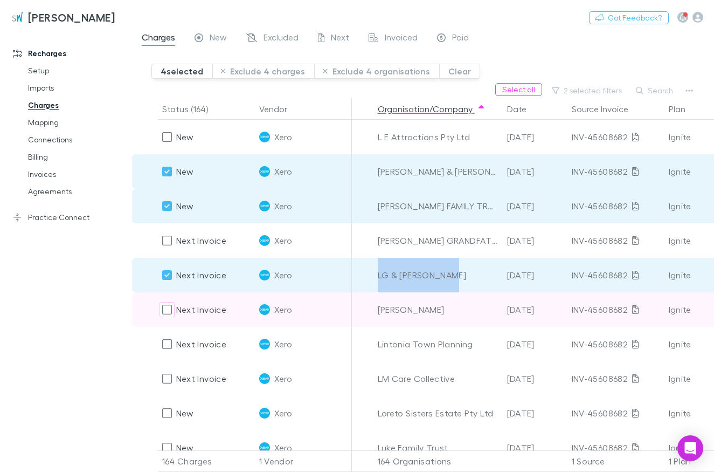
drag, startPoint x: 418, startPoint y: 313, endPoint x: 378, endPoint y: 312, distance: 39.4
click at [378, 312] on div "[PERSON_NAME]" at bounding box center [438, 309] width 121 height 34
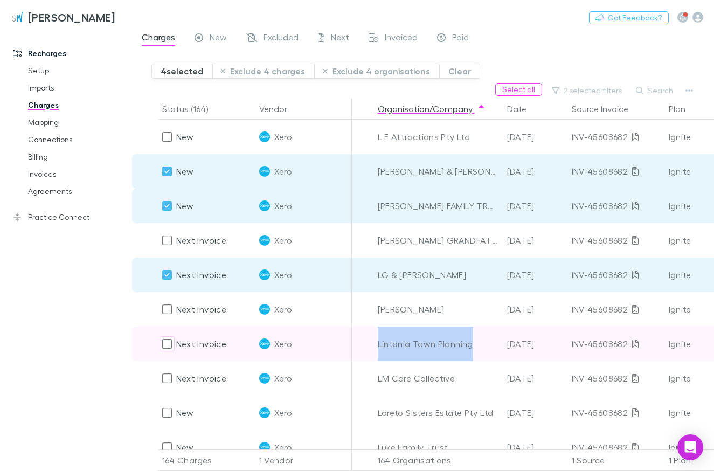
drag, startPoint x: 474, startPoint y: 344, endPoint x: 364, endPoint y: 343, distance: 109.9
click at [378, 343] on div "Lintonia Town Planning" at bounding box center [438, 344] width 121 height 34
click at [472, 343] on div "Lintonia Town Planning" at bounding box center [438, 344] width 121 height 34
drag, startPoint x: 475, startPoint y: 343, endPoint x: 376, endPoint y: 346, distance: 99.7
click at [378, 346] on div "Lintonia Town Planning" at bounding box center [438, 344] width 121 height 34
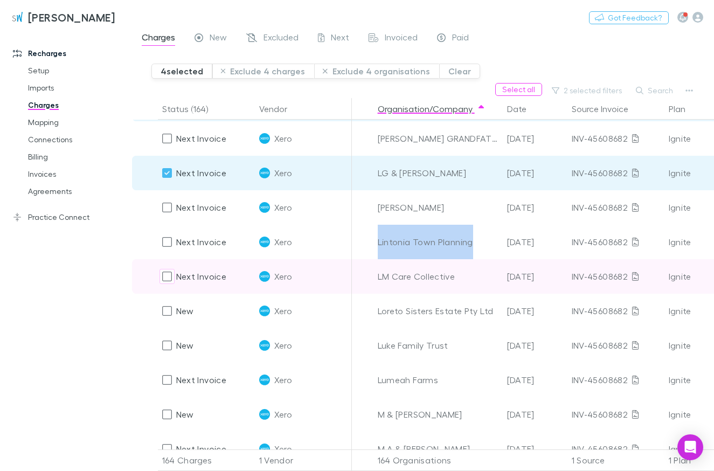
scroll to position [2537, 0]
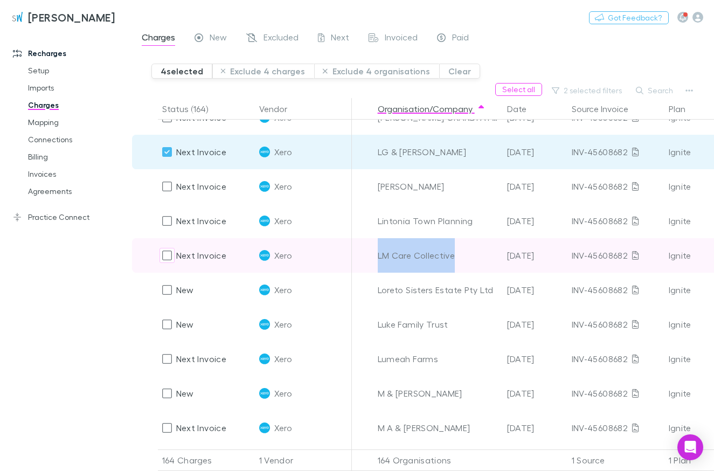
drag, startPoint x: 454, startPoint y: 260, endPoint x: 377, endPoint y: 258, distance: 77.1
click at [378, 258] on div "LM Care Collective" at bounding box center [438, 255] width 121 height 34
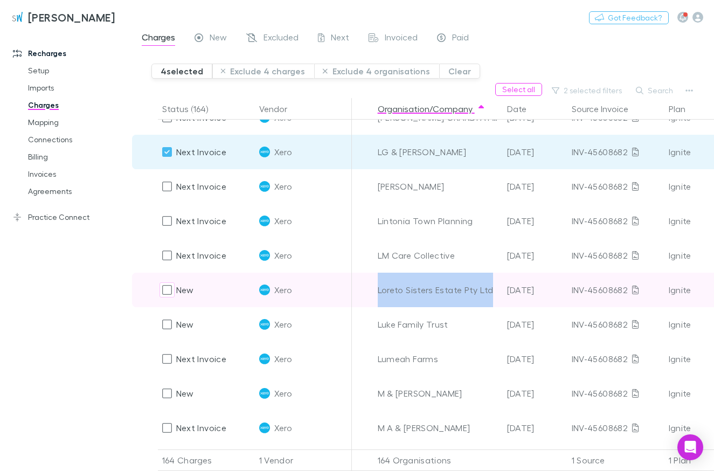
drag, startPoint x: 493, startPoint y: 288, endPoint x: 358, endPoint y: 287, distance: 135.3
click at [378, 287] on div "Loreto Sisters Estate Pty Ltd" at bounding box center [438, 290] width 121 height 34
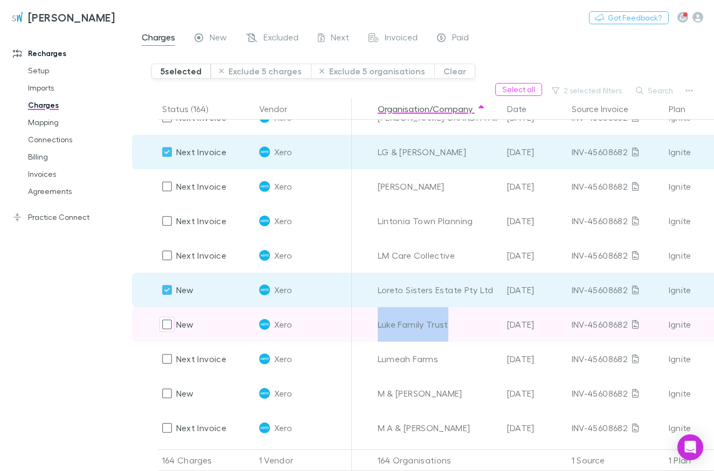
drag, startPoint x: 455, startPoint y: 326, endPoint x: 376, endPoint y: 328, distance: 79.3
click at [378, 328] on div "Luke Family Trust" at bounding box center [438, 324] width 121 height 34
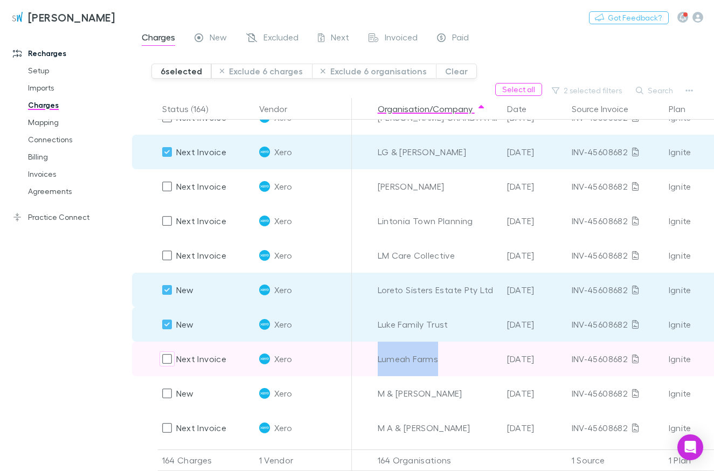
drag, startPoint x: 435, startPoint y: 361, endPoint x: 370, endPoint y: 361, distance: 65.2
click at [378, 361] on div "Lumeah Farms" at bounding box center [438, 359] width 121 height 34
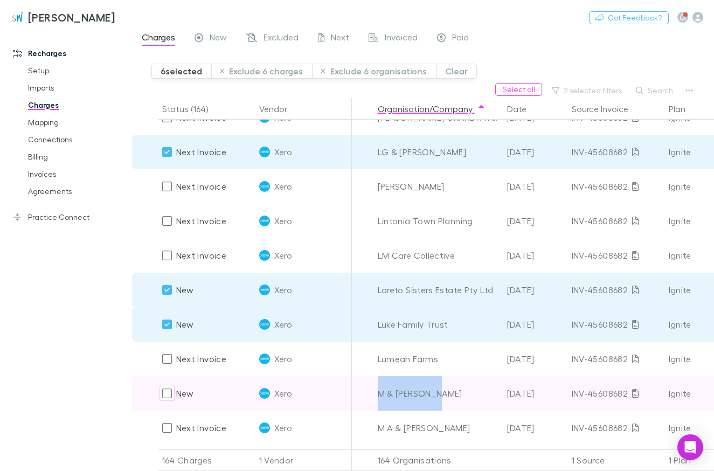
drag, startPoint x: 440, startPoint y: 394, endPoint x: 379, endPoint y: 396, distance: 60.9
click at [379, 396] on div "M & [PERSON_NAME]" at bounding box center [438, 393] width 121 height 34
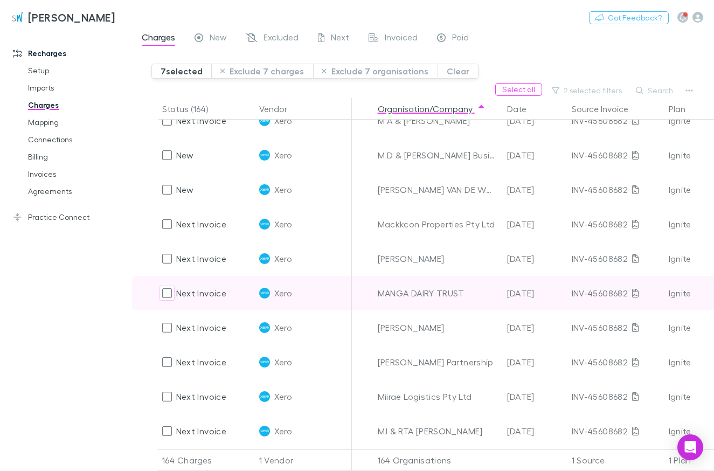
scroll to position [2783, 0]
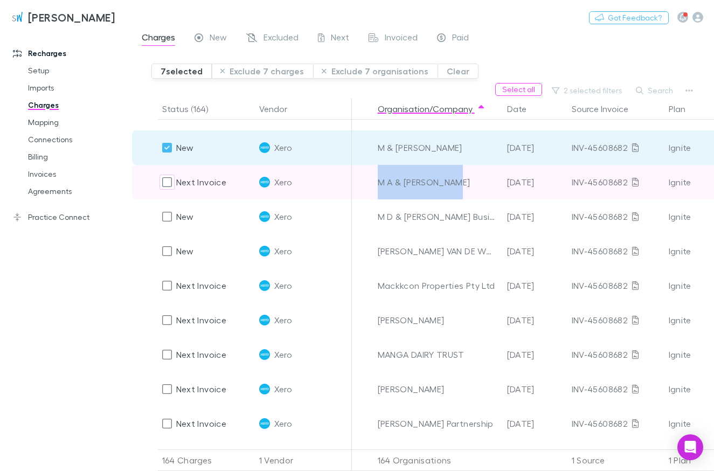
drag, startPoint x: 453, startPoint y: 185, endPoint x: 375, endPoint y: 186, distance: 77.6
click at [378, 186] on div "M A & [PERSON_NAME]" at bounding box center [438, 182] width 121 height 34
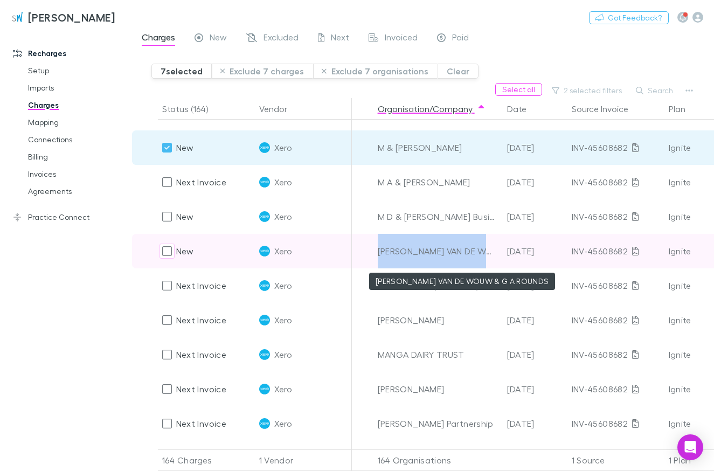
drag, startPoint x: 377, startPoint y: 249, endPoint x: 489, endPoint y: 252, distance: 112.1
click at [489, 252] on div "[PERSON_NAME] VAN DE WOUW & G A ROUNDS" at bounding box center [437, 251] width 129 height 34
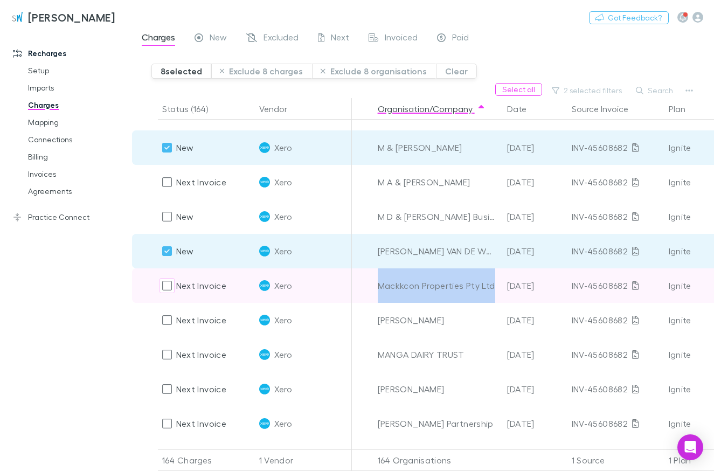
drag, startPoint x: 373, startPoint y: 286, endPoint x: 500, endPoint y: 294, distance: 127.5
click at [500, 294] on div "Next Invoice Xero Mackkcon Properties Pty Ltd [DATE] INV-45608682 Ignite [DATE]…" at bounding box center [659, 285] width 1054 height 34
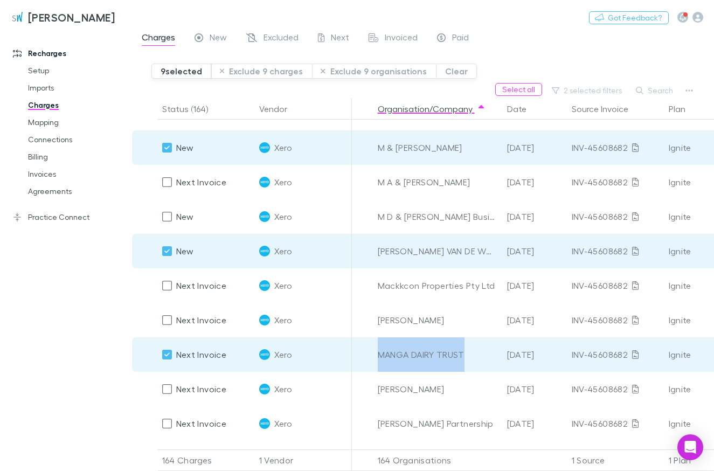
drag, startPoint x: 468, startPoint y: 353, endPoint x: 379, endPoint y: 348, distance: 89.1
click at [379, 348] on div "MANGA DAIRY TRUST" at bounding box center [438, 354] width 121 height 34
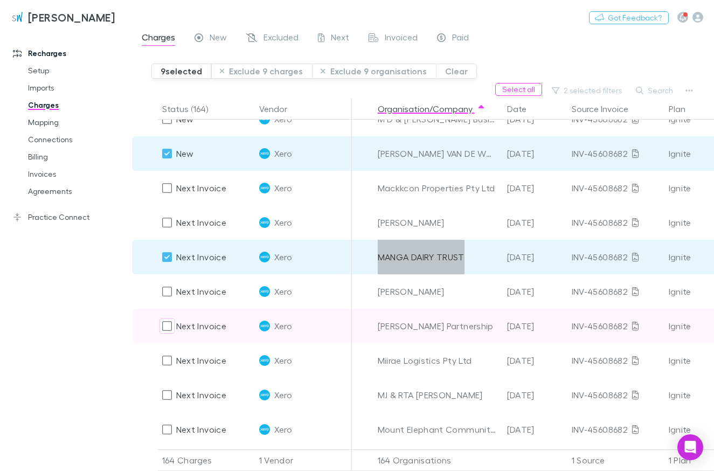
scroll to position [2906, 0]
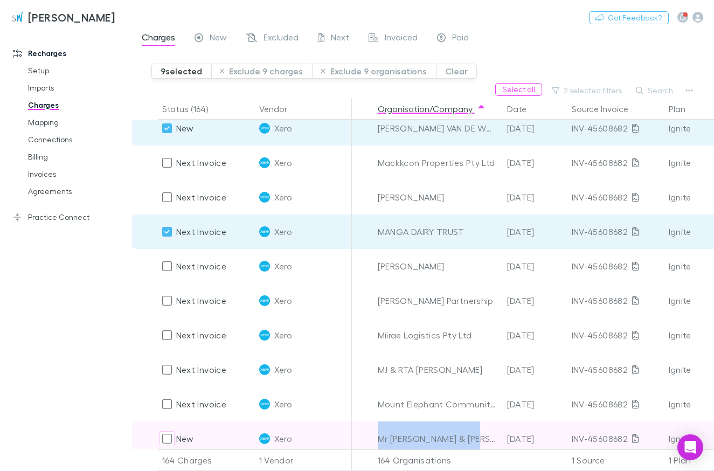
drag, startPoint x: 473, startPoint y: 440, endPoint x: 380, endPoint y: 442, distance: 93.3
click at [380, 442] on div "Mr [PERSON_NAME] & [PERSON_NAME]" at bounding box center [438, 438] width 121 height 34
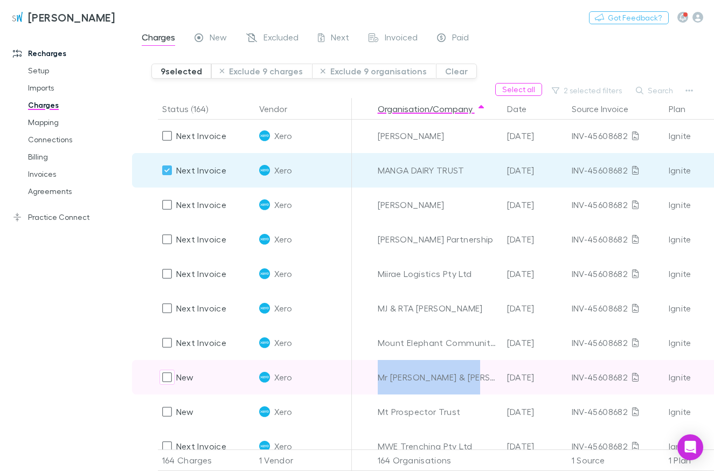
scroll to position [3029, 0]
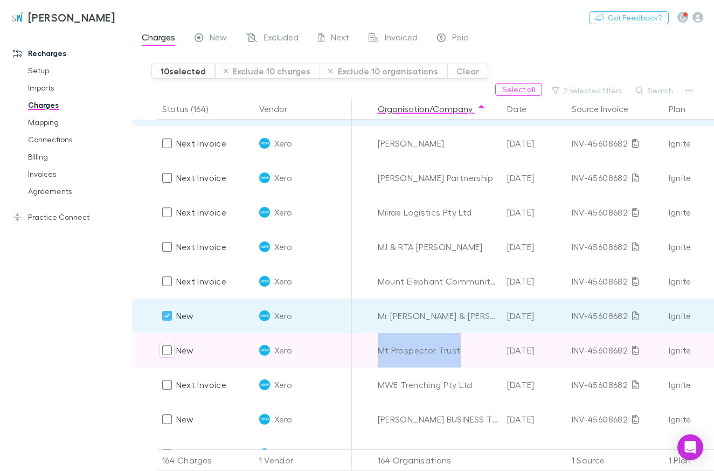
drag, startPoint x: 459, startPoint y: 350, endPoint x: 366, endPoint y: 347, distance: 93.3
click at [378, 347] on div "Mt Prospector Trust" at bounding box center [438, 350] width 121 height 34
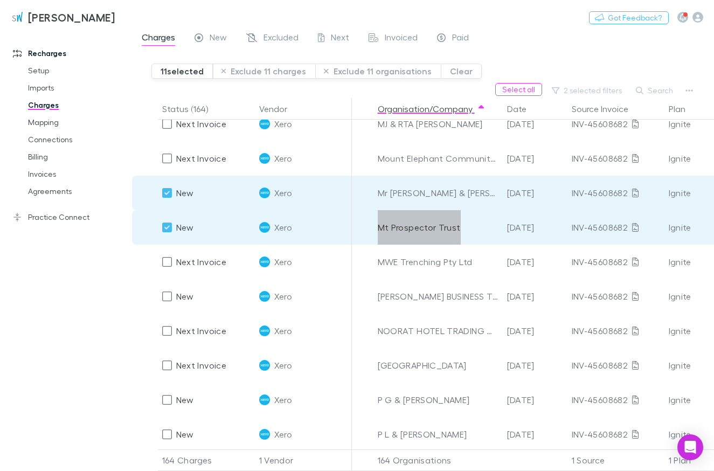
scroll to position [3213, 0]
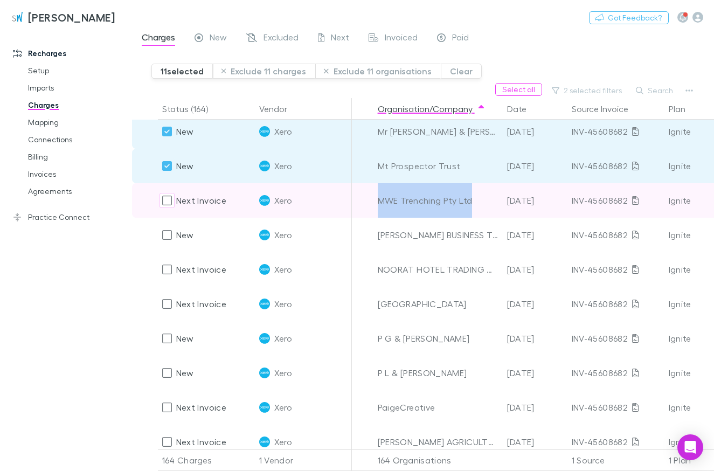
drag, startPoint x: 479, startPoint y: 201, endPoint x: 377, endPoint y: 206, distance: 101.4
click at [378, 206] on div "MWE Trenching Pty Ltd" at bounding box center [438, 200] width 121 height 34
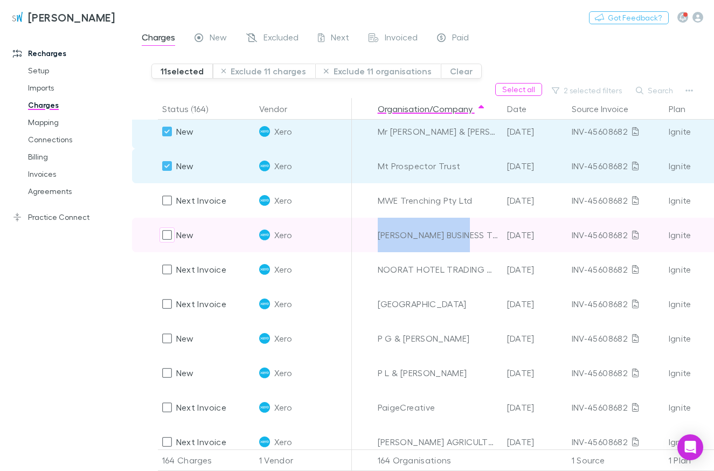
drag, startPoint x: 473, startPoint y: 237, endPoint x: 375, endPoint y: 242, distance: 97.7
click at [378, 242] on div "[PERSON_NAME] BUSINESS TRUST" at bounding box center [438, 235] width 121 height 34
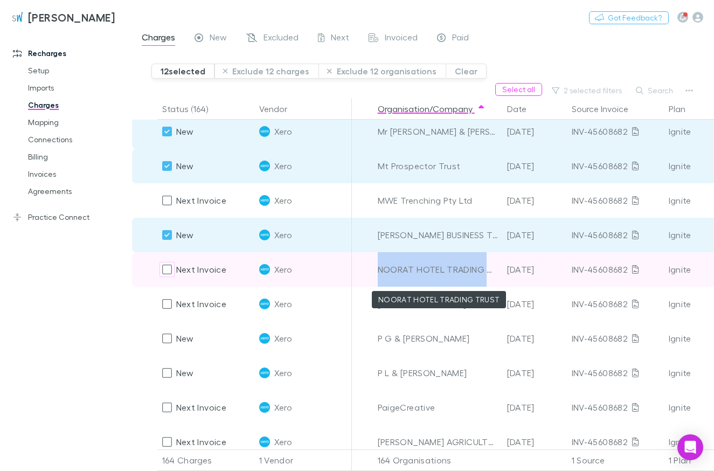
drag, startPoint x: 374, startPoint y: 268, endPoint x: 493, endPoint y: 275, distance: 119.3
click at [493, 275] on div "NOORAT HOTEL TRADING TRUST" at bounding box center [437, 269] width 129 height 34
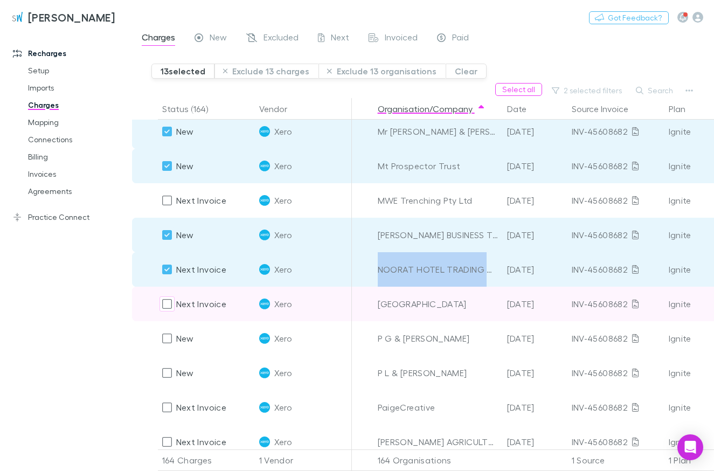
drag, startPoint x: 396, startPoint y: 303, endPoint x: 484, endPoint y: 315, distance: 88.6
click at [484, 315] on div "[GEOGRAPHIC_DATA]" at bounding box center [438, 304] width 121 height 34
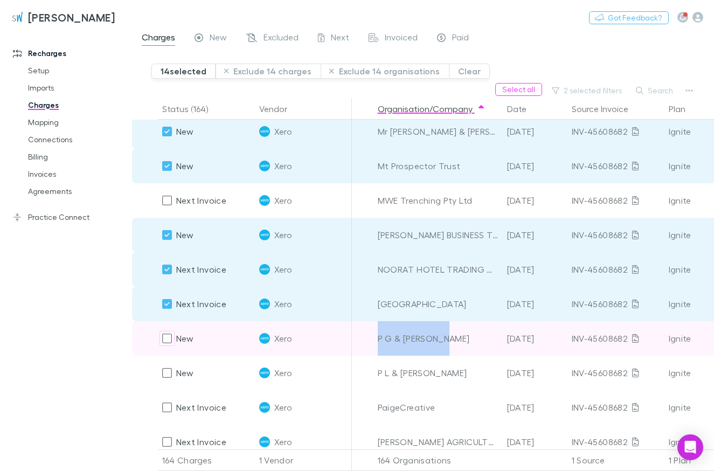
drag, startPoint x: 452, startPoint y: 341, endPoint x: 366, endPoint y: 333, distance: 86.6
click at [378, 333] on div "P G & [PERSON_NAME]" at bounding box center [438, 338] width 121 height 34
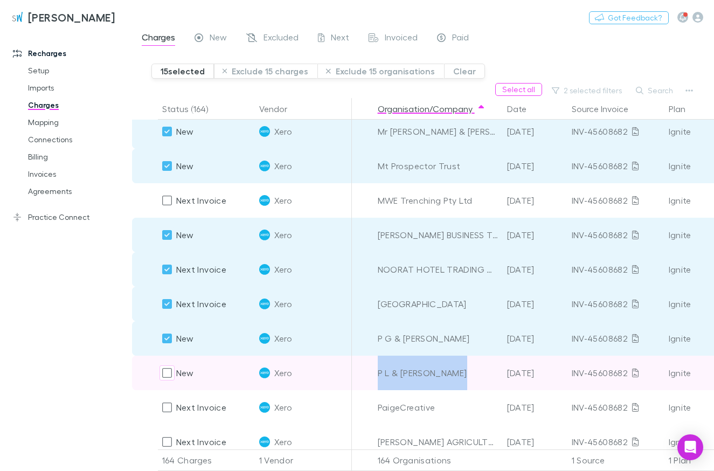
drag, startPoint x: 468, startPoint y: 373, endPoint x: 379, endPoint y: 374, distance: 88.9
click at [379, 374] on div "P L & [PERSON_NAME]" at bounding box center [438, 373] width 121 height 34
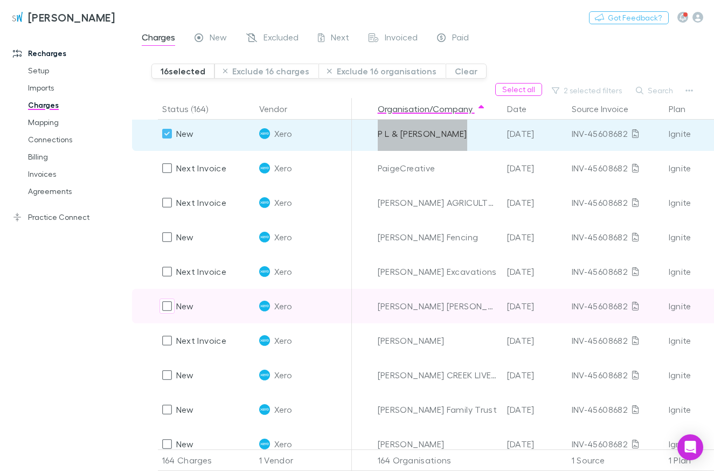
scroll to position [3459, 0]
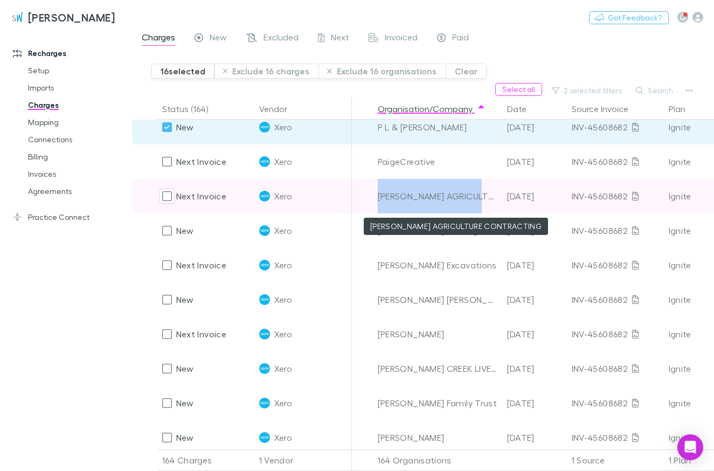
drag, startPoint x: 377, startPoint y: 196, endPoint x: 488, endPoint y: 198, distance: 110.5
click at [488, 198] on div "[PERSON_NAME] AGRICULTURE CONTRACTING" at bounding box center [437, 196] width 129 height 34
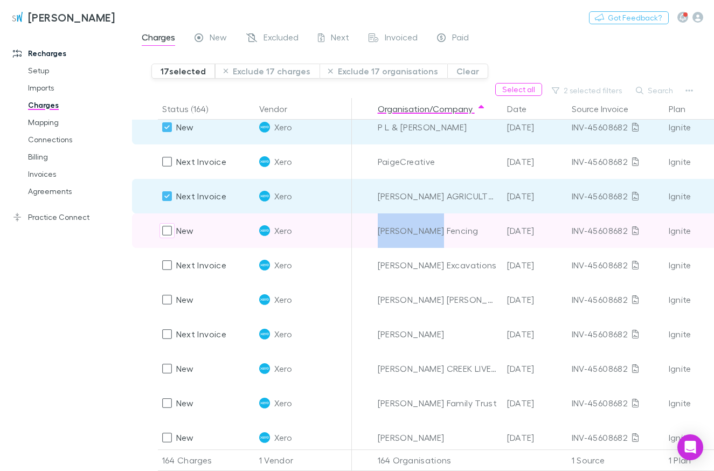
drag, startPoint x: 437, startPoint y: 232, endPoint x: 371, endPoint y: 229, distance: 65.3
click at [378, 229] on div "[PERSON_NAME] Fencing" at bounding box center [438, 230] width 121 height 34
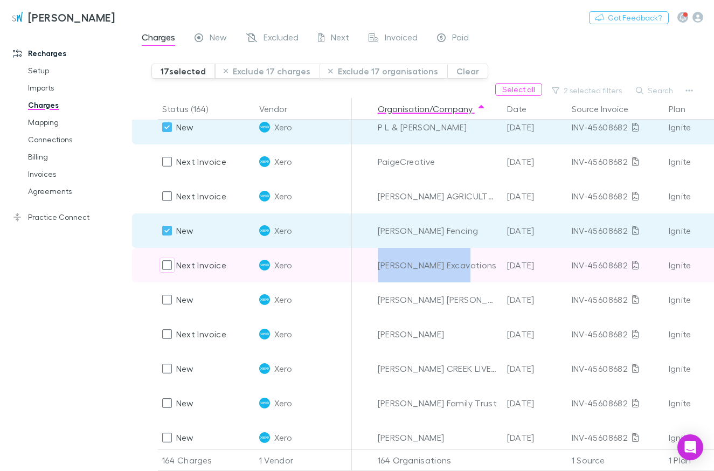
drag, startPoint x: 465, startPoint y: 264, endPoint x: 379, endPoint y: 272, distance: 85.5
click at [379, 272] on div "[PERSON_NAME] Excavations" at bounding box center [438, 265] width 121 height 34
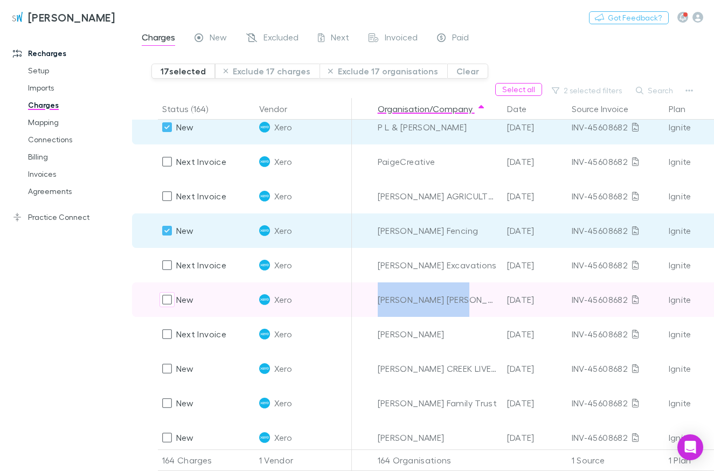
drag, startPoint x: 462, startPoint y: 300, endPoint x: 377, endPoint y: 304, distance: 85.3
click at [378, 304] on div "[PERSON_NAME] [PERSON_NAME]" at bounding box center [438, 299] width 121 height 34
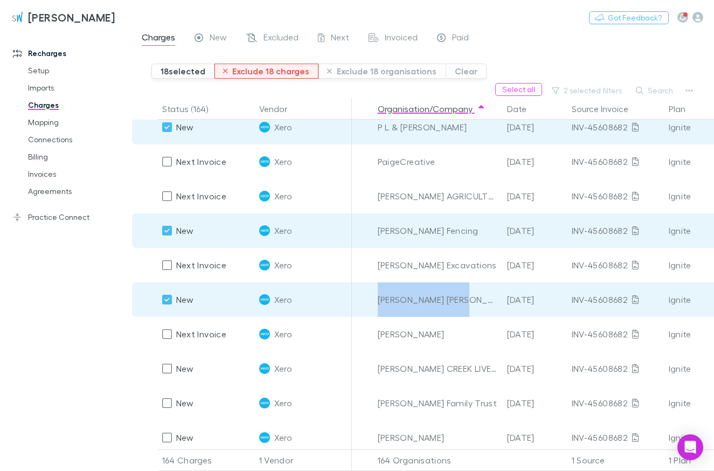
click at [266, 72] on button "Exclude 18 charges" at bounding box center [266, 71] width 105 height 15
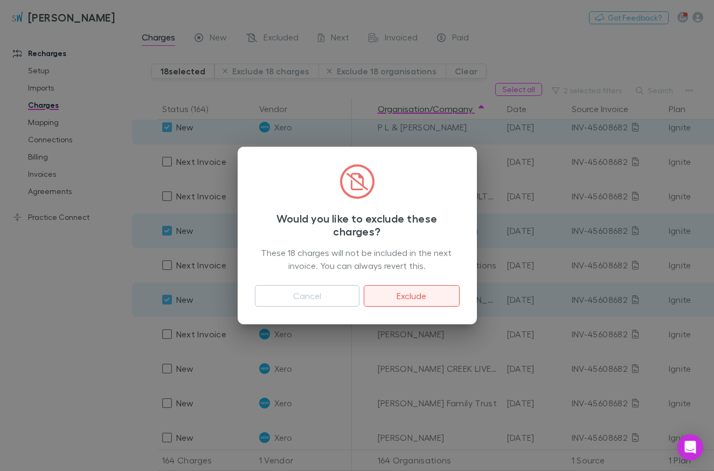
click at [413, 297] on button "Exclude" at bounding box center [411, 296] width 95 height 22
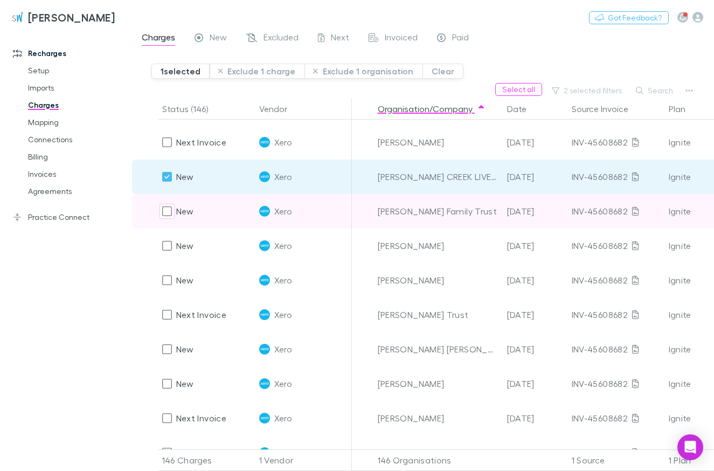
scroll to position [3091, 0]
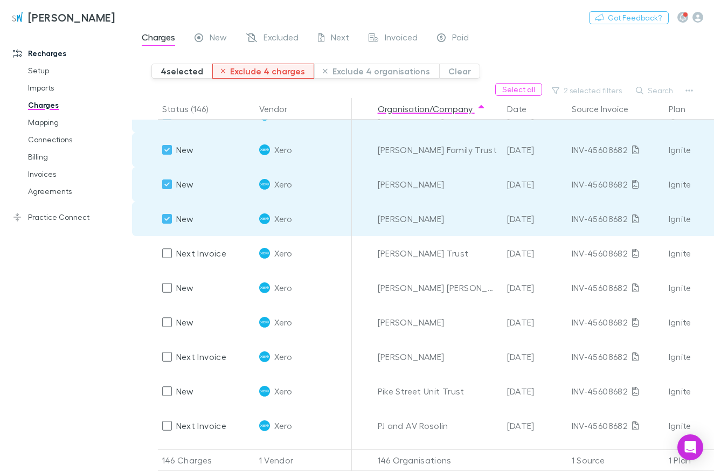
click at [264, 73] on button "Exclude 4 charges" at bounding box center [263, 71] width 102 height 15
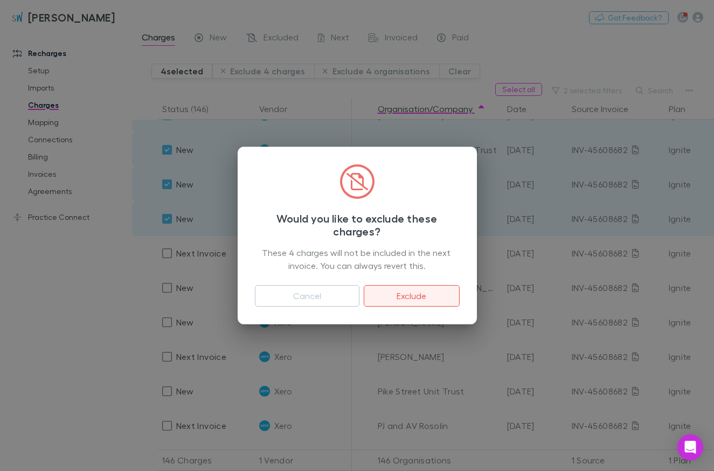
click at [418, 293] on button "Exclude" at bounding box center [411, 296] width 95 height 22
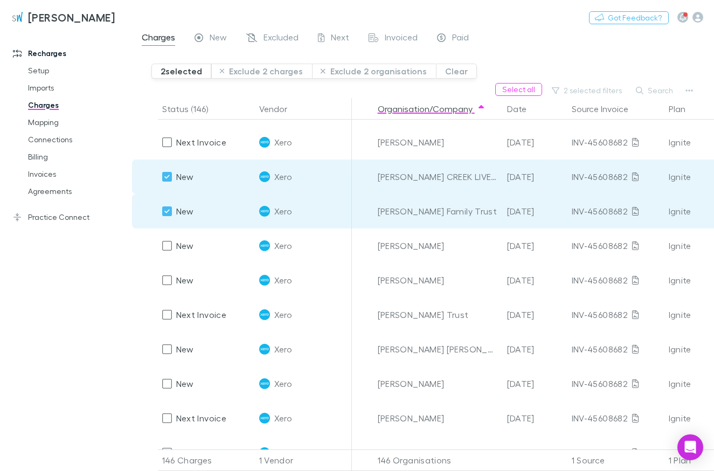
scroll to position [3030, 0]
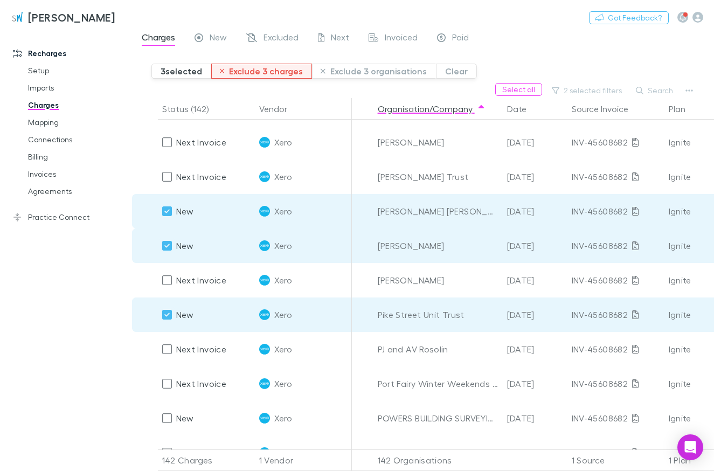
click at [263, 75] on button "Exclude 3 charges" at bounding box center [261, 71] width 101 height 15
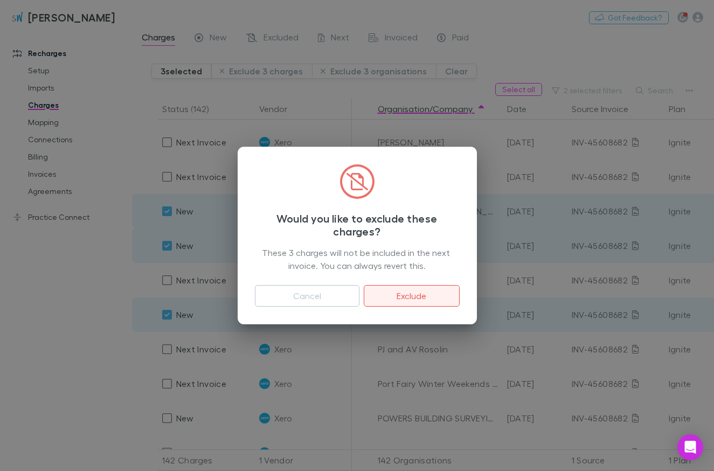
click at [415, 299] on button "Exclude" at bounding box center [411, 296] width 95 height 22
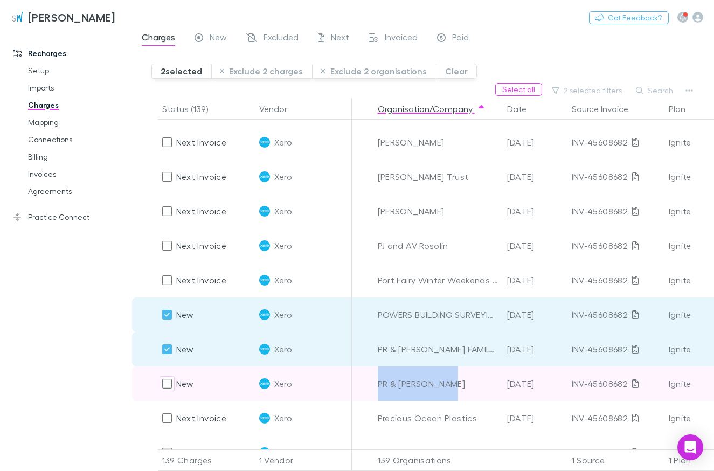
drag, startPoint x: 456, startPoint y: 385, endPoint x: 379, endPoint y: 382, distance: 76.6
click at [379, 382] on div "PR & [PERSON_NAME]" at bounding box center [438, 383] width 121 height 34
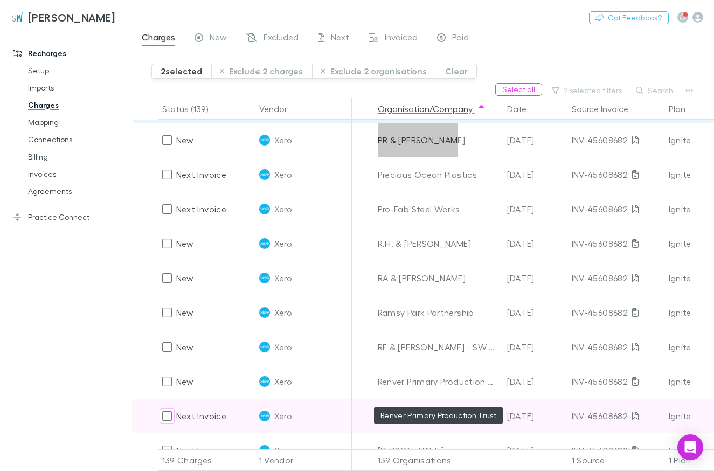
scroll to position [3276, 0]
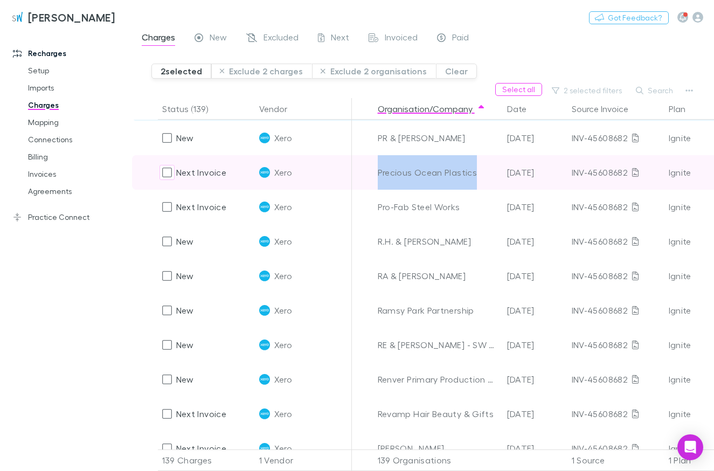
drag, startPoint x: 476, startPoint y: 175, endPoint x: 378, endPoint y: 176, distance: 98.6
click at [378, 176] on div "Precious Ocean Plastics" at bounding box center [438, 172] width 121 height 34
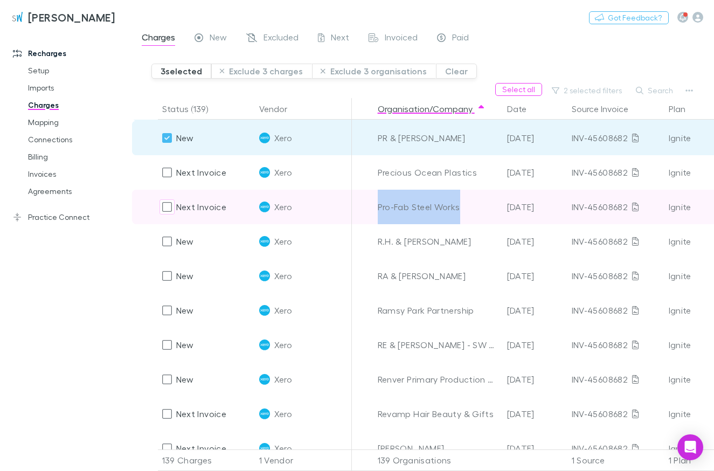
drag, startPoint x: 461, startPoint y: 210, endPoint x: 378, endPoint y: 203, distance: 83.3
click at [378, 203] on div "Pro-Fab Steel Works" at bounding box center [438, 207] width 121 height 34
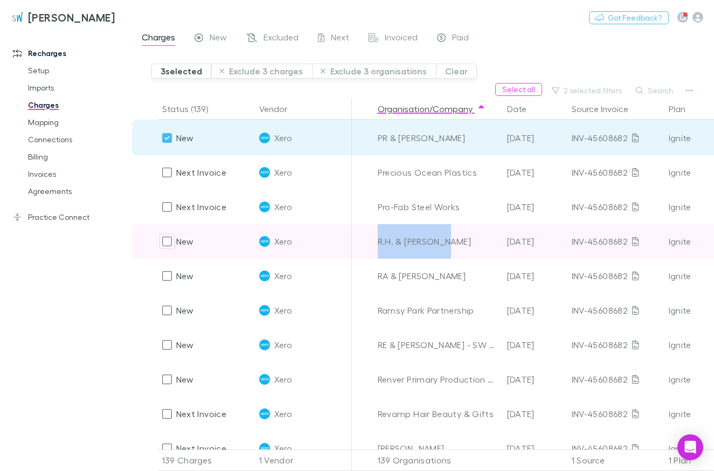
drag, startPoint x: 421, startPoint y: 239, endPoint x: 370, endPoint y: 244, distance: 50.9
click at [378, 244] on div "R.H. & [PERSON_NAME]" at bounding box center [438, 241] width 121 height 34
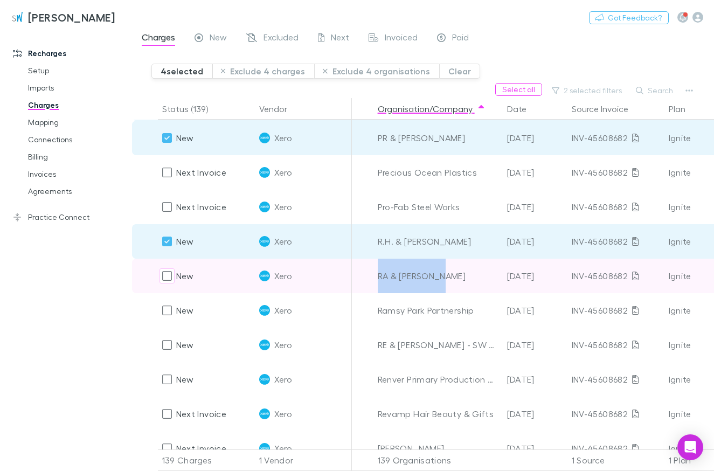
drag, startPoint x: 398, startPoint y: 278, endPoint x: 374, endPoint y: 281, distance: 23.9
click at [378, 281] on div "RA & [PERSON_NAME]" at bounding box center [438, 276] width 121 height 34
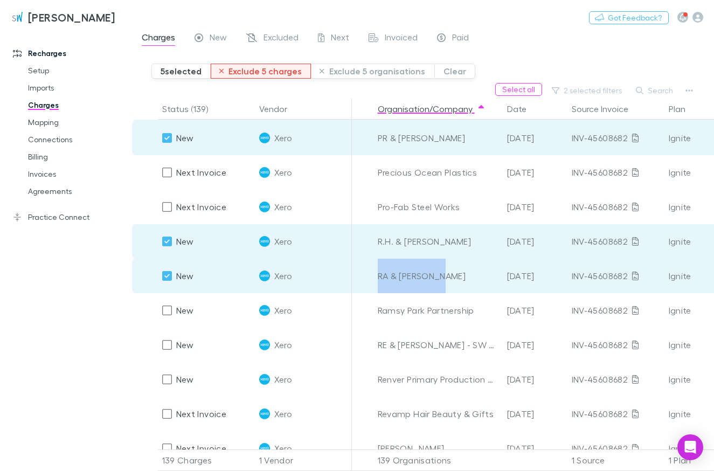
click at [281, 73] on button "Exclude 5 charges" at bounding box center [261, 71] width 101 height 15
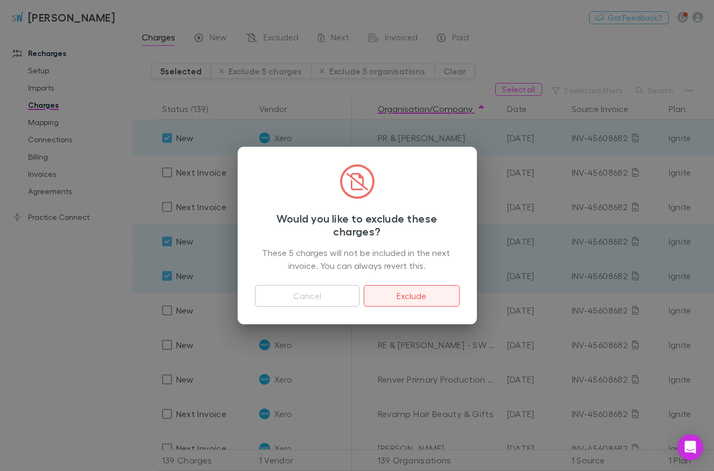
click at [403, 289] on button "Exclude" at bounding box center [411, 296] width 95 height 22
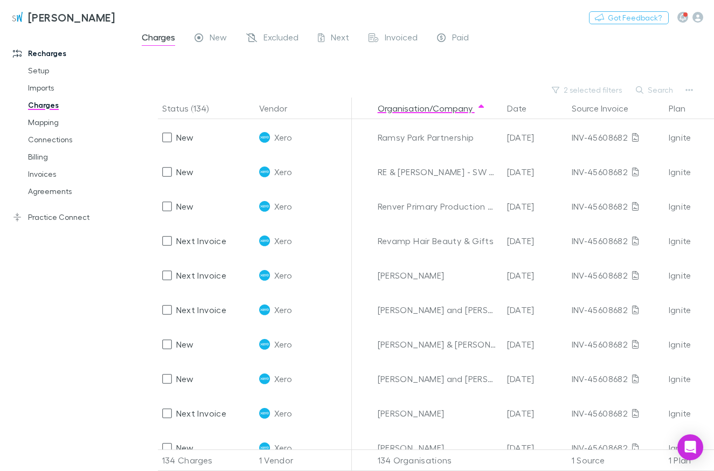
scroll to position [3172, 0]
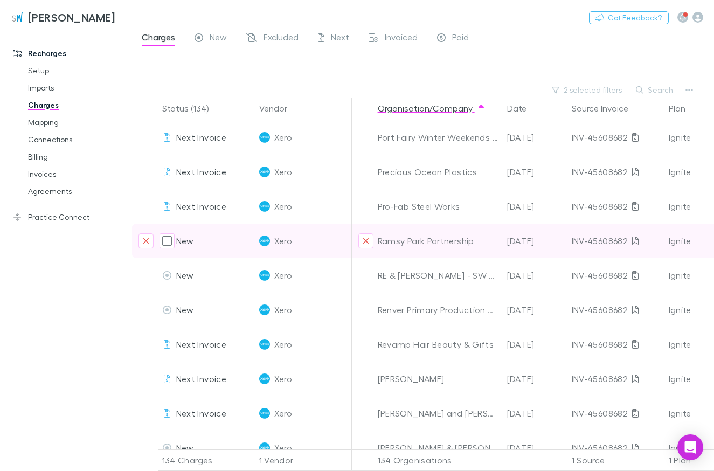
drag, startPoint x: 383, startPoint y: 250, endPoint x: 476, endPoint y: 240, distance: 93.7
click at [382, 246] on div "Ramsy Park Partnership" at bounding box center [438, 241] width 121 height 34
click at [476, 240] on div "Ramsy Park Partnership" at bounding box center [438, 241] width 121 height 34
click at [428, 233] on div "Ramsy Park Partnership" at bounding box center [438, 241] width 121 height 34
drag, startPoint x: 472, startPoint y: 244, endPoint x: 376, endPoint y: 240, distance: 96.0
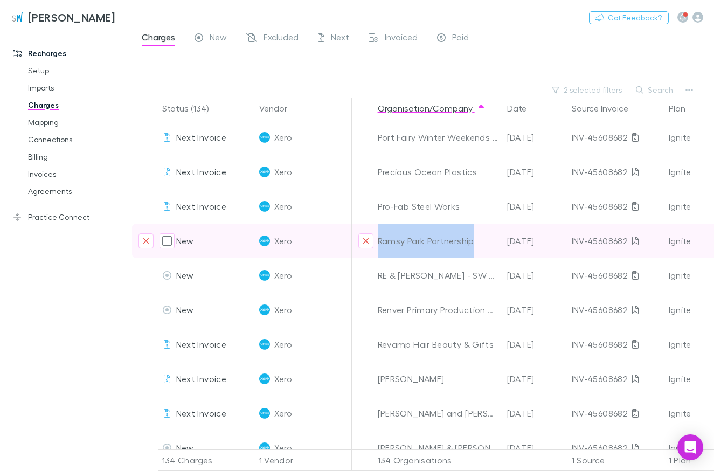
click at [378, 240] on div "Ramsy Park Partnership" at bounding box center [438, 241] width 121 height 34
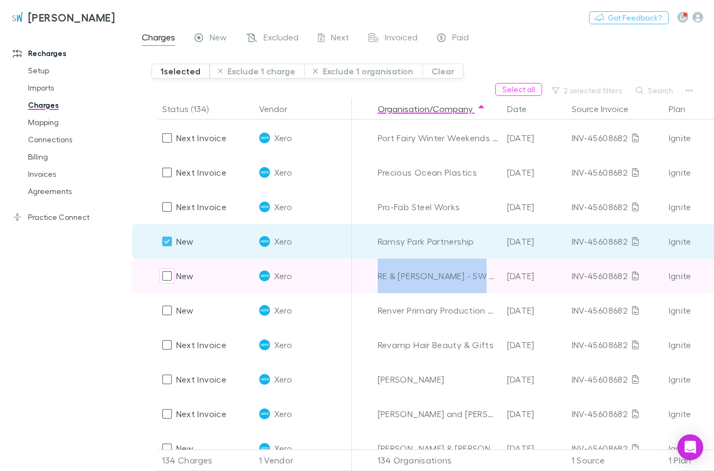
drag, startPoint x: 476, startPoint y: 278, endPoint x: 372, endPoint y: 278, distance: 104.0
click at [378, 278] on div "RE & [PERSON_NAME] - SW FILE" at bounding box center [438, 276] width 121 height 34
click at [428, 279] on div "RE & [PERSON_NAME] - SW FILE" at bounding box center [438, 276] width 121 height 34
drag, startPoint x: 436, startPoint y: 276, endPoint x: 378, endPoint y: 287, distance: 58.8
click at [378, 287] on div "RE & [PERSON_NAME] - SW FILE" at bounding box center [438, 276] width 121 height 34
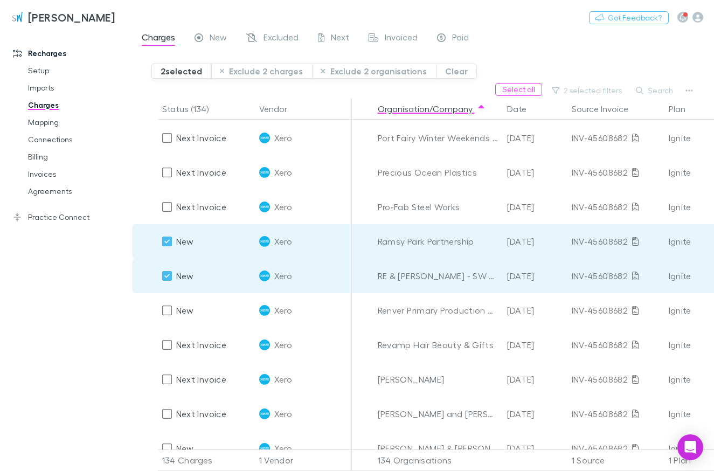
click at [473, 276] on div "RE & [PERSON_NAME] - SW FILE" at bounding box center [438, 276] width 121 height 34
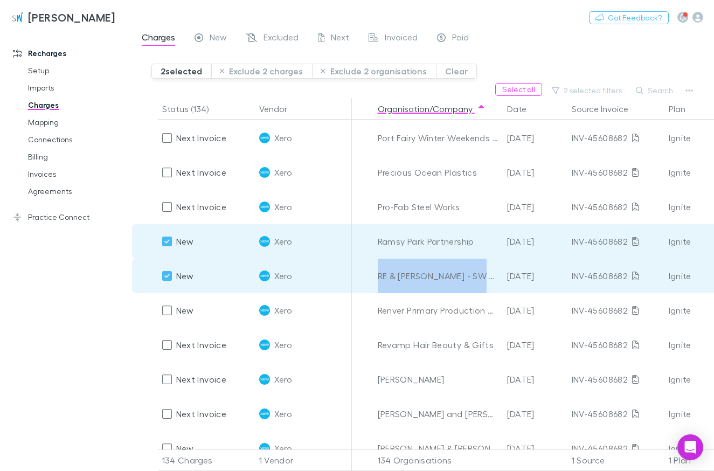
drag, startPoint x: 463, startPoint y: 277, endPoint x: 379, endPoint y: 273, distance: 84.7
click at [379, 273] on div "RE & [PERSON_NAME] - SW FILE" at bounding box center [438, 276] width 121 height 34
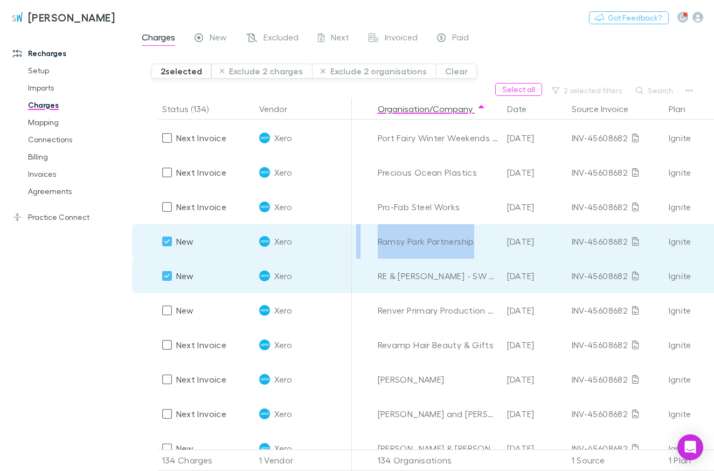
drag, startPoint x: 426, startPoint y: 241, endPoint x: 353, endPoint y: 239, distance: 72.8
click at [378, 239] on div "Ramsy Park Partnership" at bounding box center [438, 241] width 121 height 34
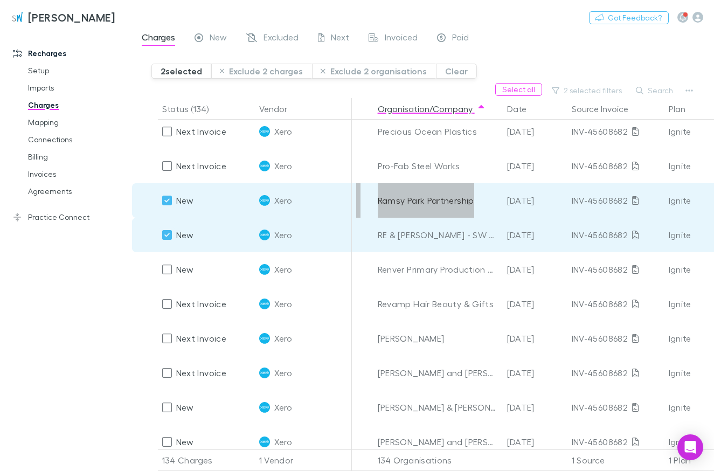
scroll to position [3234, 0]
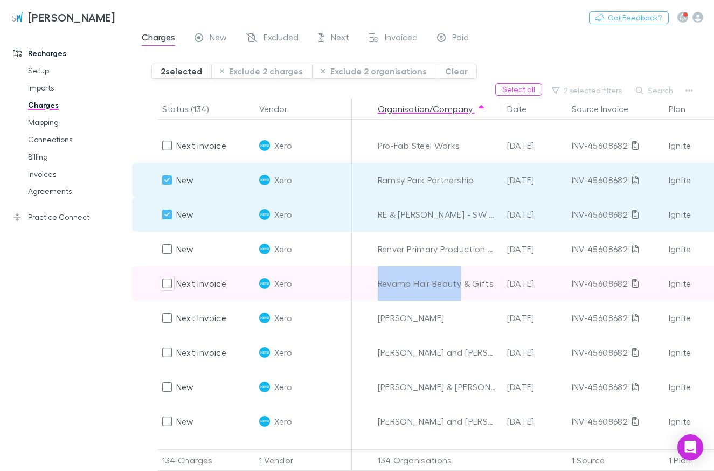
drag, startPoint x: 376, startPoint y: 285, endPoint x: 461, endPoint y: 286, distance: 84.6
click at [461, 286] on div "Revamp Hair Beauty & Gifts" at bounding box center [437, 283] width 129 height 34
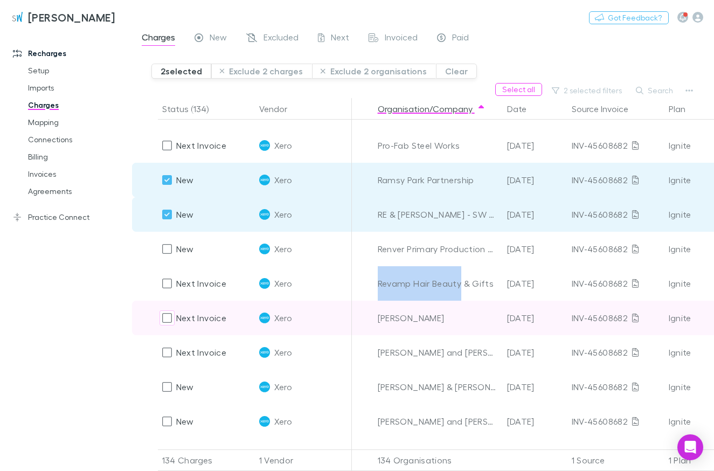
drag, startPoint x: 379, startPoint y: 318, endPoint x: 477, endPoint y: 321, distance: 98.1
click at [477, 321] on div "[PERSON_NAME]" at bounding box center [438, 318] width 121 height 34
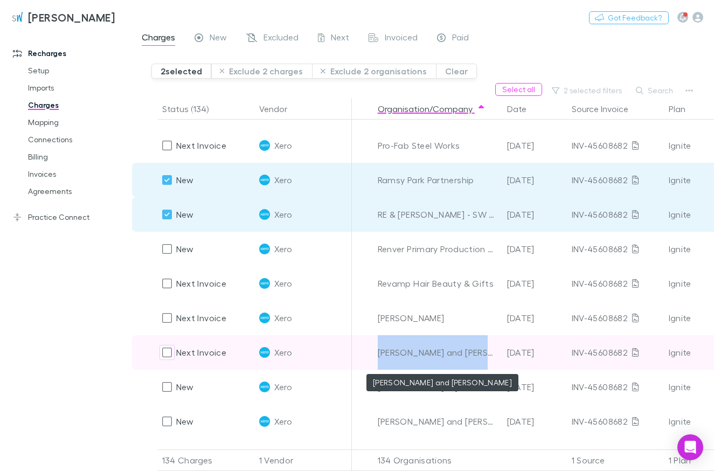
drag, startPoint x: 379, startPoint y: 352, endPoint x: 489, endPoint y: 355, distance: 110.0
click at [489, 355] on div "[PERSON_NAME] and [PERSON_NAME]" at bounding box center [438, 352] width 121 height 34
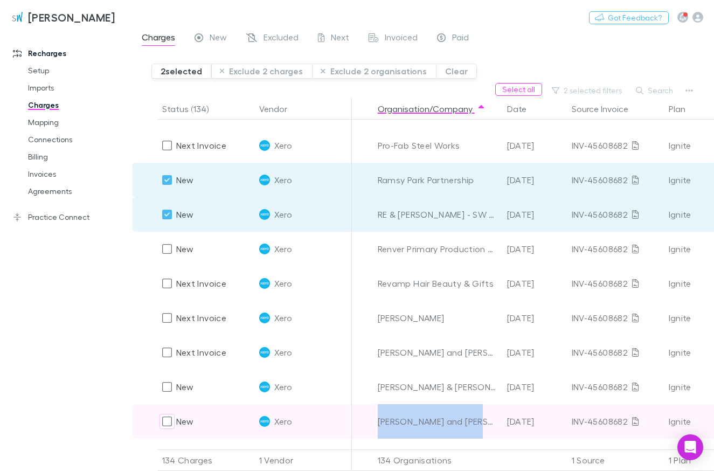
drag, startPoint x: 479, startPoint y: 422, endPoint x: 377, endPoint y: 426, distance: 101.9
click at [378, 426] on div "[PERSON_NAME] and [PERSON_NAME]" at bounding box center [438, 421] width 121 height 34
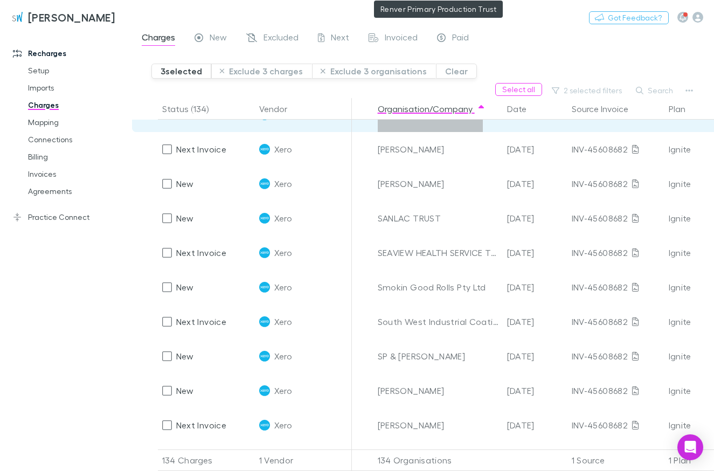
scroll to position [3541, 0]
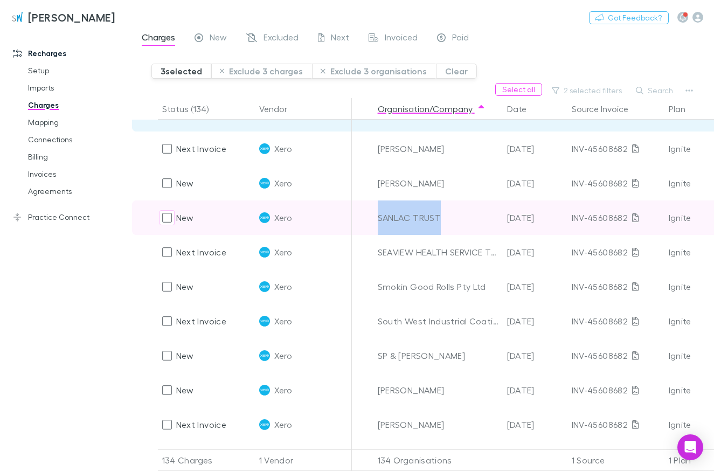
drag, startPoint x: 446, startPoint y: 220, endPoint x: 379, endPoint y: 222, distance: 66.9
click at [379, 222] on div "SANLAC TRUST" at bounding box center [438, 217] width 121 height 34
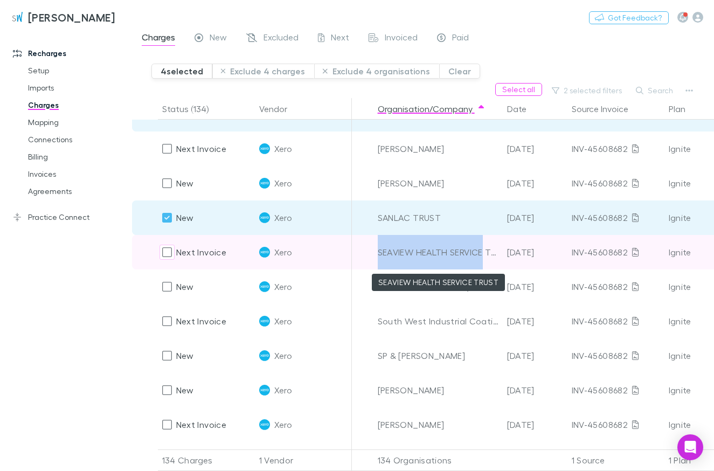
drag, startPoint x: 380, startPoint y: 254, endPoint x: 483, endPoint y: 256, distance: 103.5
click at [483, 256] on div "Next Invoice Xero SEAVIEW HEALTH SERVICE TRUST [DATE] INV-45608682 Ignite [DATE…" at bounding box center [659, 252] width 1054 height 34
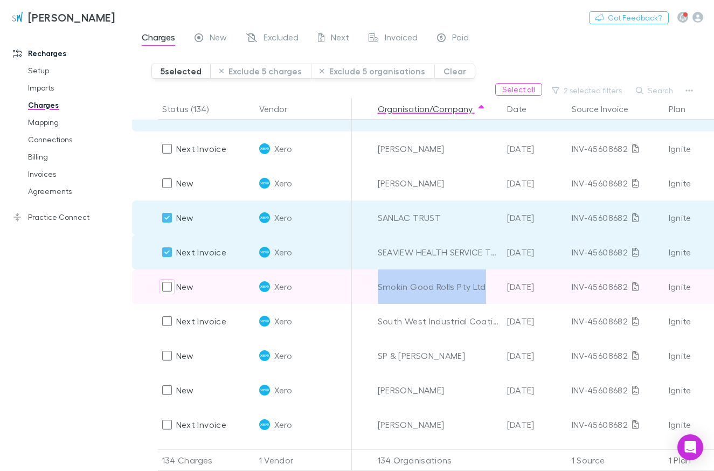
drag, startPoint x: 485, startPoint y: 288, endPoint x: 374, endPoint y: 289, distance: 111.0
click at [378, 289] on div "Smokin Good Rolls Pty Ltd" at bounding box center [438, 286] width 121 height 34
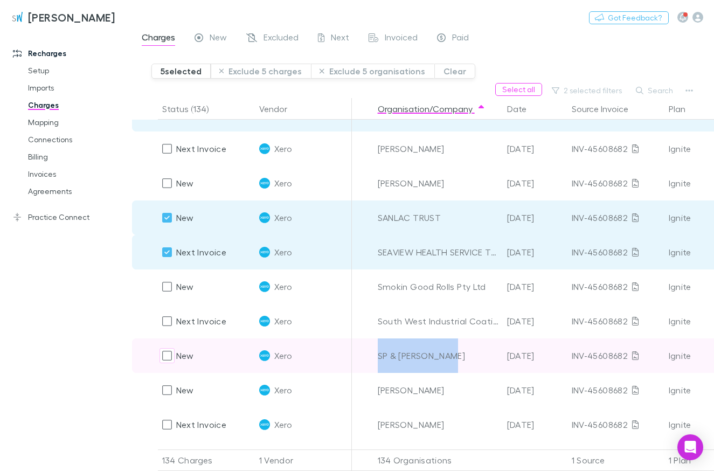
drag, startPoint x: 462, startPoint y: 357, endPoint x: 376, endPoint y: 358, distance: 86.2
click at [378, 358] on div "SP & [PERSON_NAME]" at bounding box center [438, 355] width 121 height 34
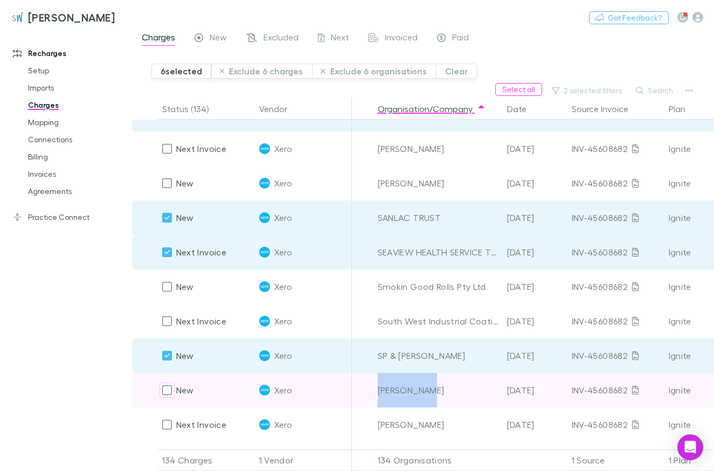
drag, startPoint x: 441, startPoint y: 393, endPoint x: 379, endPoint y: 394, distance: 62.0
click at [379, 394] on div "[PERSON_NAME]" at bounding box center [438, 390] width 121 height 34
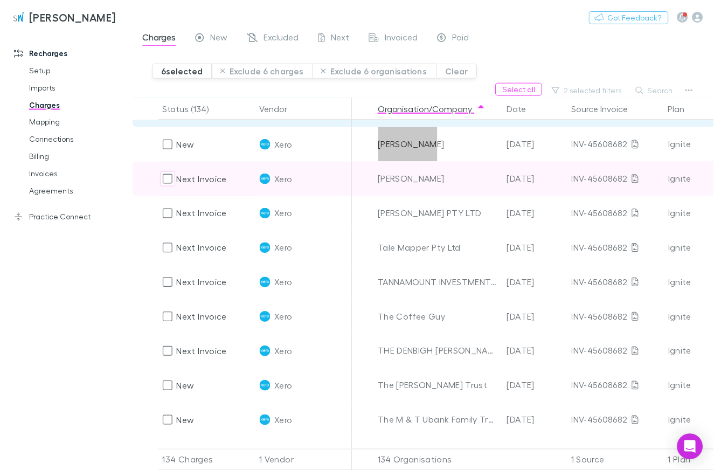
scroll to position [3848, 0]
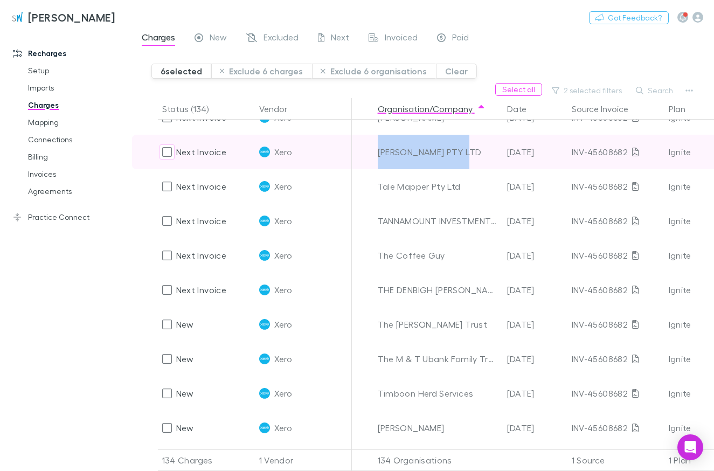
drag, startPoint x: 471, startPoint y: 153, endPoint x: 375, endPoint y: 147, distance: 96.1
click at [378, 147] on div "[PERSON_NAME] PTY LTD" at bounding box center [438, 152] width 121 height 34
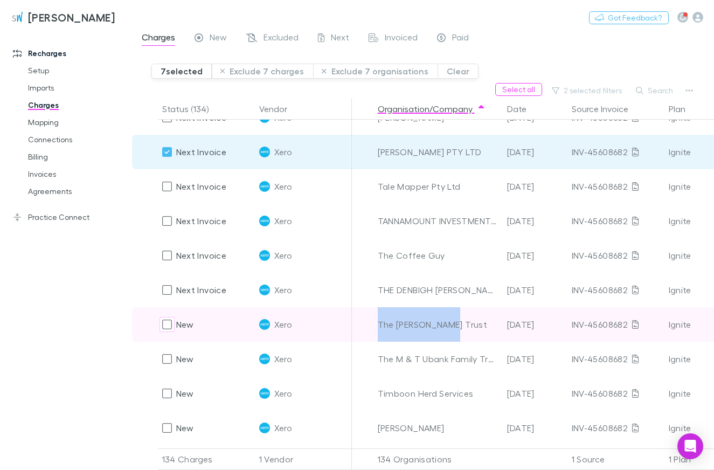
drag, startPoint x: 448, startPoint y: 323, endPoint x: 379, endPoint y: 328, distance: 68.6
click at [379, 328] on div "The [PERSON_NAME] Trust" at bounding box center [438, 324] width 121 height 34
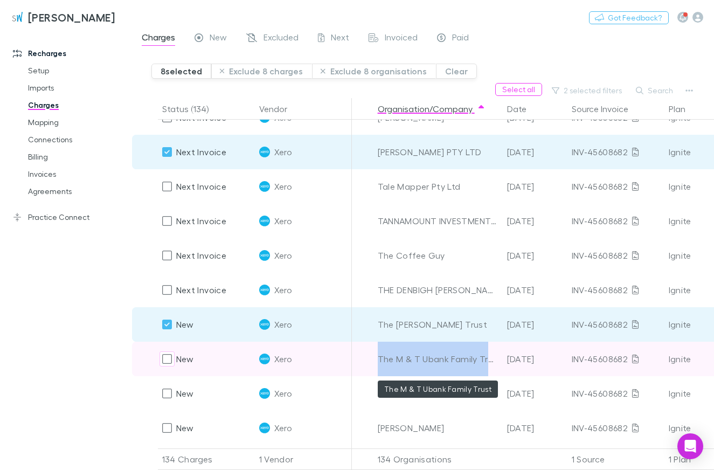
drag, startPoint x: 377, startPoint y: 359, endPoint x: 490, endPoint y: 361, distance: 112.6
click at [490, 361] on div "The M & T Ubank Family Trust" at bounding box center [437, 359] width 129 height 34
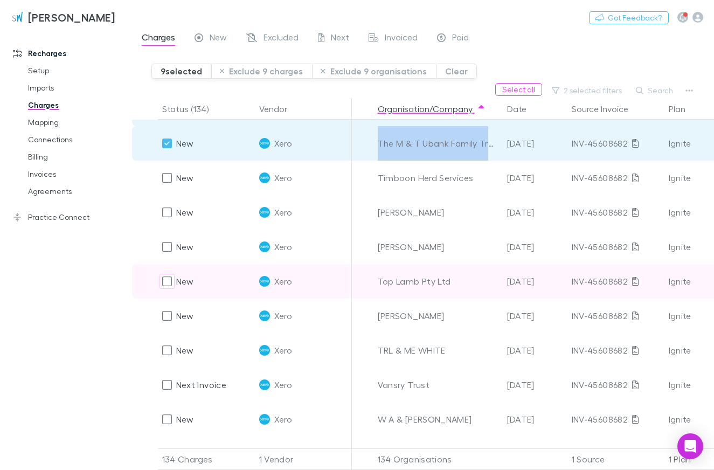
scroll to position [4050, 0]
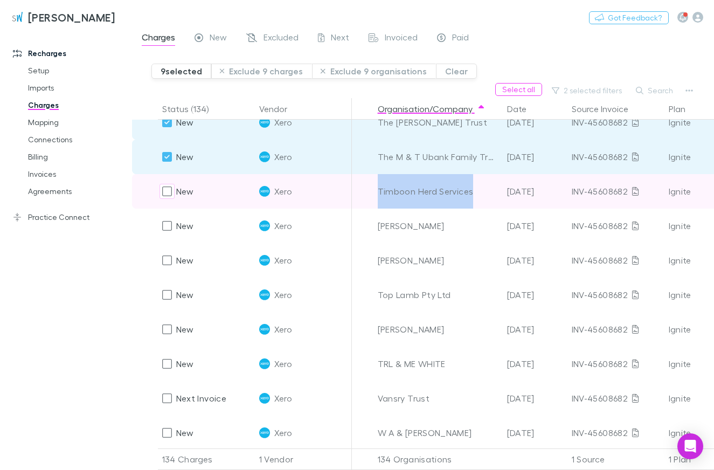
drag, startPoint x: 472, startPoint y: 194, endPoint x: 377, endPoint y: 197, distance: 94.9
click at [378, 197] on div "Timboon Herd Services" at bounding box center [438, 191] width 121 height 34
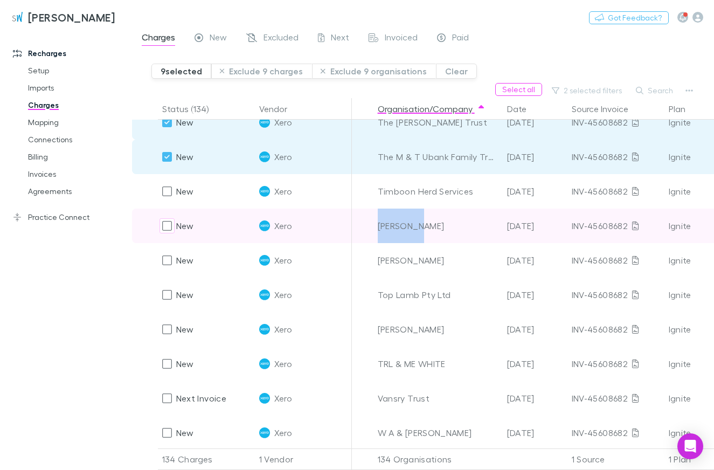
drag, startPoint x: 426, startPoint y: 226, endPoint x: 375, endPoint y: 227, distance: 51.8
click at [378, 227] on div "[PERSON_NAME]" at bounding box center [438, 226] width 121 height 34
click at [435, 224] on div "[PERSON_NAME]" at bounding box center [438, 226] width 121 height 34
drag, startPoint x: 389, startPoint y: 224, endPoint x: 372, endPoint y: 224, distance: 16.2
click at [378, 224] on div "[PERSON_NAME]" at bounding box center [438, 226] width 121 height 34
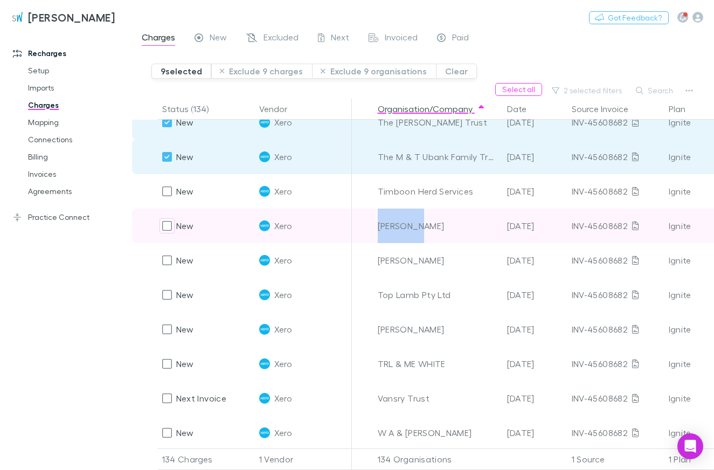
click at [433, 227] on div "[PERSON_NAME]" at bounding box center [438, 226] width 121 height 34
drag, startPoint x: 430, startPoint y: 227, endPoint x: 379, endPoint y: 229, distance: 50.1
click at [379, 229] on div "[PERSON_NAME]" at bounding box center [438, 226] width 121 height 34
click at [384, 229] on div "[PERSON_NAME]" at bounding box center [438, 226] width 121 height 34
drag, startPoint x: 401, startPoint y: 226, endPoint x: 426, endPoint y: 226, distance: 24.3
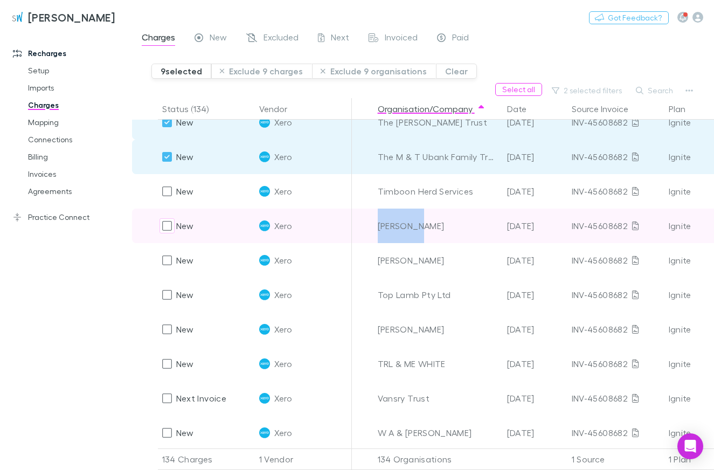
click at [426, 226] on div "[PERSON_NAME]" at bounding box center [437, 226] width 129 height 34
click at [431, 229] on div "[PERSON_NAME]" at bounding box center [438, 226] width 121 height 34
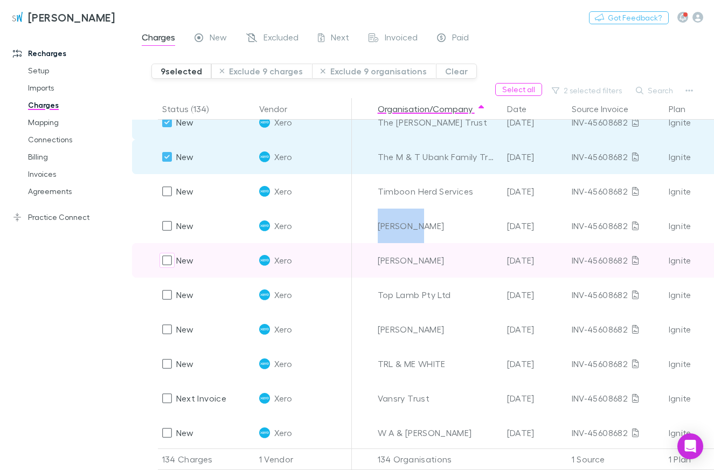
click at [383, 223] on div "[PERSON_NAME]" at bounding box center [438, 226] width 121 height 34
click at [446, 263] on div "[PERSON_NAME]" at bounding box center [438, 260] width 121 height 34
drag, startPoint x: 456, startPoint y: 261, endPoint x: 370, endPoint y: 264, distance: 86.3
click at [378, 264] on div "[PERSON_NAME]" at bounding box center [438, 260] width 121 height 34
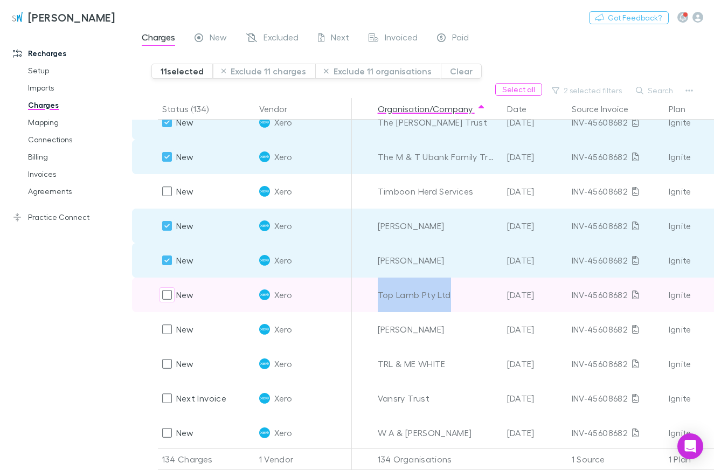
drag, startPoint x: 444, startPoint y: 299, endPoint x: 368, endPoint y: 298, distance: 75.5
click at [378, 298] on div "Top Lamb Pty Ltd" at bounding box center [438, 295] width 121 height 34
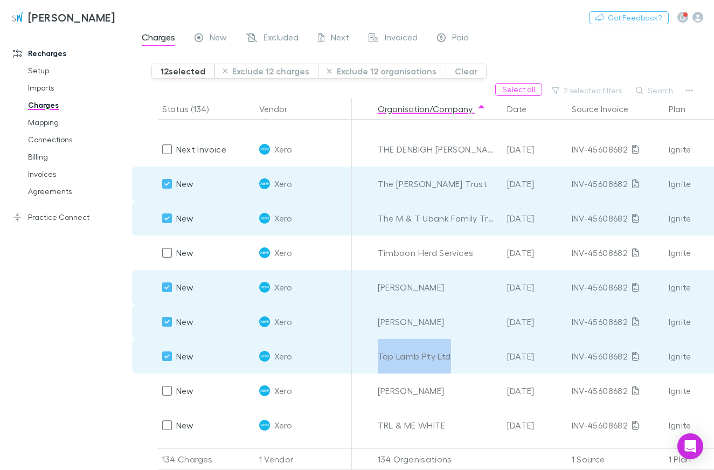
scroll to position [4173, 0]
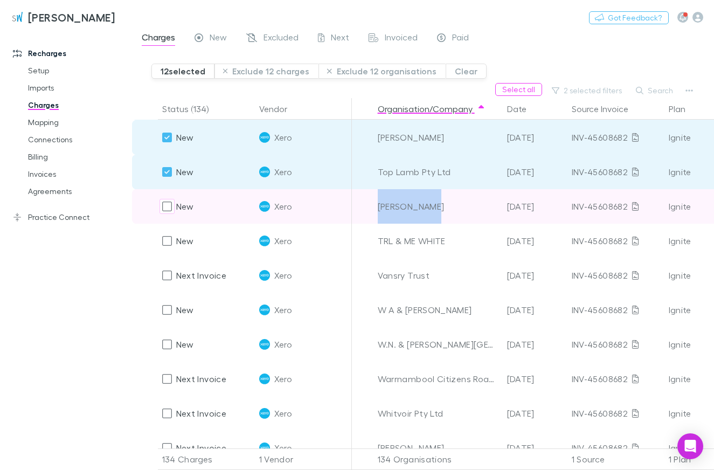
drag, startPoint x: 449, startPoint y: 214, endPoint x: 378, endPoint y: 214, distance: 70.6
click at [378, 214] on div "[PERSON_NAME]" at bounding box center [438, 206] width 121 height 34
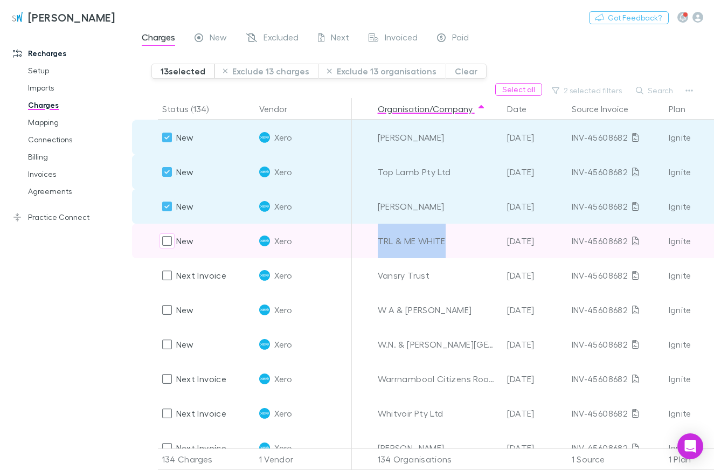
drag, startPoint x: 446, startPoint y: 241, endPoint x: 378, endPoint y: 243, distance: 68.5
click at [378, 243] on div "TRL & ME WHITE" at bounding box center [438, 241] width 121 height 34
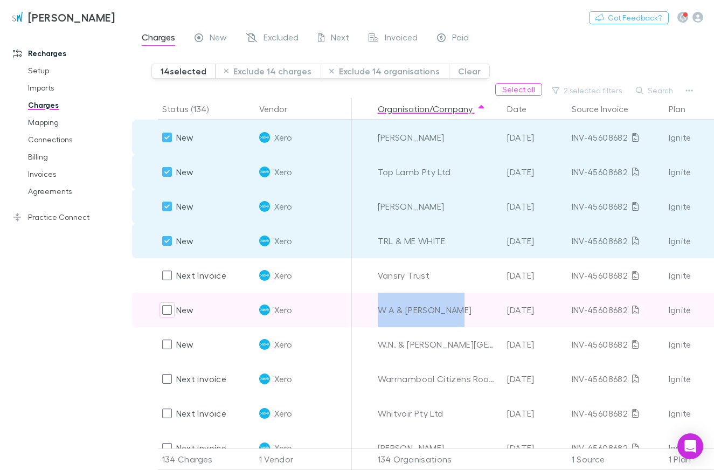
drag, startPoint x: 468, startPoint y: 315, endPoint x: 374, endPoint y: 310, distance: 94.4
click at [378, 310] on div "W A & [PERSON_NAME]" at bounding box center [438, 310] width 121 height 34
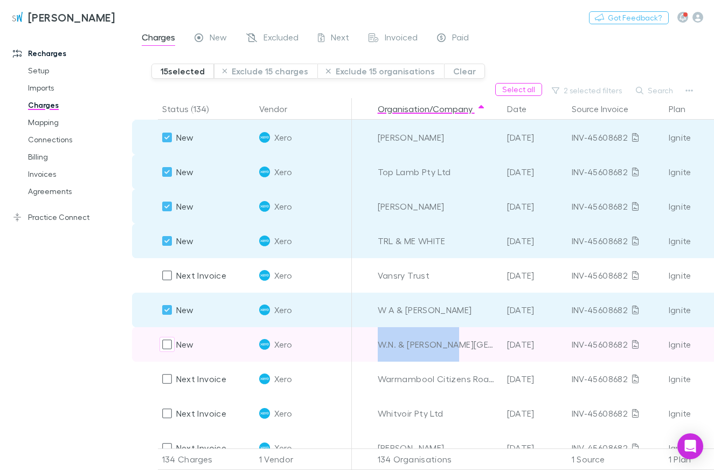
drag, startPoint x: 458, startPoint y: 349, endPoint x: 380, endPoint y: 348, distance: 77.6
click at [380, 348] on div "W.N. & [PERSON_NAME][GEOGRAPHIC_DATA]" at bounding box center [438, 344] width 121 height 34
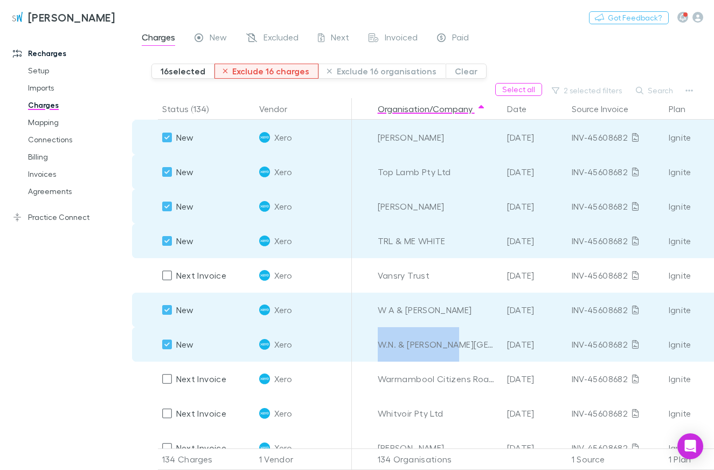
click at [254, 66] on button "Exclude 16 charges" at bounding box center [266, 71] width 105 height 15
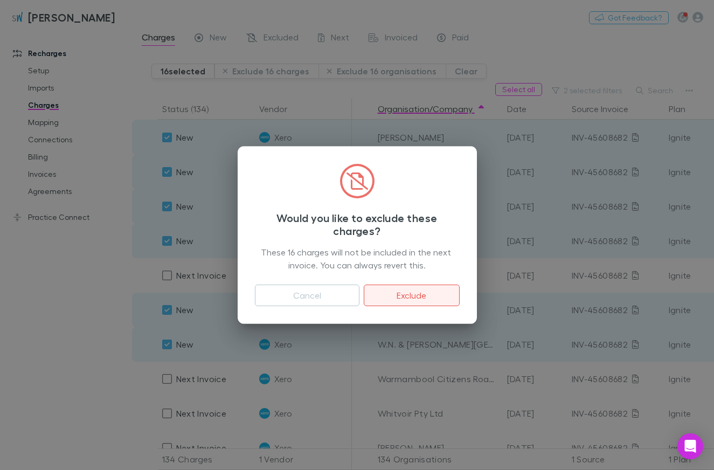
click at [411, 299] on button "Exclude" at bounding box center [411, 296] width 95 height 22
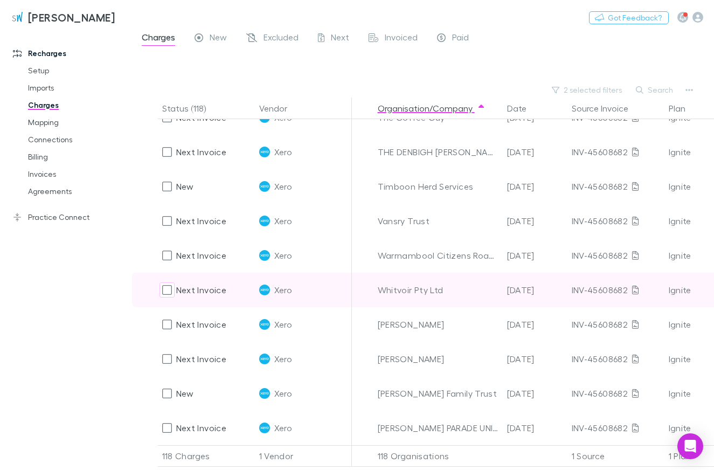
scroll to position [3690, 0]
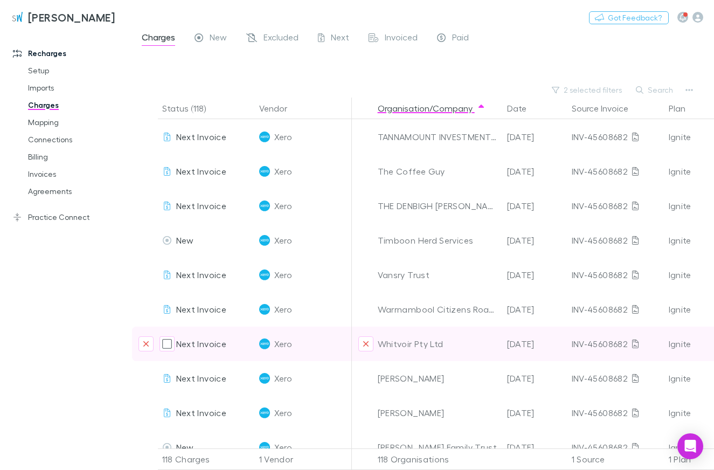
click at [384, 345] on div "Whitvoir Pty Ltd" at bounding box center [438, 344] width 121 height 34
click at [447, 349] on div "Whitvoir Pty Ltd" at bounding box center [438, 344] width 121 height 34
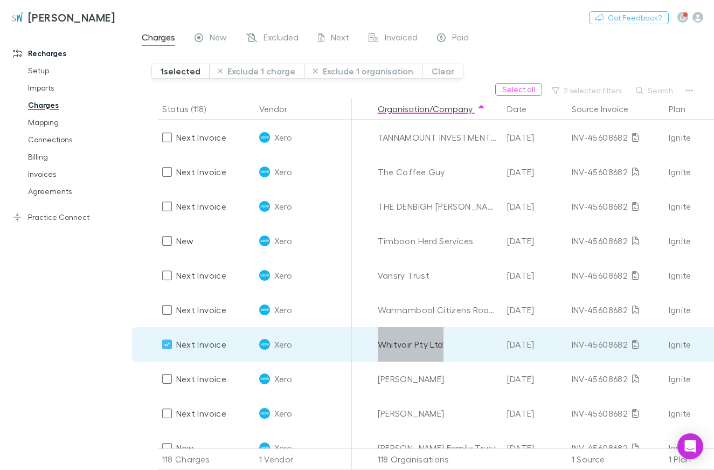
scroll to position [3744, 0]
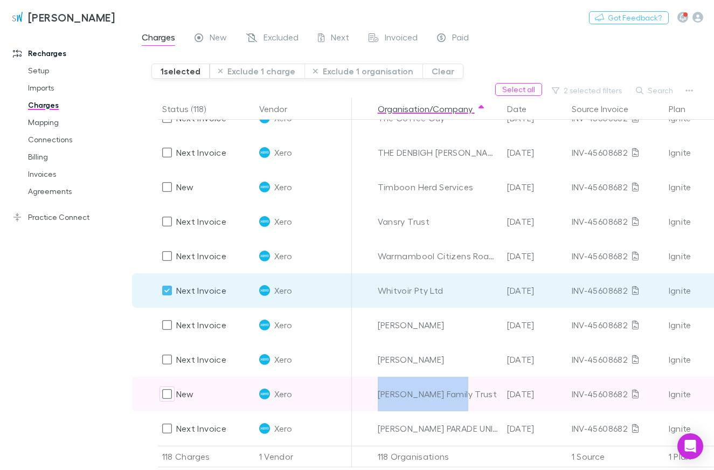
drag, startPoint x: 429, startPoint y: 396, endPoint x: 377, endPoint y: 394, distance: 52.3
click at [378, 394] on div "[PERSON_NAME] Family Trust" at bounding box center [438, 394] width 121 height 34
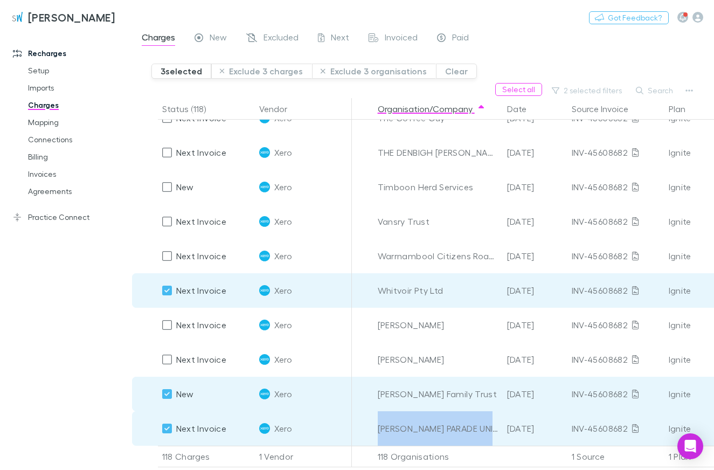
drag, startPoint x: 378, startPoint y: 430, endPoint x: 501, endPoint y: 438, distance: 122.6
click at [499, 438] on div "[PERSON_NAME] PARADE UNIT TRUST" at bounding box center [438, 428] width 121 height 34
click at [284, 69] on button "Exclude 3 charges" at bounding box center [261, 71] width 101 height 15
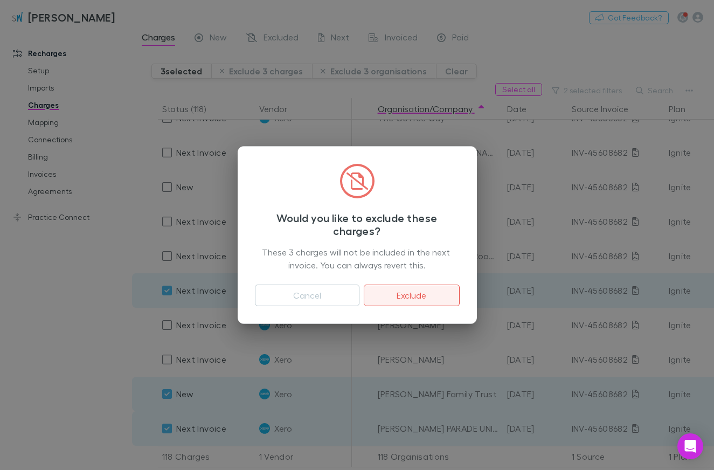
click at [420, 293] on button "Exclude" at bounding box center [411, 296] width 95 height 22
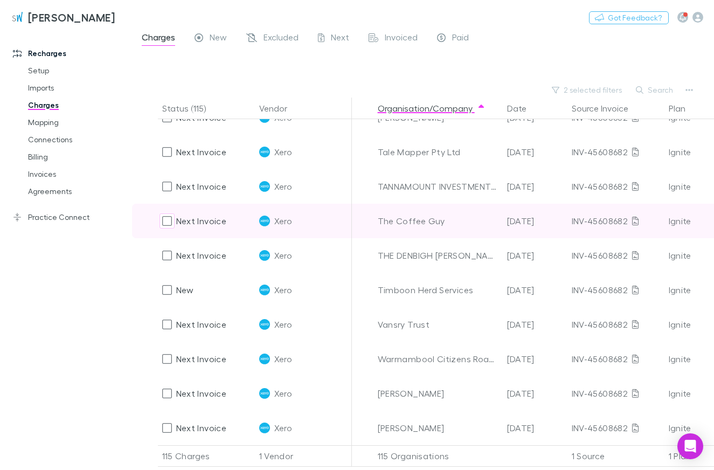
scroll to position [3640, 0]
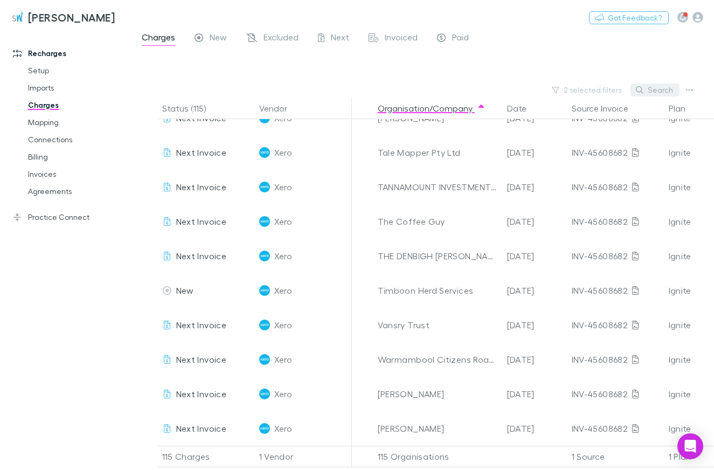
click at [654, 88] on button "Search" at bounding box center [655, 90] width 49 height 13
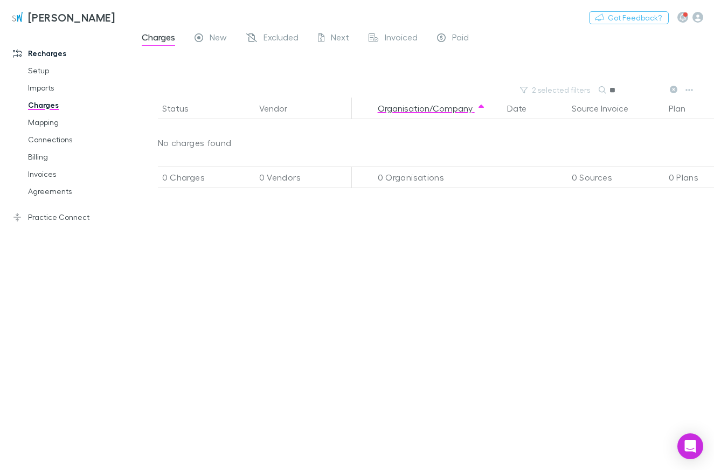
type input "*"
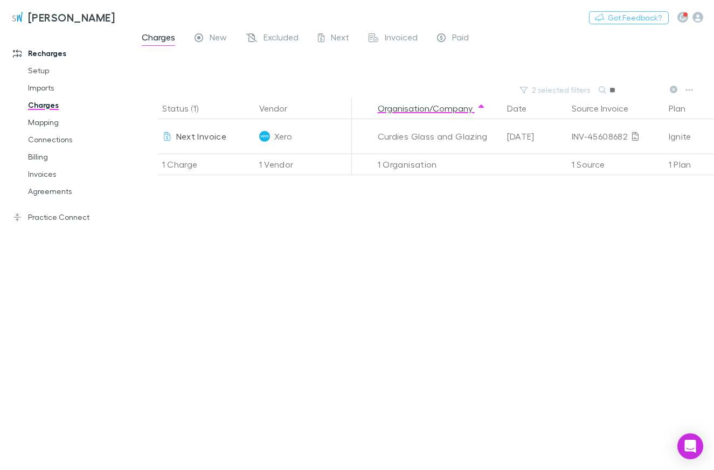
type input "*"
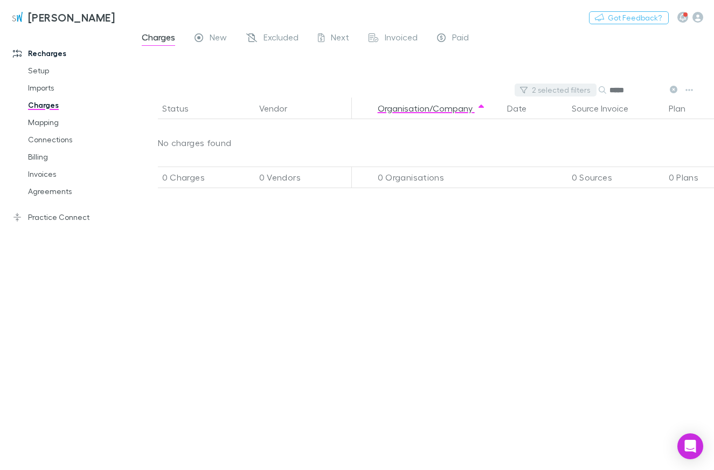
drag, startPoint x: 641, startPoint y: 89, endPoint x: 580, endPoint y: 87, distance: 60.9
click at [610, 87] on input "*****" at bounding box center [637, 89] width 54 height 15
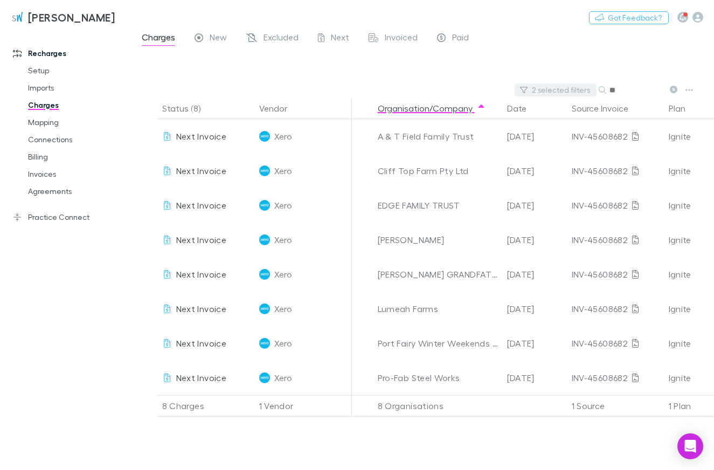
type input "*"
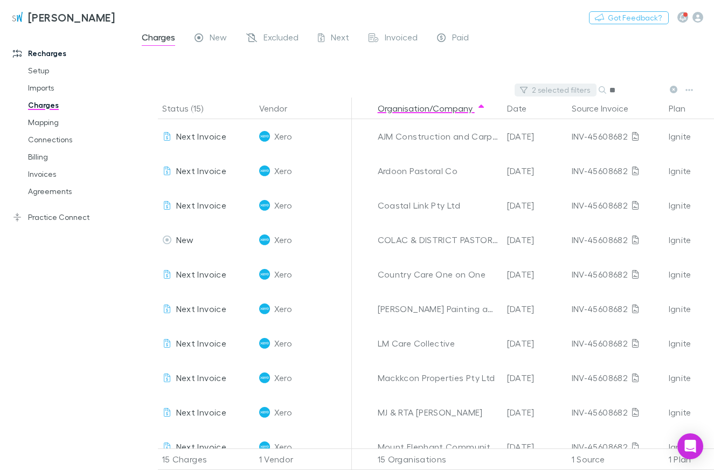
type input "*"
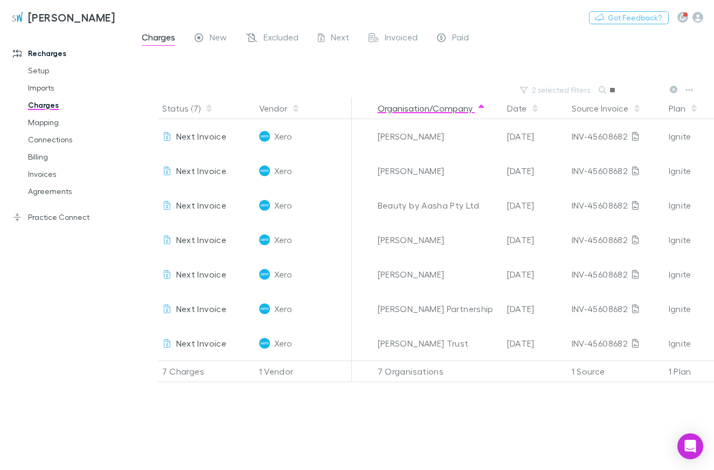
type input "*"
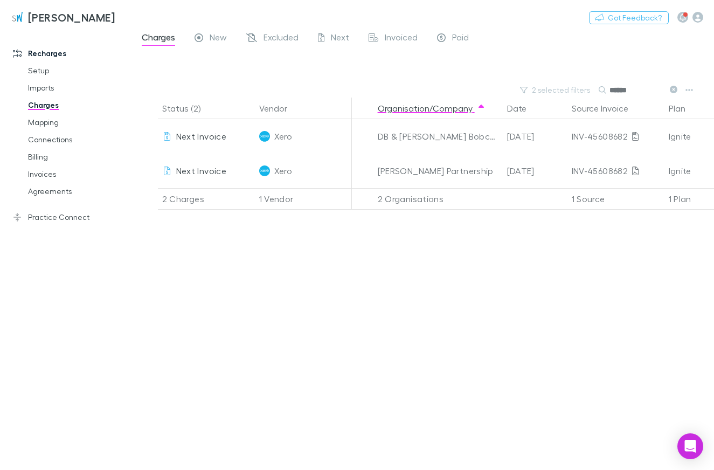
drag, startPoint x: 645, startPoint y: 93, endPoint x: 553, endPoint y: 85, distance: 91.4
click at [610, 85] on input "******" at bounding box center [637, 89] width 54 height 15
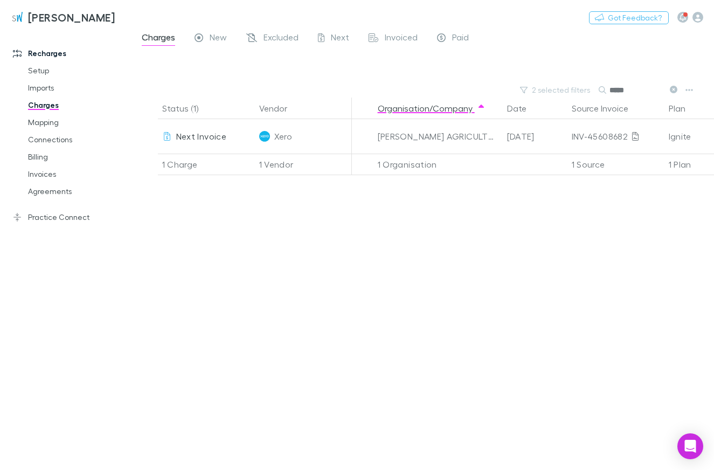
drag, startPoint x: 634, startPoint y: 92, endPoint x: 501, endPoint y: 86, distance: 133.3
click at [610, 86] on input "*****" at bounding box center [637, 89] width 54 height 15
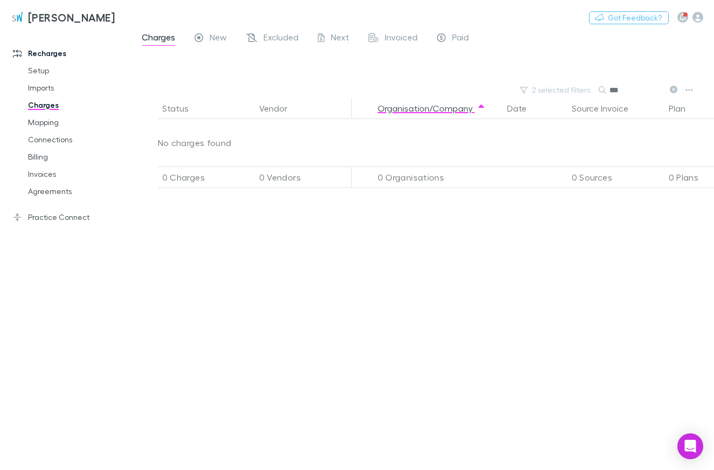
drag, startPoint x: 642, startPoint y: 93, endPoint x: 522, endPoint y: 68, distance: 123.1
click at [610, 82] on input "***" at bounding box center [637, 89] width 54 height 15
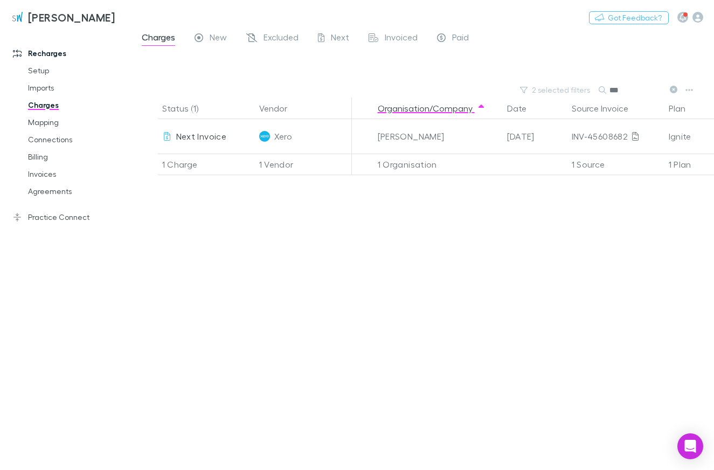
drag, startPoint x: 641, startPoint y: 85, endPoint x: 369, endPoint y: 40, distance: 275.4
click at [610, 82] on input "***" at bounding box center [637, 89] width 54 height 15
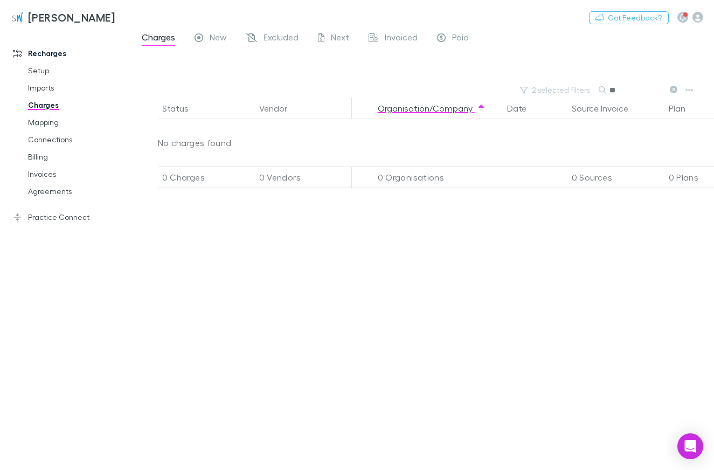
type input "*"
drag, startPoint x: 641, startPoint y: 90, endPoint x: 441, endPoint y: 81, distance: 199.6
click at [610, 82] on input "****" at bounding box center [637, 89] width 54 height 15
drag, startPoint x: 647, startPoint y: 92, endPoint x: 490, endPoint y: 64, distance: 159.8
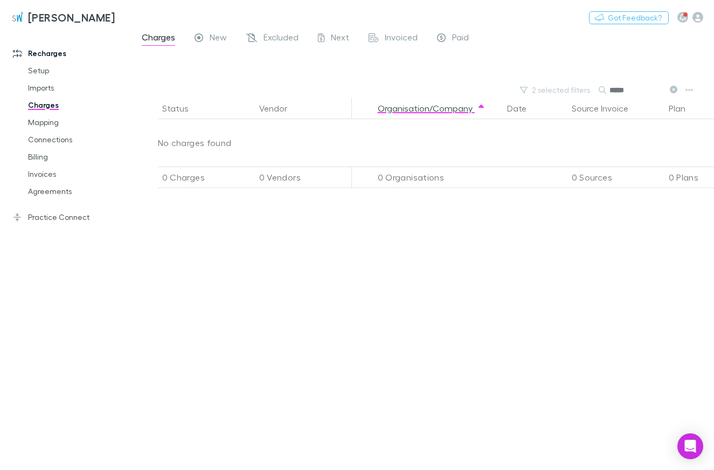
click at [610, 82] on input "*****" at bounding box center [637, 89] width 54 height 15
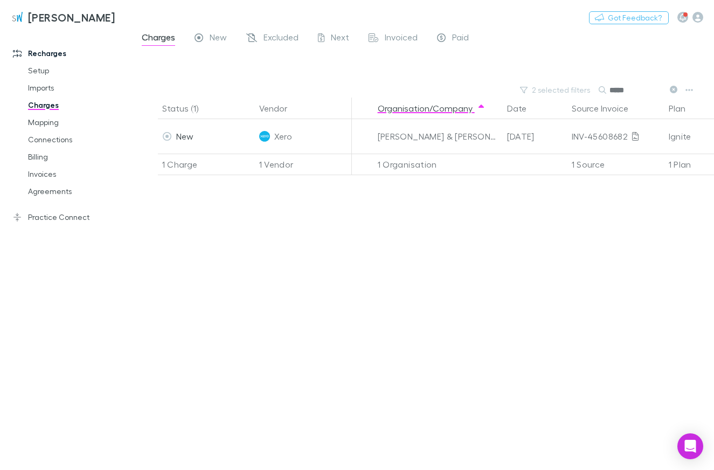
drag, startPoint x: 631, startPoint y: 89, endPoint x: 536, endPoint y: 79, distance: 95.4
click at [610, 82] on input "*****" at bounding box center [637, 89] width 54 height 15
drag, startPoint x: 633, startPoint y: 88, endPoint x: 257, endPoint y: 44, distance: 379.3
click at [610, 82] on input "*****" at bounding box center [637, 89] width 54 height 15
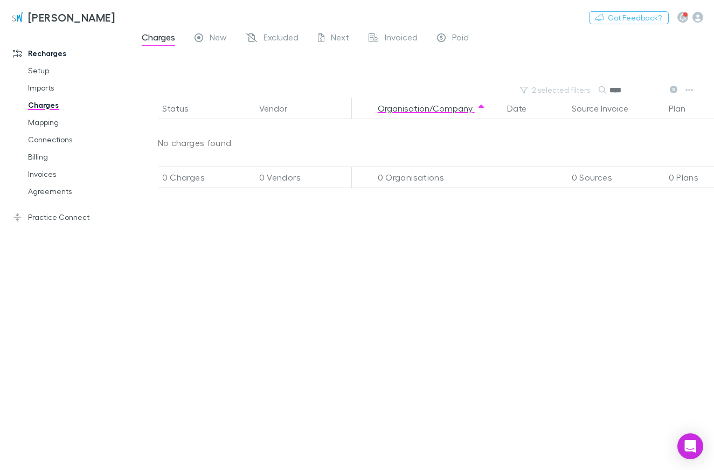
drag, startPoint x: 632, startPoint y: 93, endPoint x: 494, endPoint y: 75, distance: 139.1
click at [610, 82] on input "****" at bounding box center [637, 89] width 54 height 15
drag, startPoint x: 646, startPoint y: 89, endPoint x: 425, endPoint y: 53, distance: 223.9
click at [610, 82] on input "*****" at bounding box center [637, 89] width 54 height 15
click at [583, 91] on button "2 selected filters" at bounding box center [556, 90] width 82 height 13
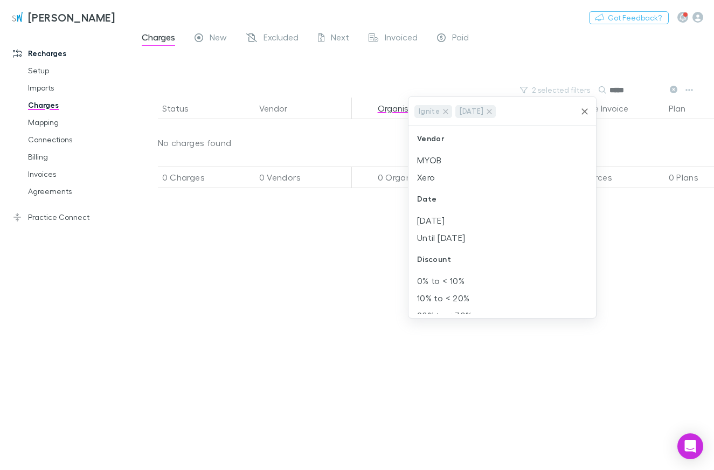
click at [584, 111] on icon "Clear" at bounding box center [585, 111] width 6 height 6
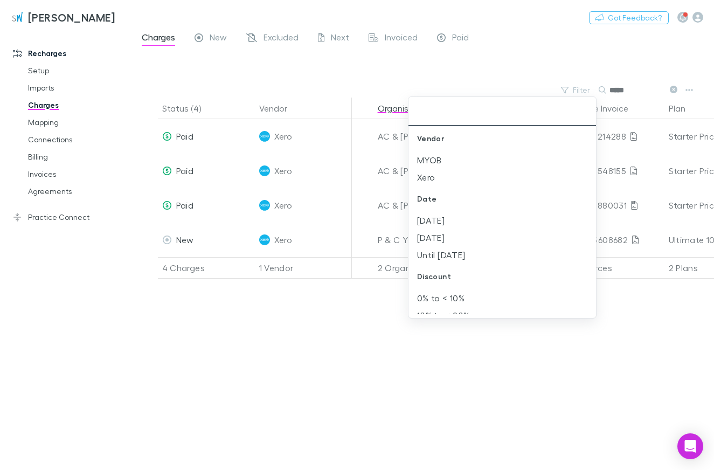
click at [639, 95] on div at bounding box center [357, 235] width 714 height 470
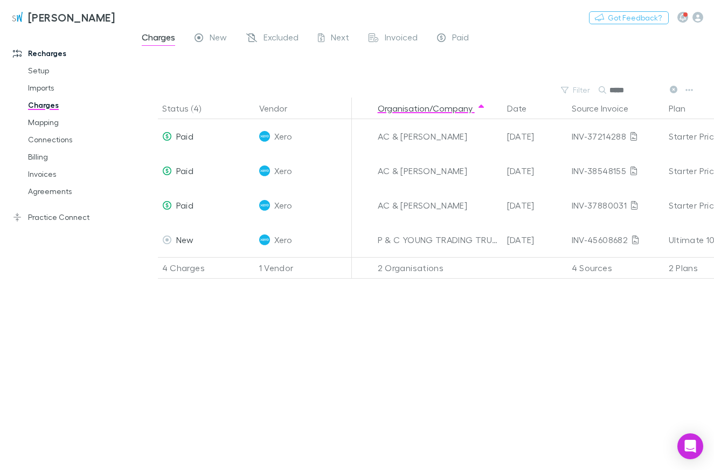
drag, startPoint x: 639, startPoint y: 89, endPoint x: 513, endPoint y: 80, distance: 125.9
click at [610, 82] on input "*****" at bounding box center [637, 89] width 54 height 15
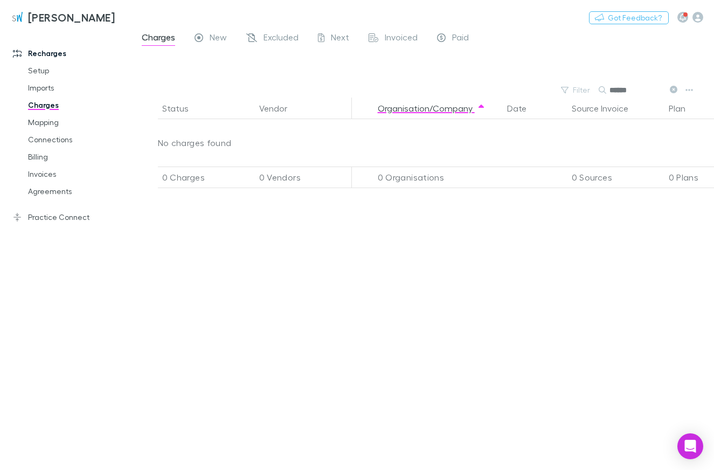
drag, startPoint x: 641, startPoint y: 91, endPoint x: 467, endPoint y: 67, distance: 175.1
click at [610, 82] on input "******" at bounding box center [637, 89] width 54 height 15
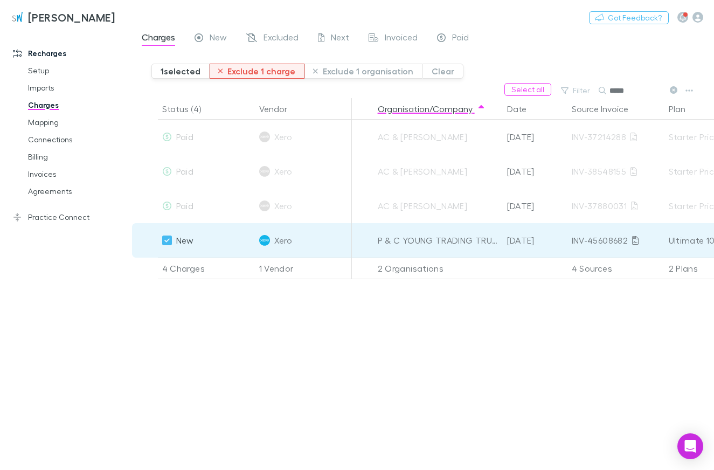
click at [252, 71] on button "Exclude 1 charge" at bounding box center [257, 71] width 95 height 15
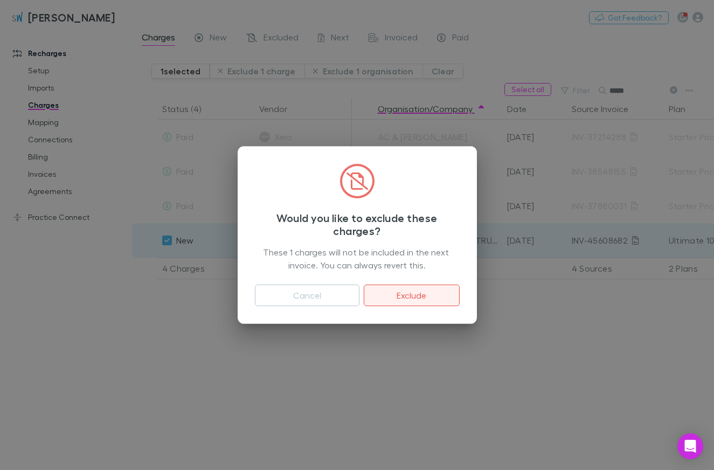
click at [405, 292] on button "Exclude" at bounding box center [411, 296] width 95 height 22
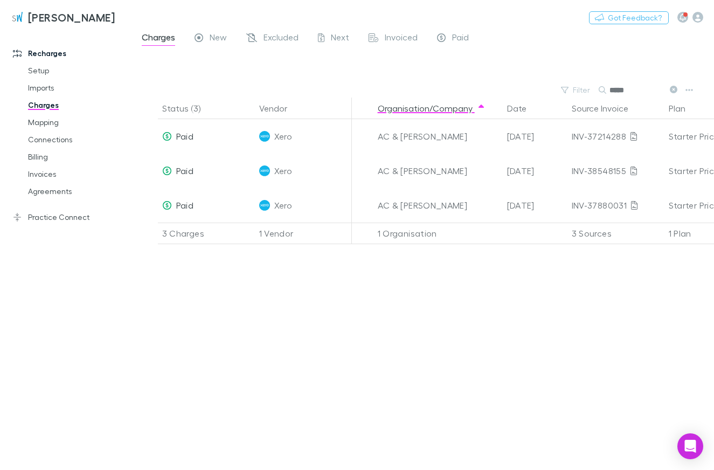
drag, startPoint x: 639, startPoint y: 89, endPoint x: 421, endPoint y: 72, distance: 218.4
click at [610, 82] on input "*****" at bounding box center [637, 89] width 54 height 15
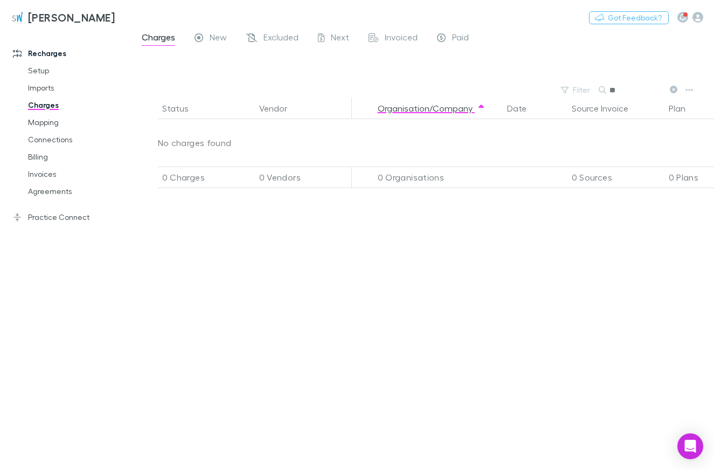
type input "*"
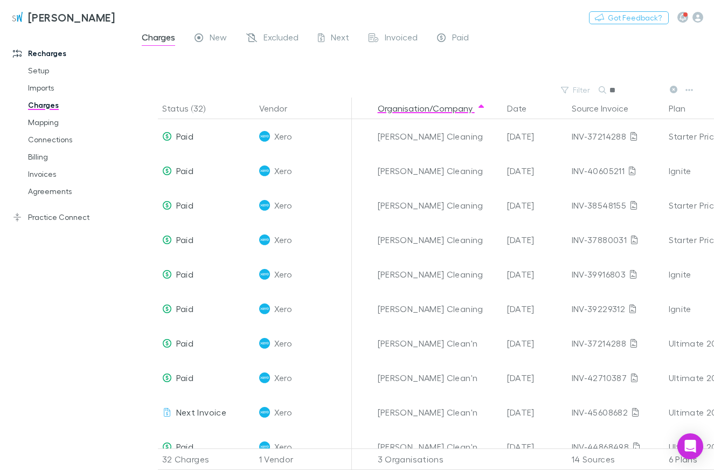
type input "*"
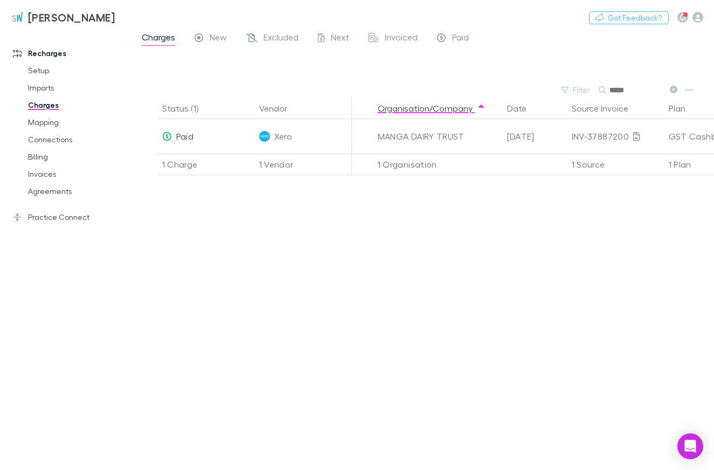
drag, startPoint x: 638, startPoint y: 92, endPoint x: 464, endPoint y: 72, distance: 174.7
click at [610, 82] on input "*****" at bounding box center [637, 89] width 54 height 15
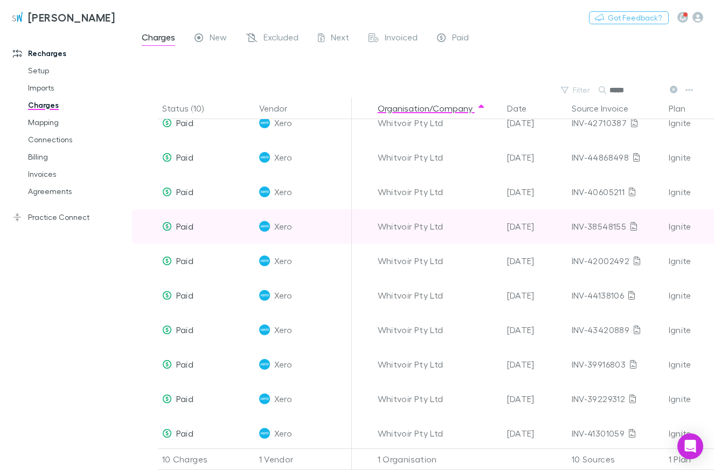
scroll to position [18, 0]
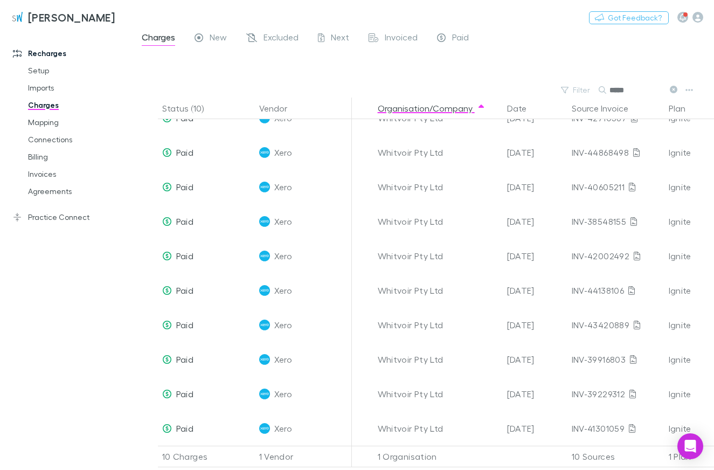
click at [622, 86] on input "*****" at bounding box center [637, 89] width 54 height 15
drag, startPoint x: 634, startPoint y: 86, endPoint x: 528, endPoint y: 78, distance: 106.5
click at [610, 82] on input "*****" at bounding box center [637, 89] width 54 height 15
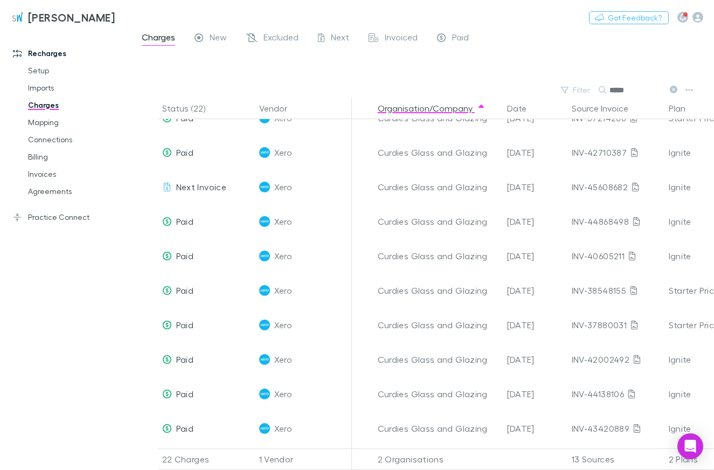
scroll to position [0, 0]
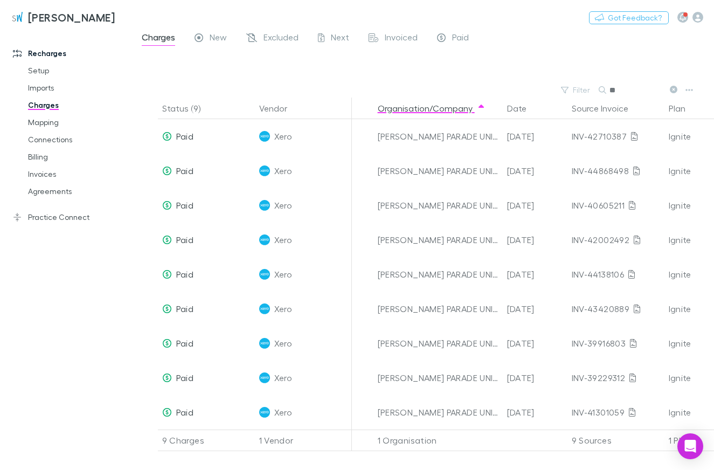
type input "*"
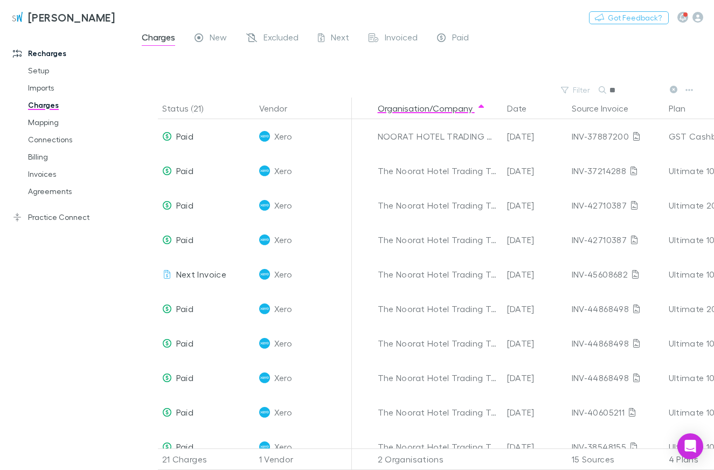
type input "*"
drag, startPoint x: 634, startPoint y: 92, endPoint x: 419, endPoint y: 84, distance: 215.2
click at [610, 84] on input "*****" at bounding box center [637, 89] width 54 height 15
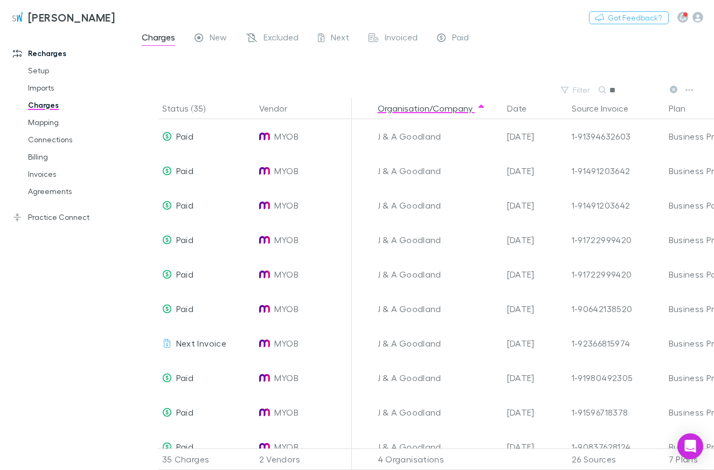
type input "*"
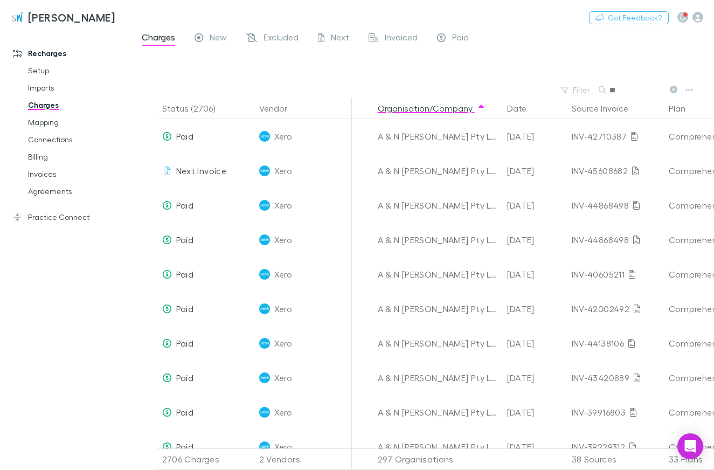
type input "*"
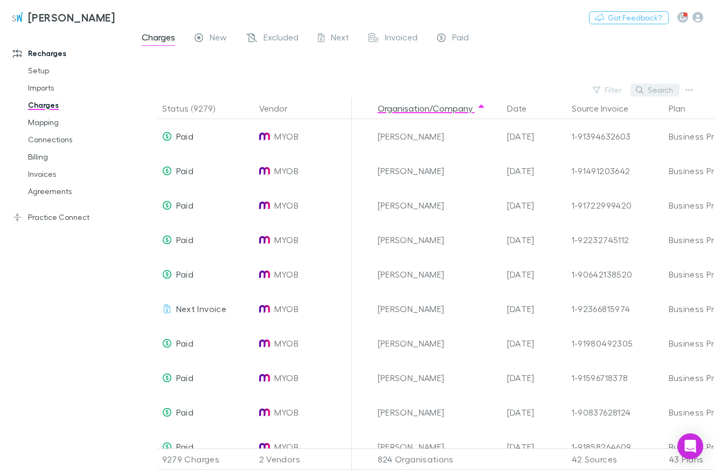
click at [641, 86] on icon "button" at bounding box center [640, 90] width 8 height 8
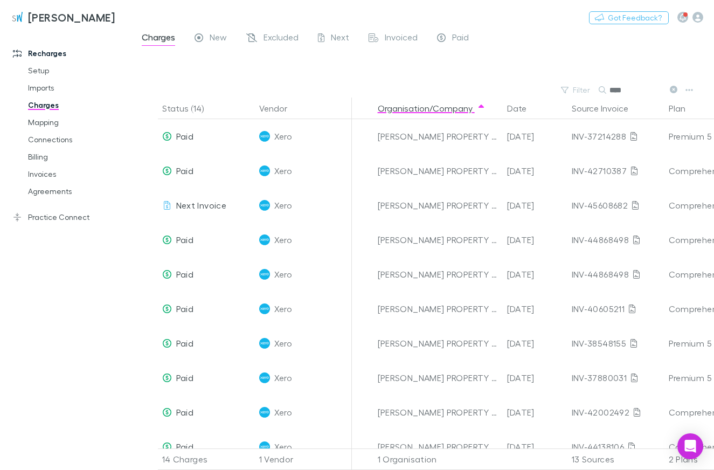
drag, startPoint x: 642, startPoint y: 92, endPoint x: 513, endPoint y: 81, distance: 129.8
click at [610, 82] on input "****" at bounding box center [637, 89] width 54 height 15
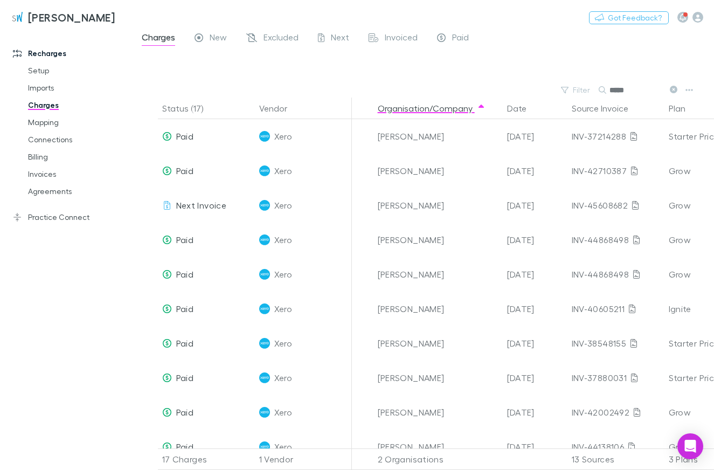
click at [594, 45] on div "Charges New Excluded Next Invoiced Paid" at bounding box center [423, 40] width 582 height 20
drag, startPoint x: 633, startPoint y: 91, endPoint x: 404, endPoint y: 34, distance: 236.3
click at [610, 82] on input "*****" at bounding box center [637, 89] width 54 height 15
click at [346, 63] on div at bounding box center [432, 67] width 563 height 32
drag, startPoint x: 653, startPoint y: 94, endPoint x: 492, endPoint y: 66, distance: 162.9
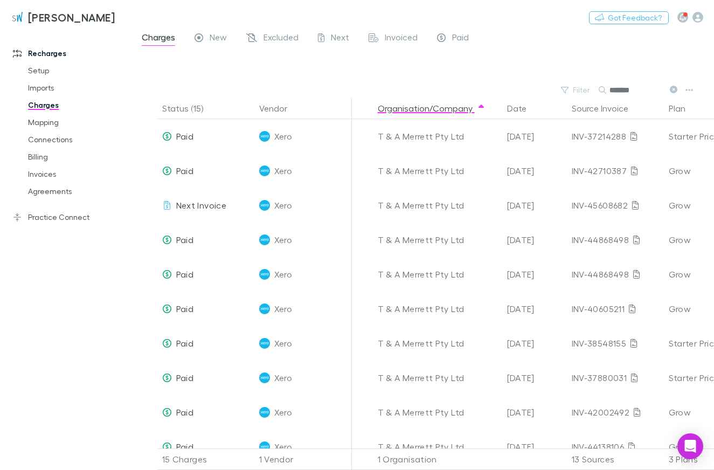
click at [610, 82] on input "*******" at bounding box center [637, 89] width 54 height 15
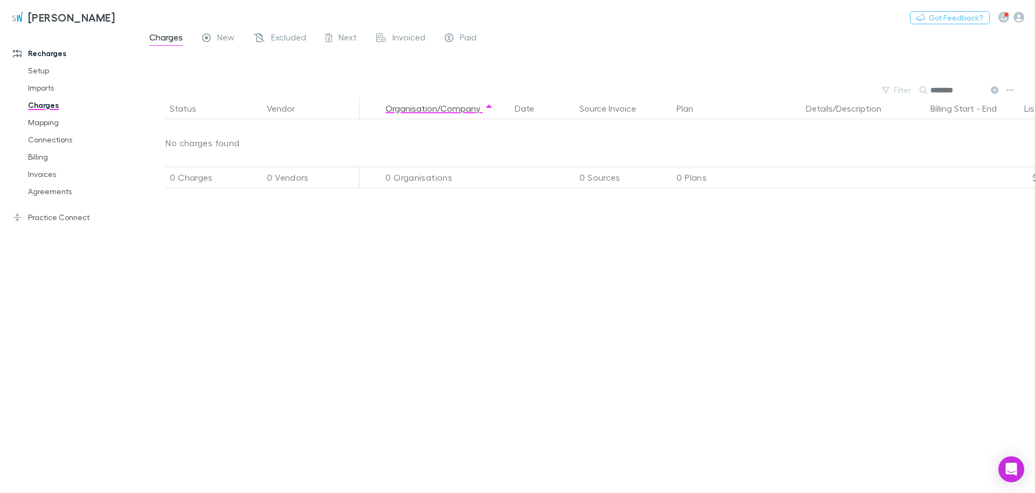
click at [960, 89] on input "********" at bounding box center [957, 89] width 54 height 15
click at [930, 82] on input "********" at bounding box center [957, 89] width 54 height 15
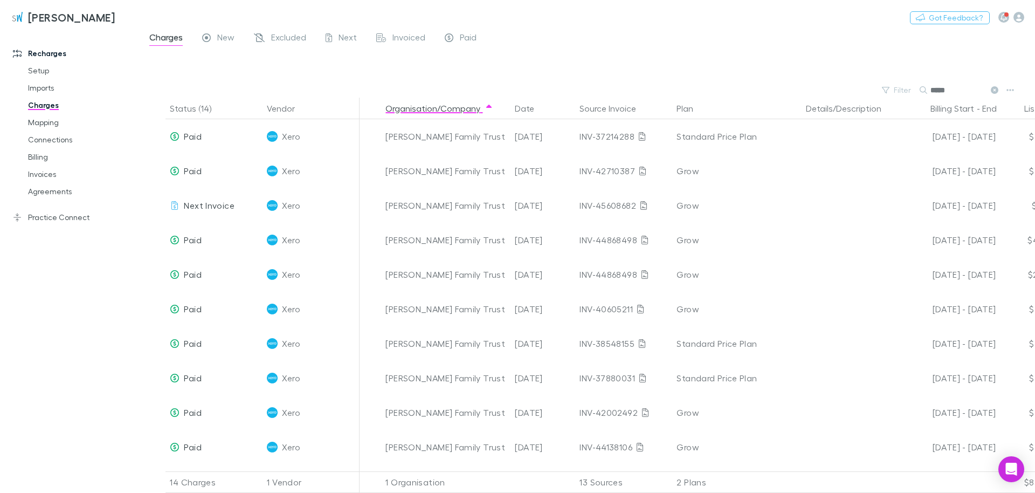
click at [948, 86] on input "*****" at bounding box center [957, 89] width 54 height 15
click at [930, 86] on input "*****" at bounding box center [957, 89] width 54 height 15
click at [930, 85] on input "*****" at bounding box center [957, 89] width 54 height 15
click at [950, 92] on input "*****" at bounding box center [957, 89] width 54 height 15
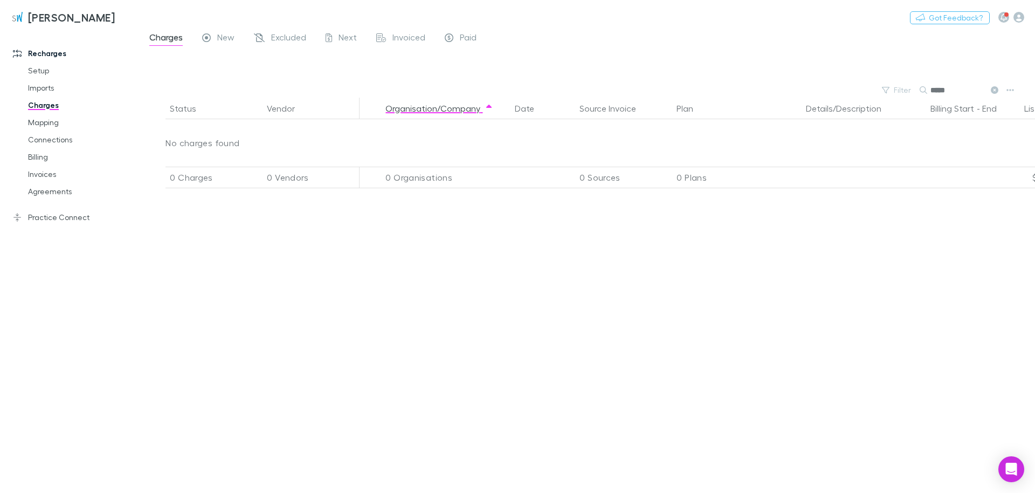
drag, startPoint x: 860, startPoint y: 82, endPoint x: 819, endPoint y: 78, distance: 41.2
click at [930, 82] on input "*****" at bounding box center [957, 89] width 54 height 15
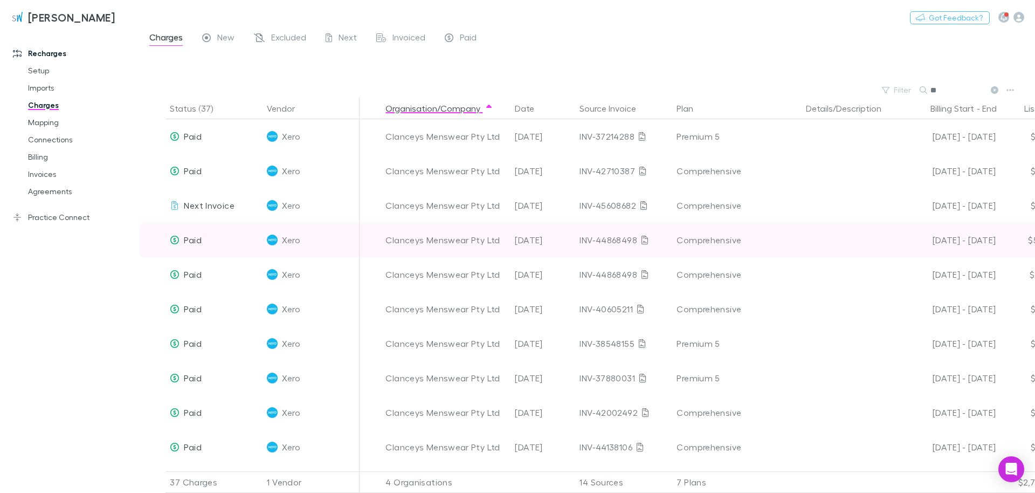
type input "**"
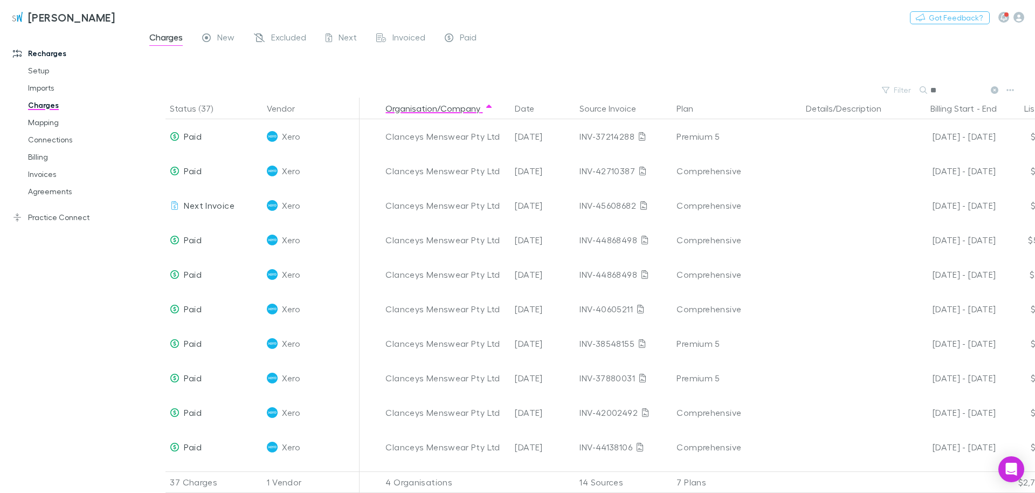
click at [992, 91] on icon at bounding box center [995, 90] width 8 height 8
click at [904, 92] on div "Filter Search **" at bounding box center [587, 89] width 895 height 15
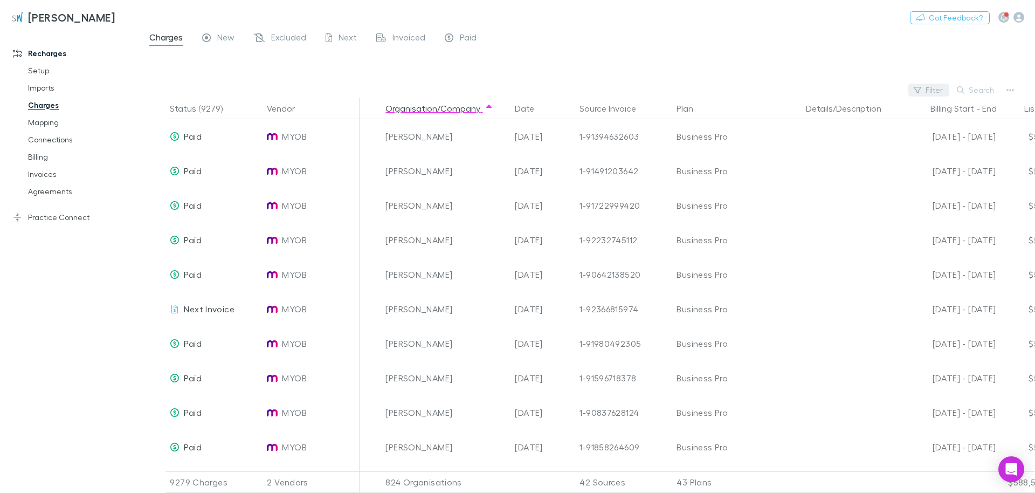
click at [932, 84] on button "Filter" at bounding box center [928, 90] width 41 height 13
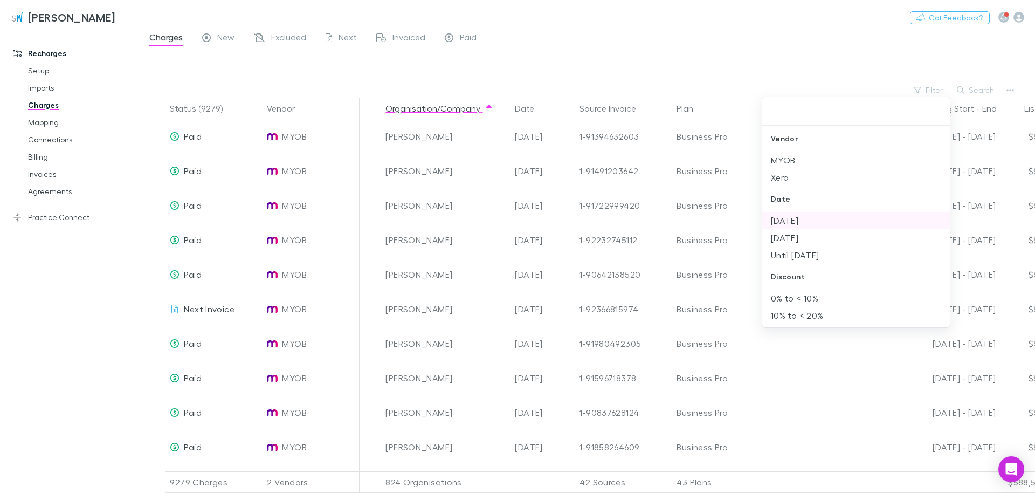
click at [799, 223] on li "[DATE]" at bounding box center [856, 220] width 188 height 17
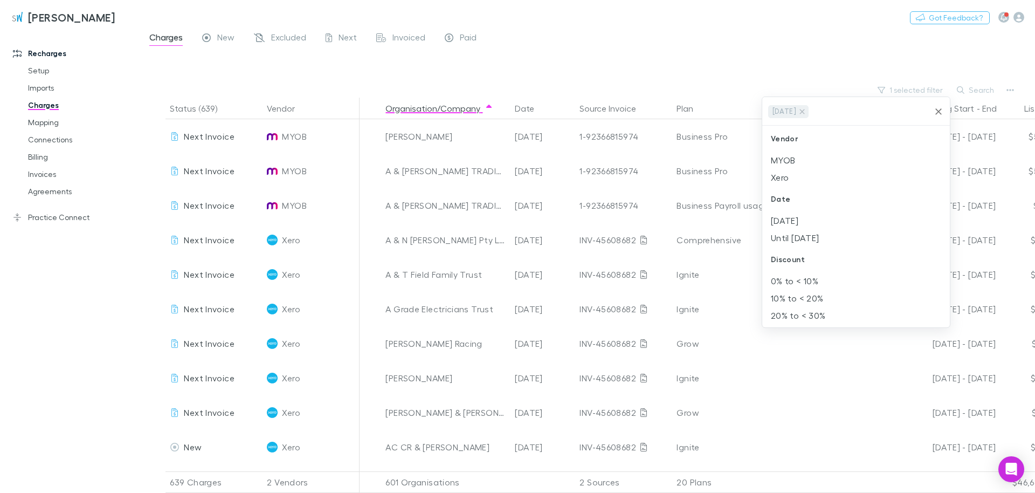
click at [707, 73] on div at bounding box center [517, 246] width 1035 height 493
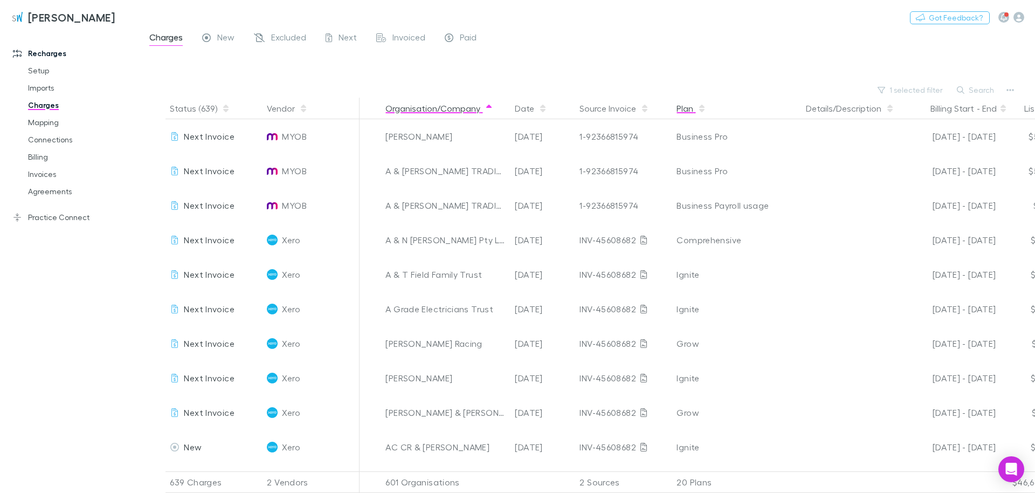
click at [700, 108] on icon "button" at bounding box center [701, 106] width 5 height 3
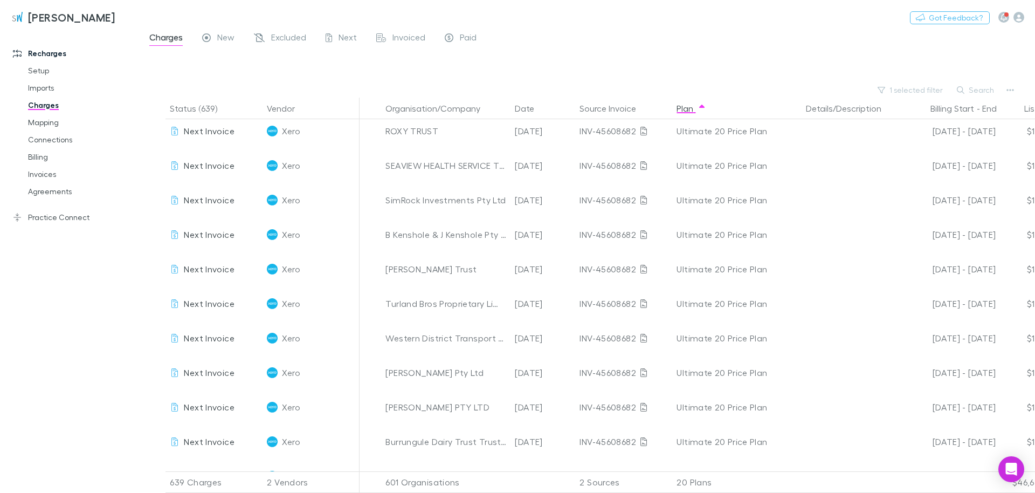
scroll to position [21691, 0]
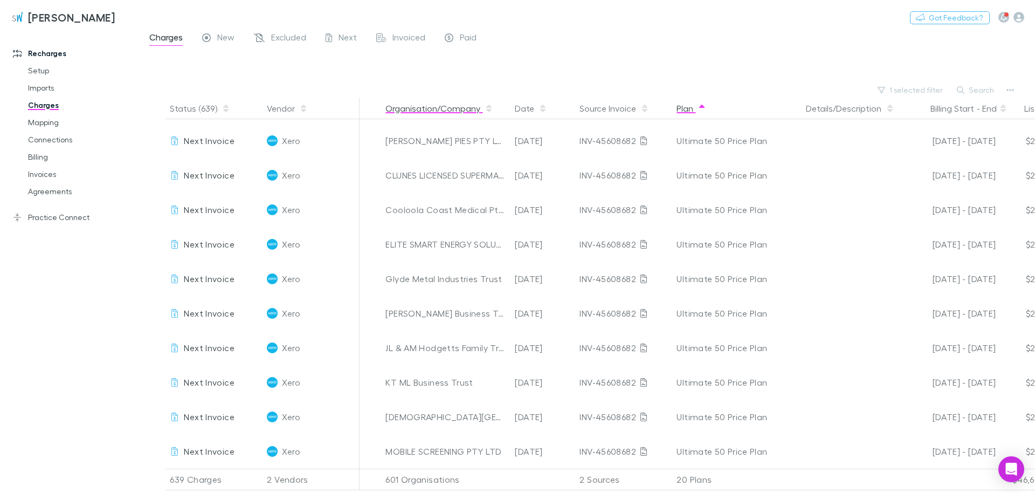
click at [468, 105] on button "Organisation/Company" at bounding box center [439, 109] width 108 height 22
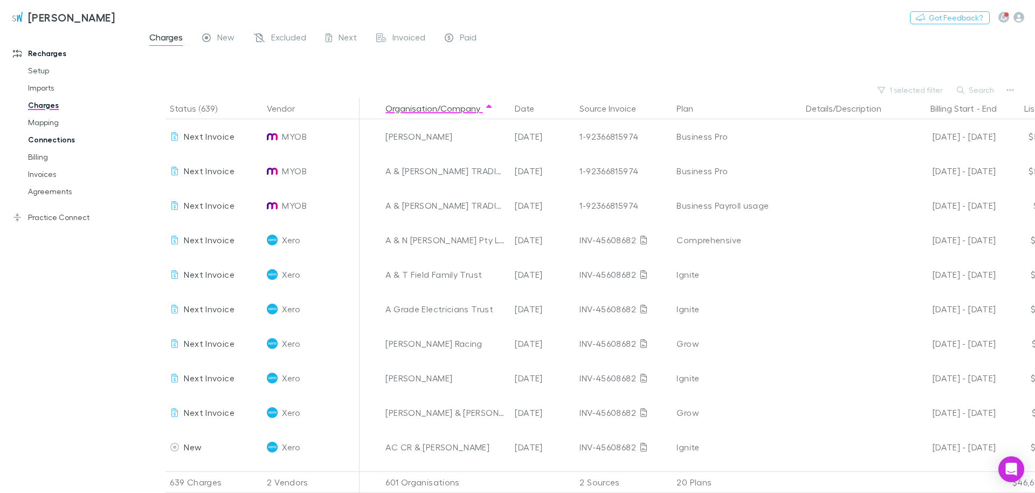
click at [58, 140] on link "Connections" at bounding box center [77, 139] width 120 height 17
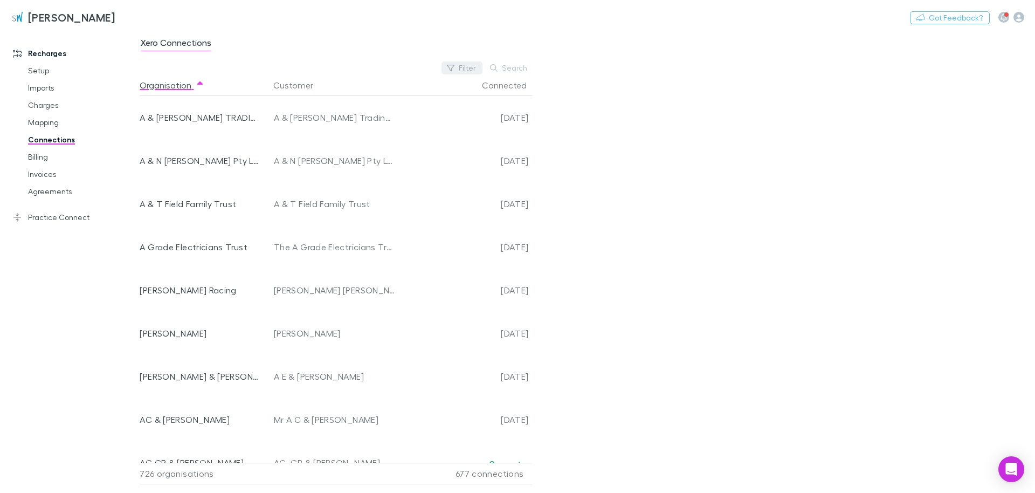
click at [465, 64] on button "Filter" at bounding box center [461, 67] width 41 height 13
click at [318, 150] on li "No" at bounding box center [390, 155] width 188 height 17
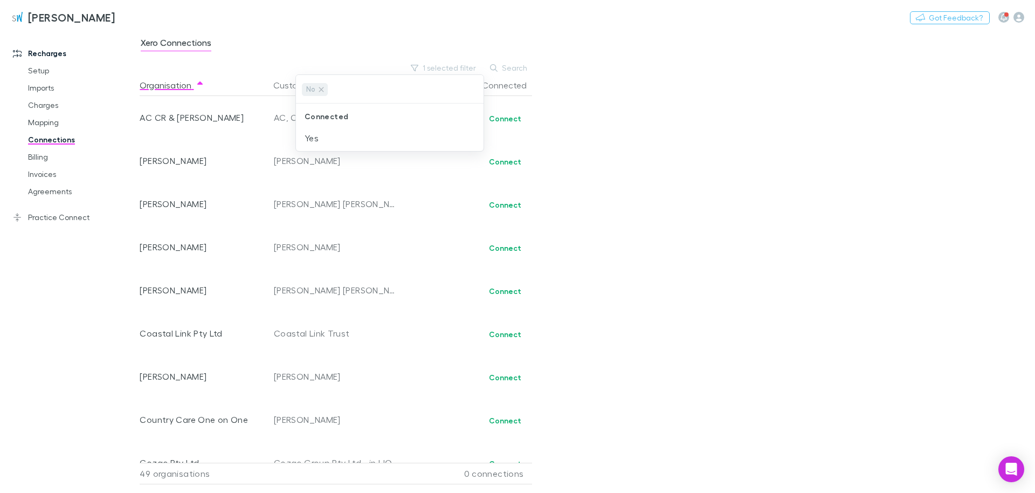
click at [618, 163] on div at bounding box center [517, 246] width 1035 height 493
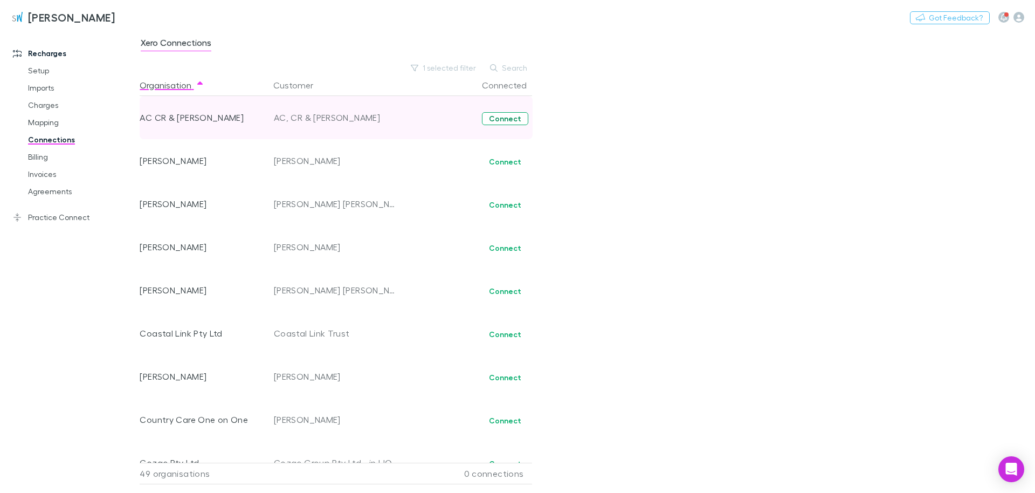
click at [503, 119] on button "Connect" at bounding box center [505, 118] width 46 height 13
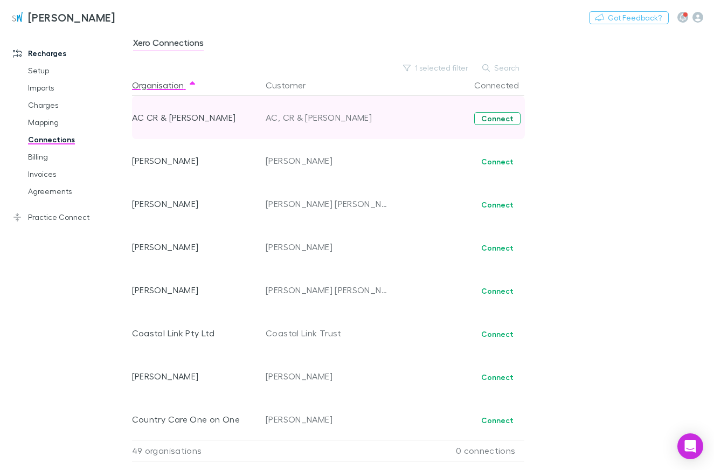
click at [497, 121] on button "Connect" at bounding box center [497, 118] width 46 height 13
click at [497, 120] on button "Connect" at bounding box center [497, 118] width 46 height 13
